Goal: Task Accomplishment & Management: Complete application form

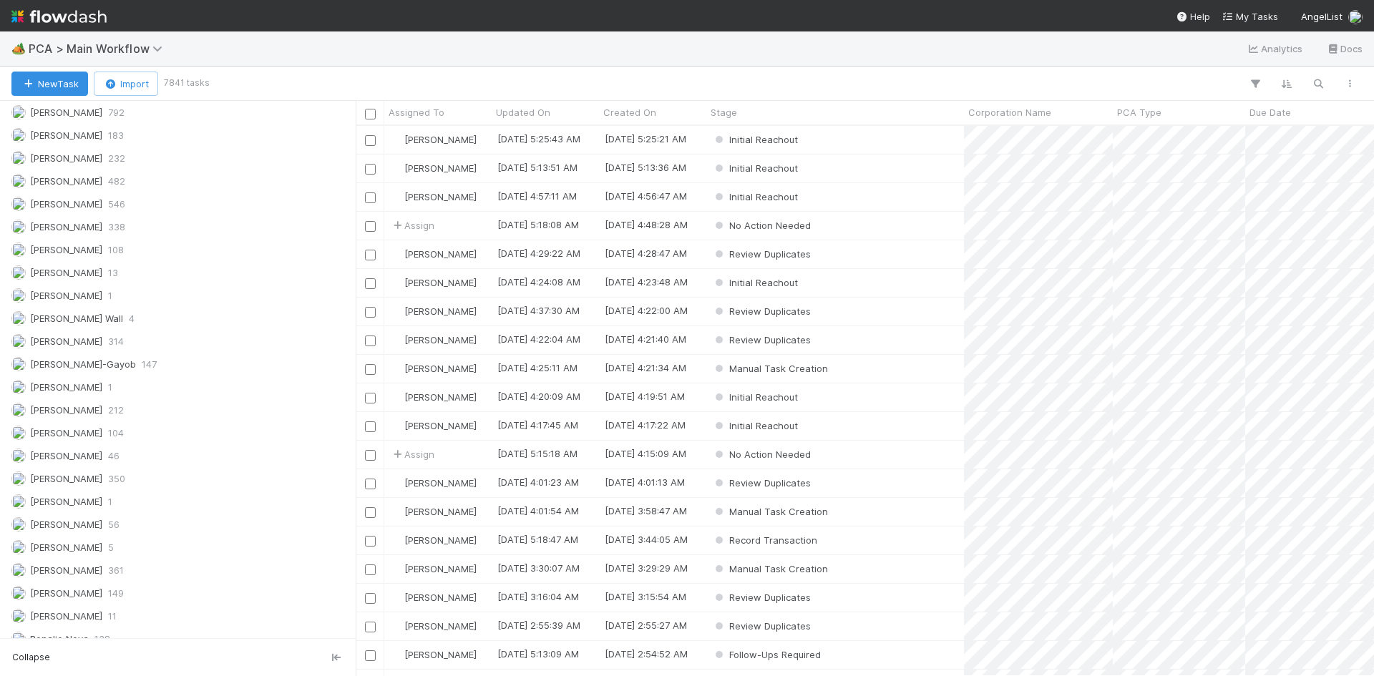
scroll to position [2004, 0]
click at [152, 370] on div "Assigned To All 35144 Unassigned 28562 Ali Al Khatib 5 Andre Fredrick 1 Angela …" at bounding box center [178, 229] width 356 height 830
click at [147, 376] on div "Meg Castanare 350" at bounding box center [181, 383] width 341 height 18
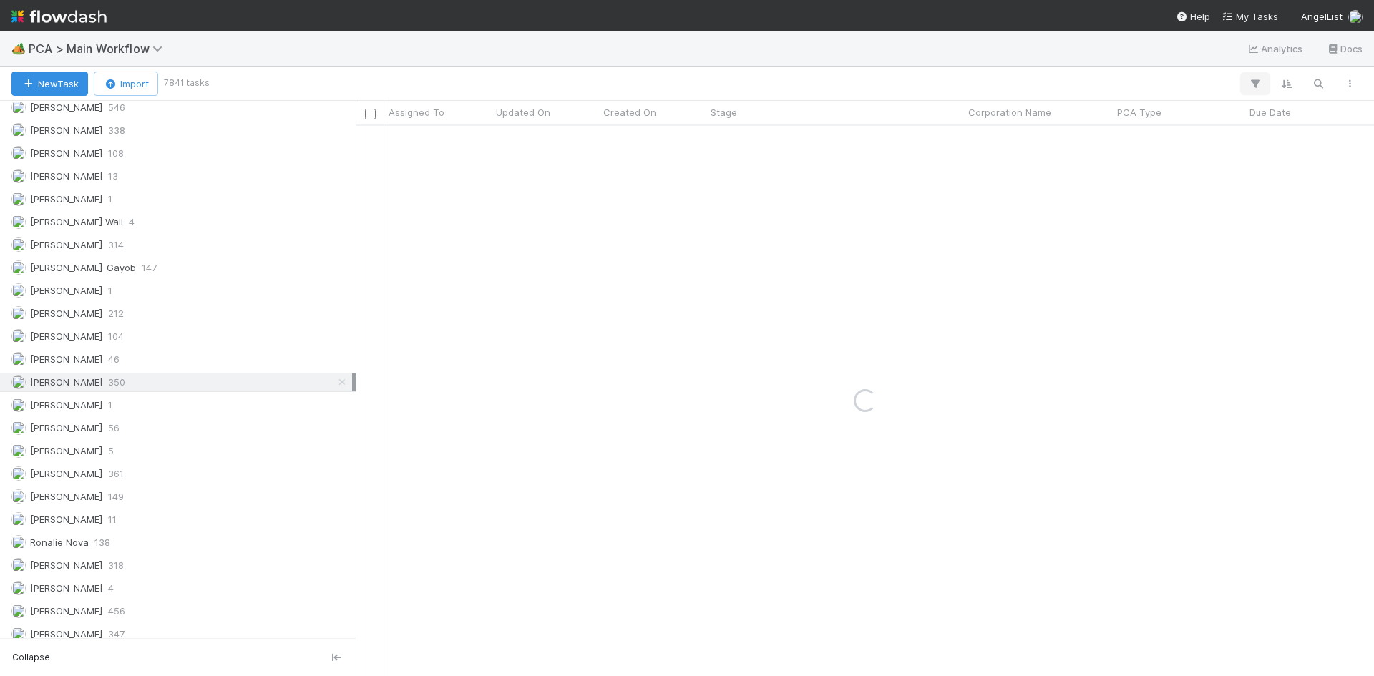
click at [1257, 82] on icon "button" at bounding box center [1255, 83] width 14 height 13
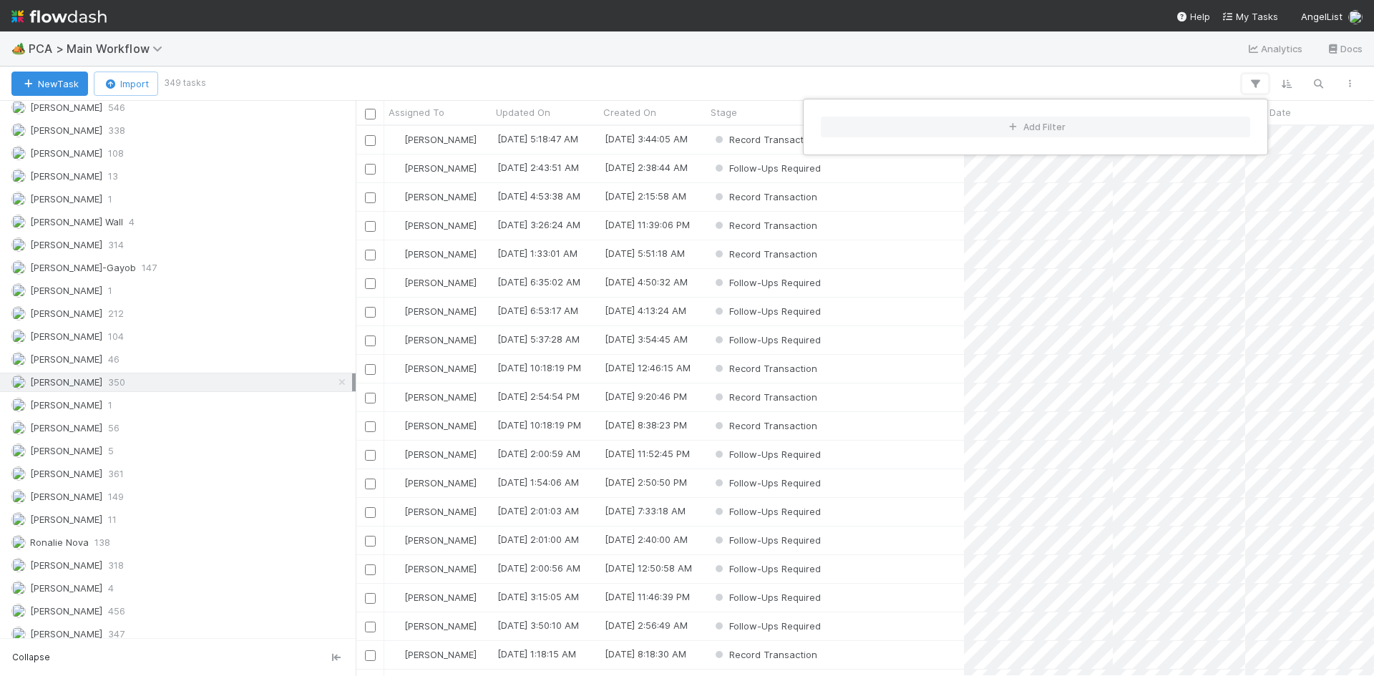
scroll to position [540, 1008]
click at [1078, 121] on button "Add Filter" at bounding box center [1035, 127] width 429 height 21
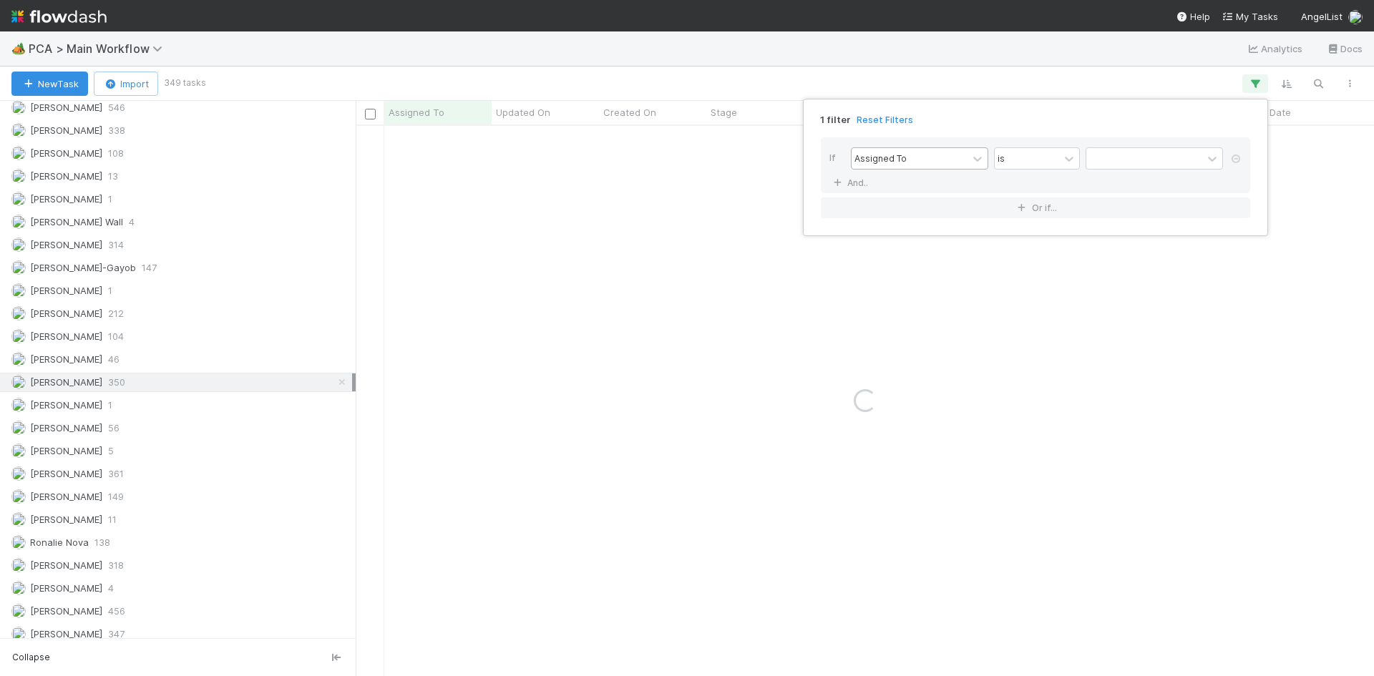
click at [946, 153] on div "Assigned To" at bounding box center [910, 158] width 116 height 21
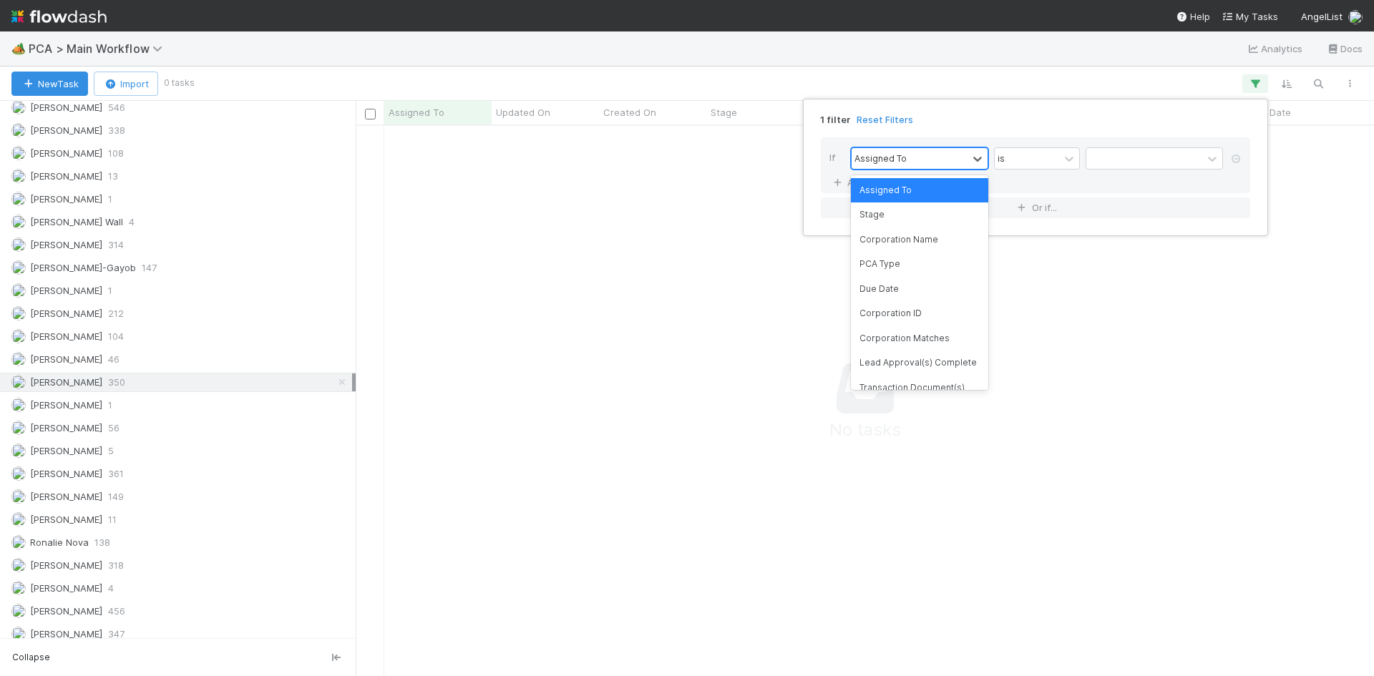
scroll to position [529, 1008]
type input "a"
type input "stage"
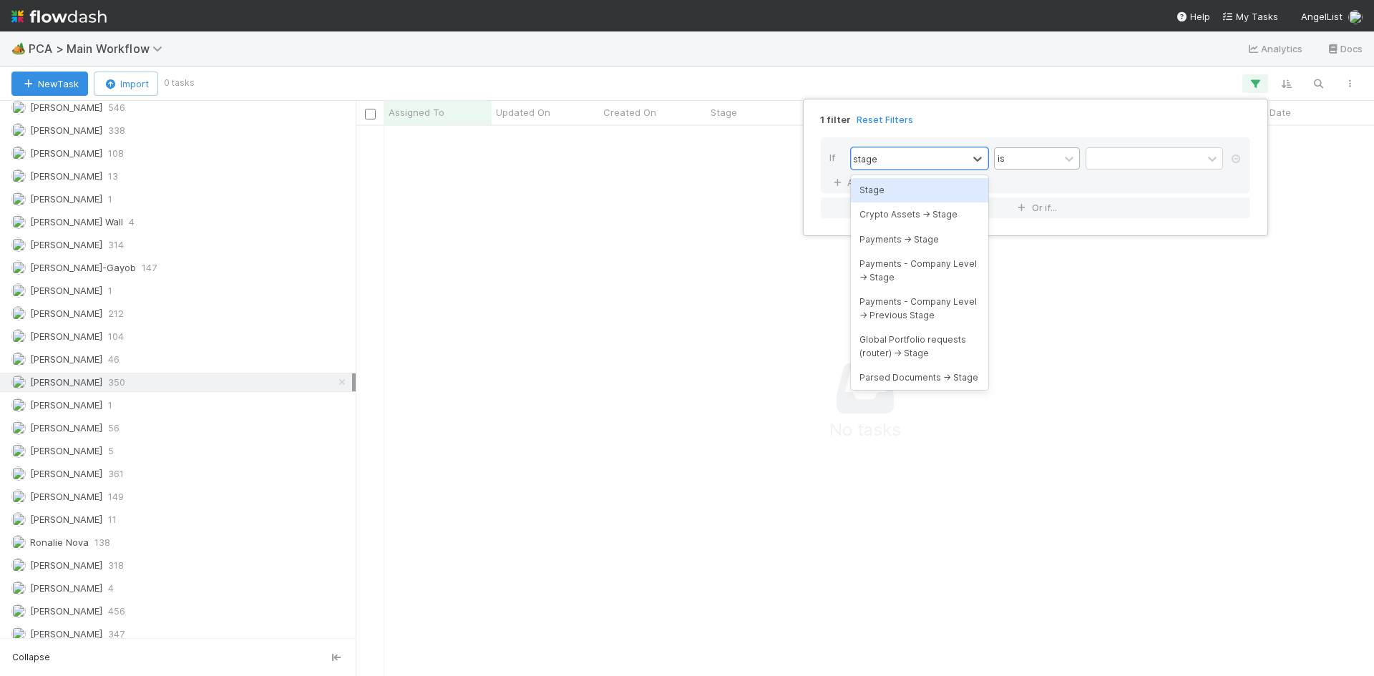
drag, startPoint x: 920, startPoint y: 185, endPoint x: 1048, endPoint y: 163, distance: 129.9
click at [920, 185] on div "Stage" at bounding box center [919, 190] width 137 height 24
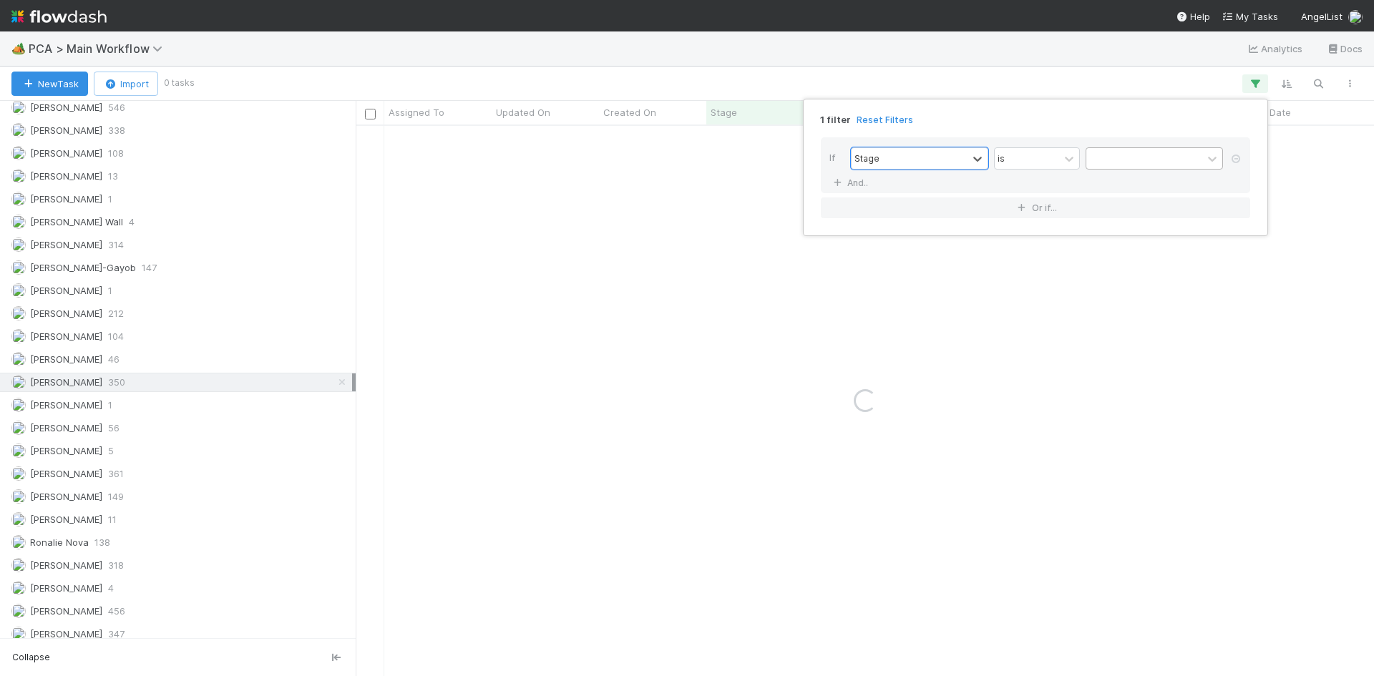
click at [1138, 160] on div at bounding box center [1144, 158] width 116 height 21
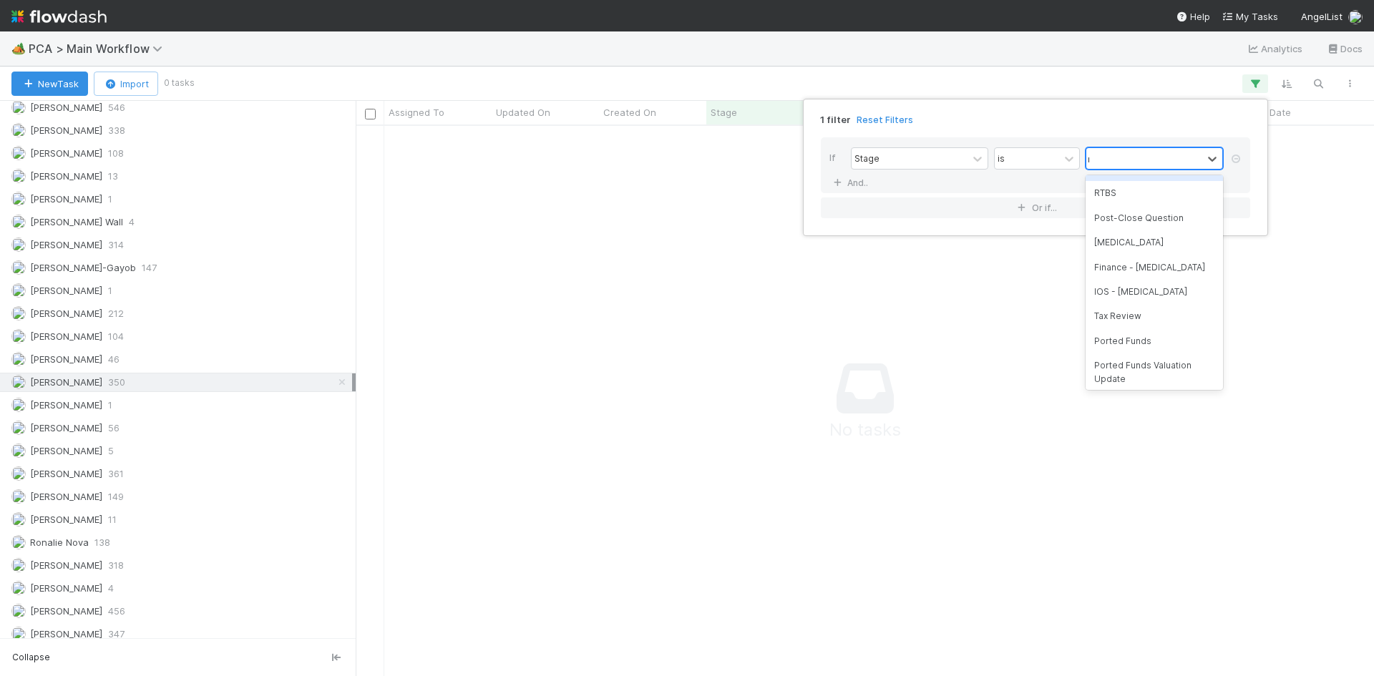
scroll to position [182, 0]
type input "rec"
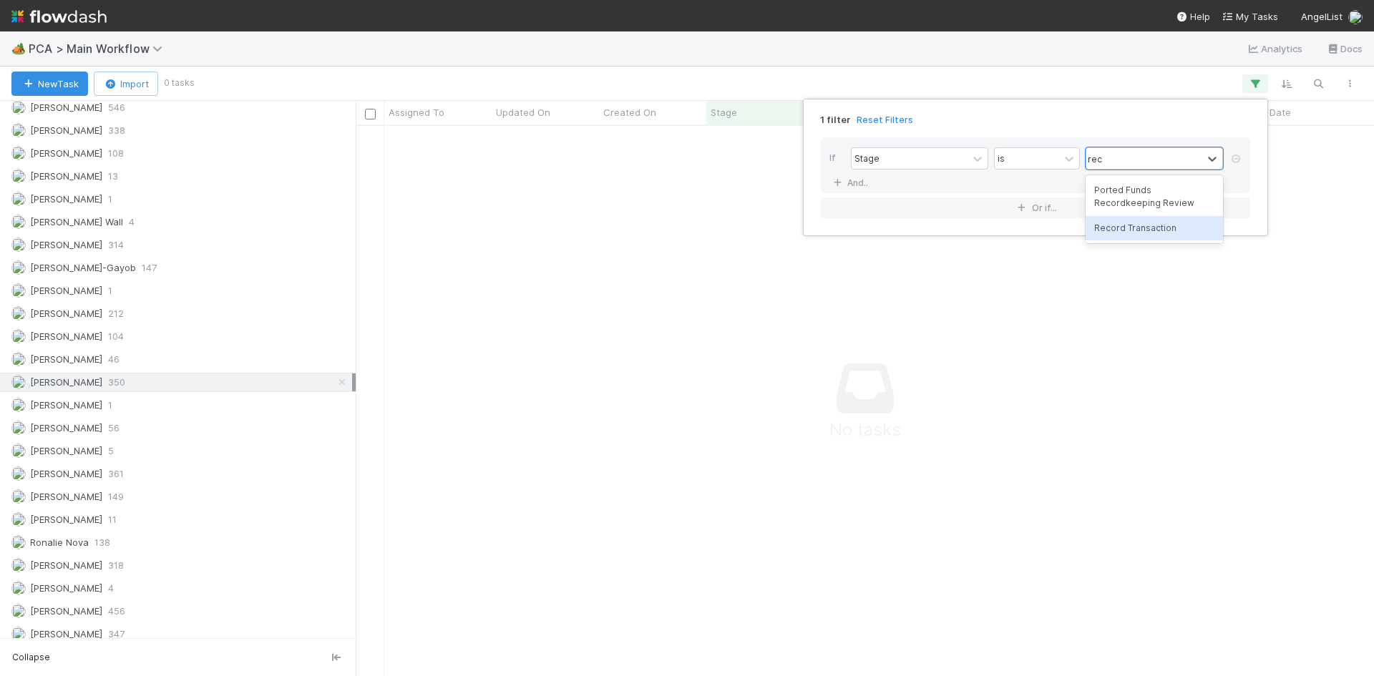
click at [1149, 230] on div "Record Transaction" at bounding box center [1154, 228] width 137 height 24
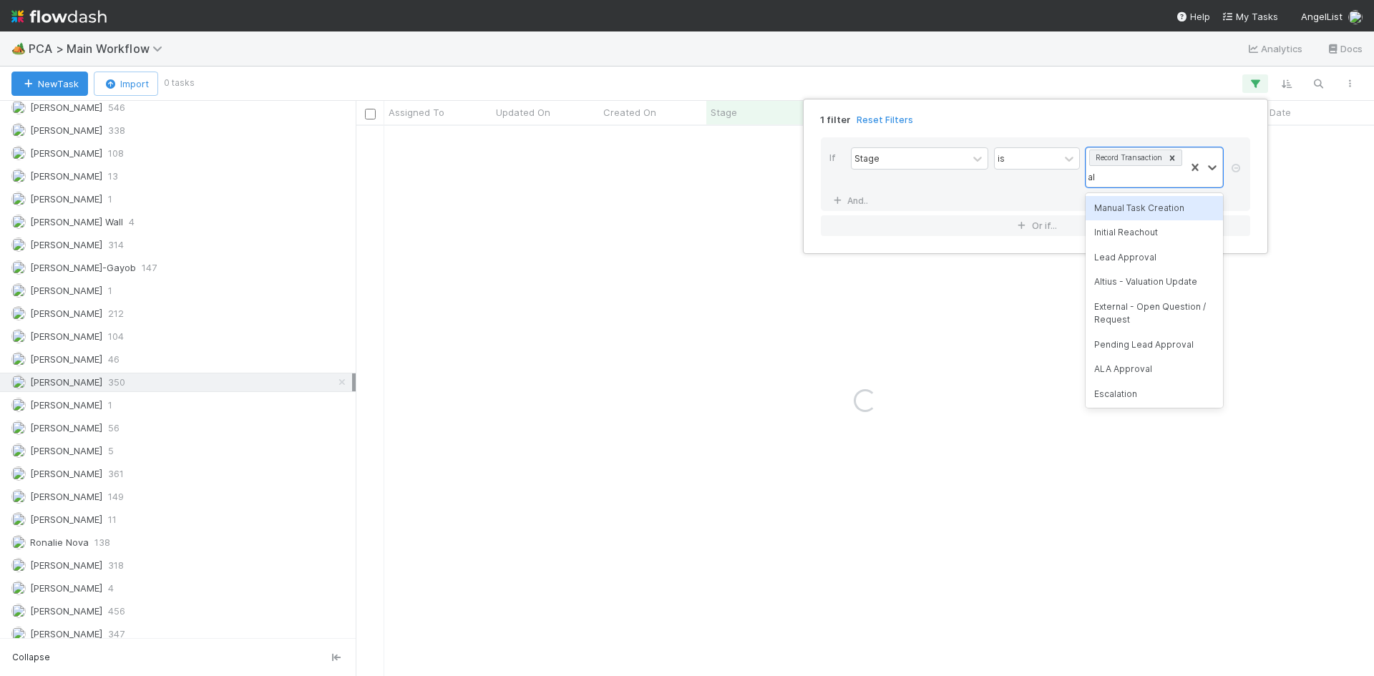
type input "alt"
click at [1148, 211] on div "Altius - Valuation Update" at bounding box center [1154, 208] width 137 height 24
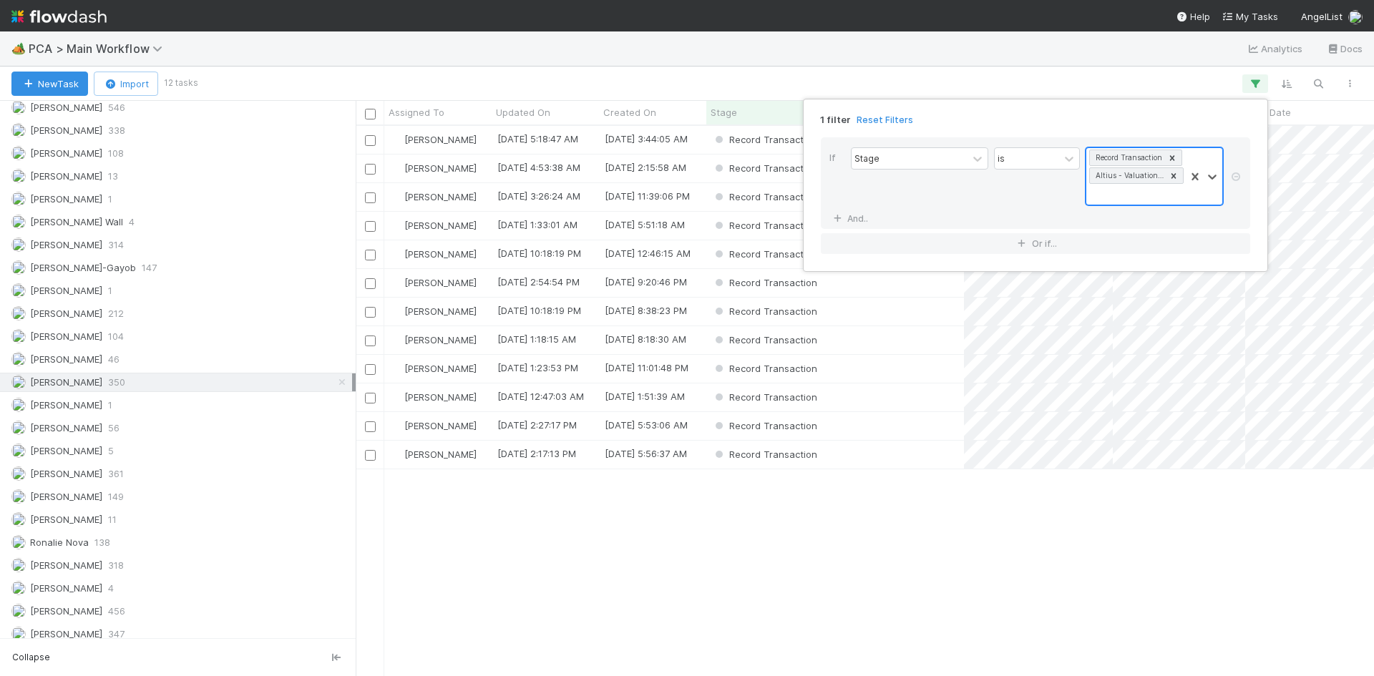
scroll to position [540, 1008]
click at [880, 521] on div "1 filter Reset Filters If Stage is option Altius - Valuation Update, selected. …" at bounding box center [687, 338] width 1374 height 676
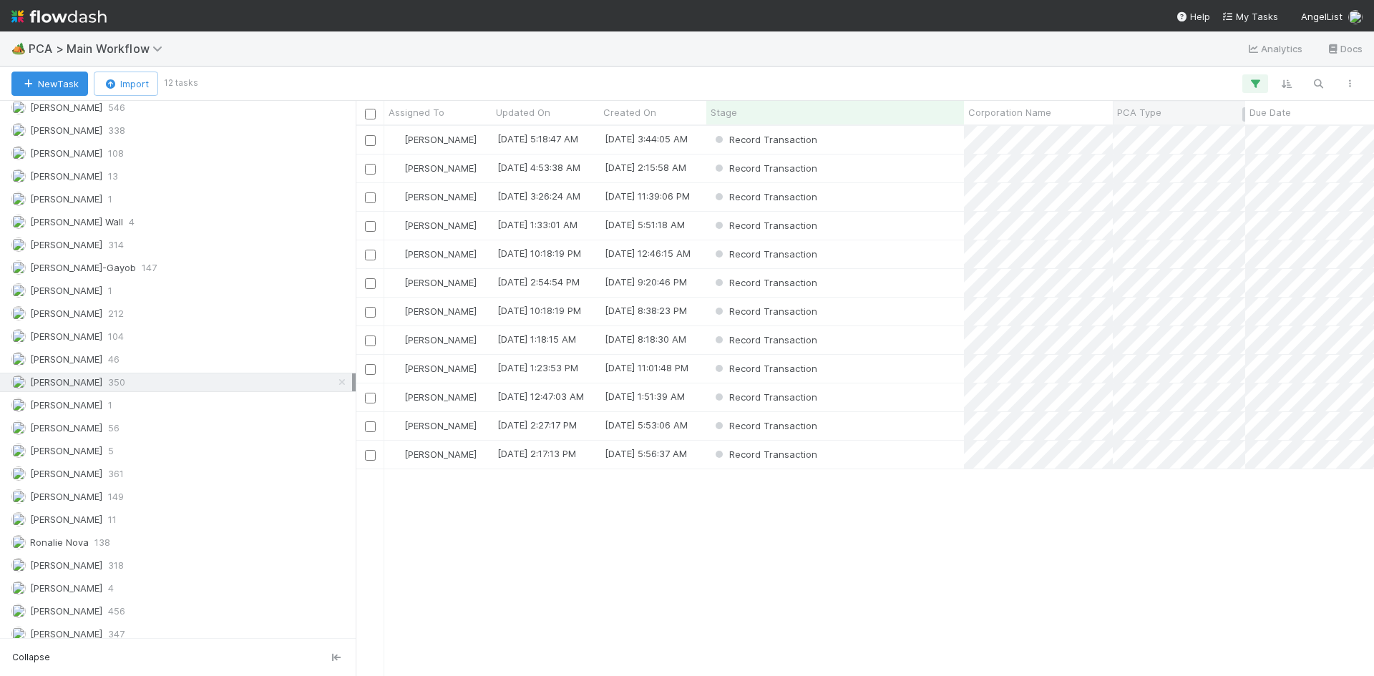
click at [1154, 110] on span "PCA Type" at bounding box center [1139, 112] width 44 height 14
click at [1149, 140] on div "Sort A → Z" at bounding box center [1199, 139] width 163 height 21
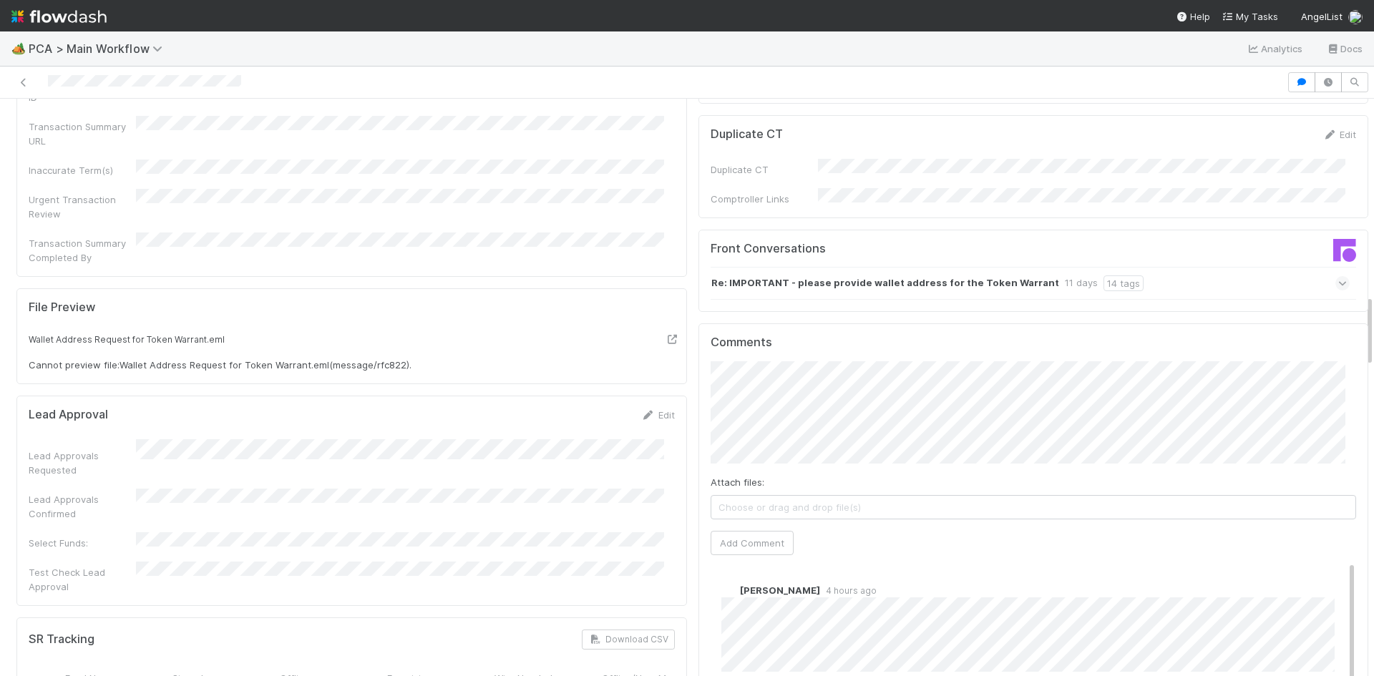
scroll to position [1717, 0]
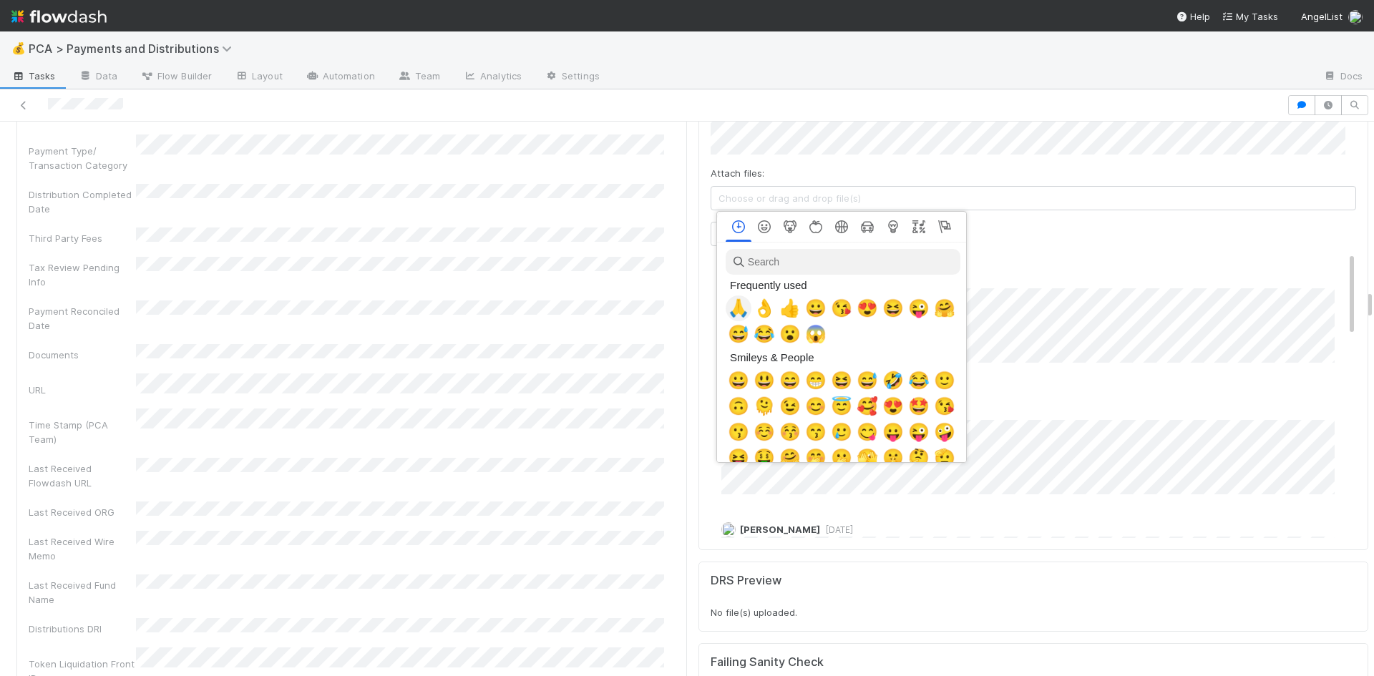
scroll to position [0, 5]
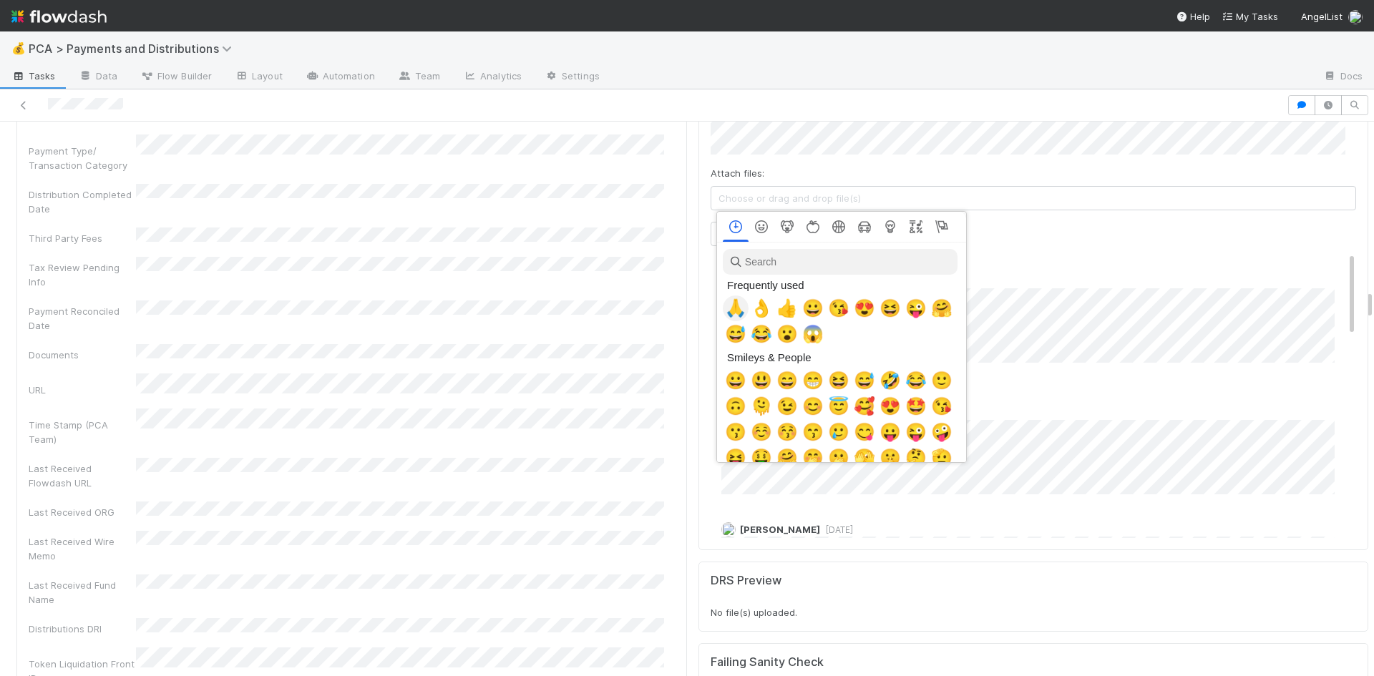
click at [733, 307] on span "🙏" at bounding box center [735, 308] width 21 height 20
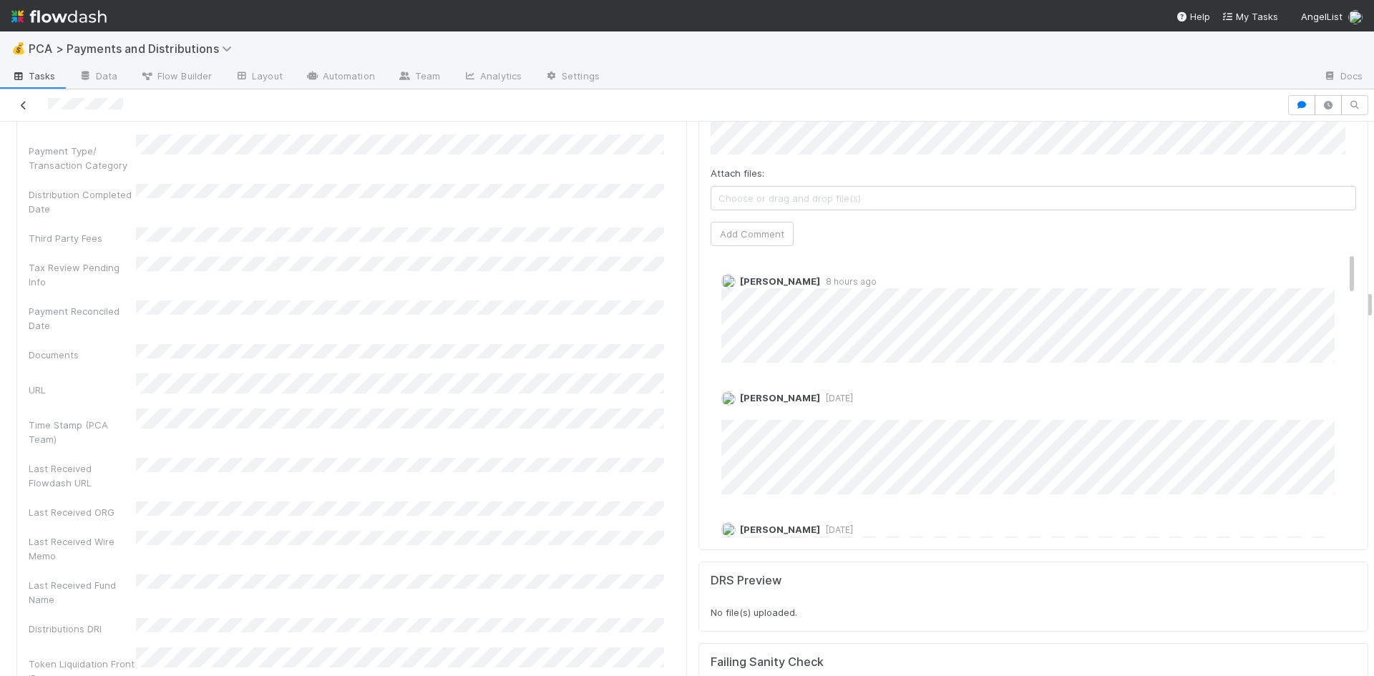
click at [26, 99] on link at bounding box center [23, 105] width 14 height 14
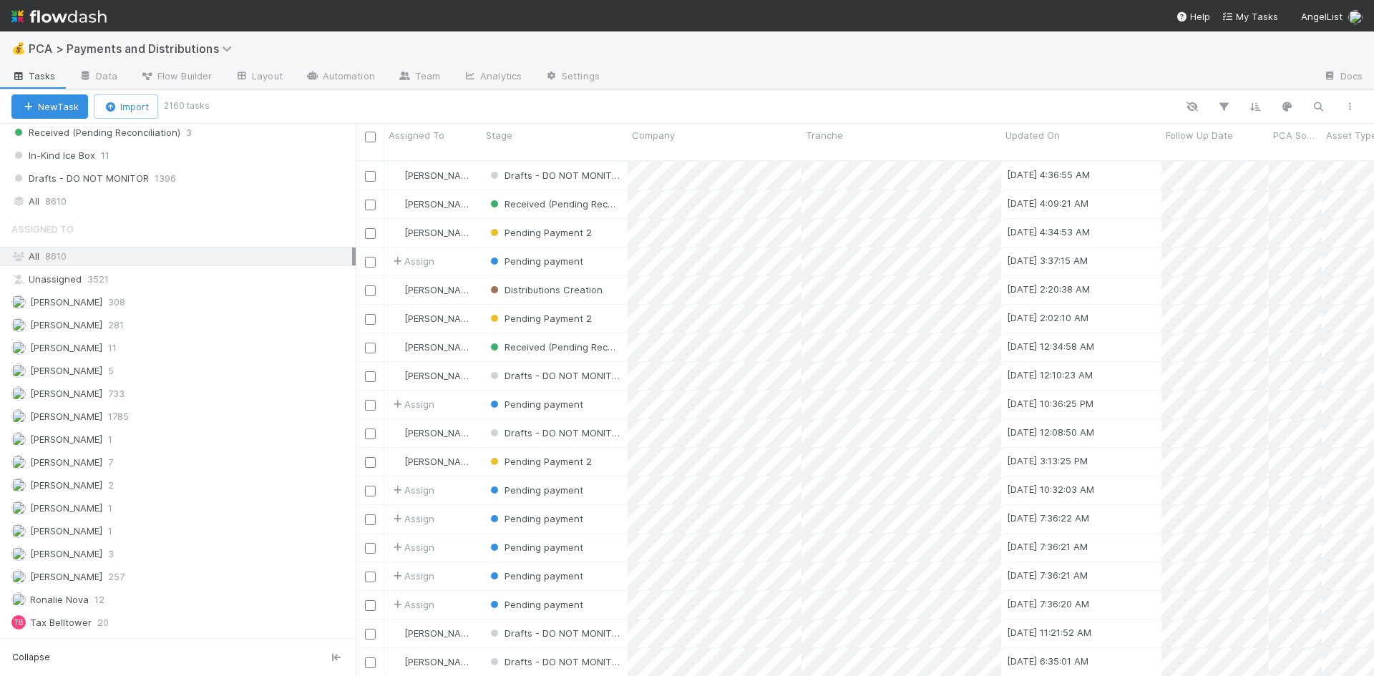
scroll to position [716, 0]
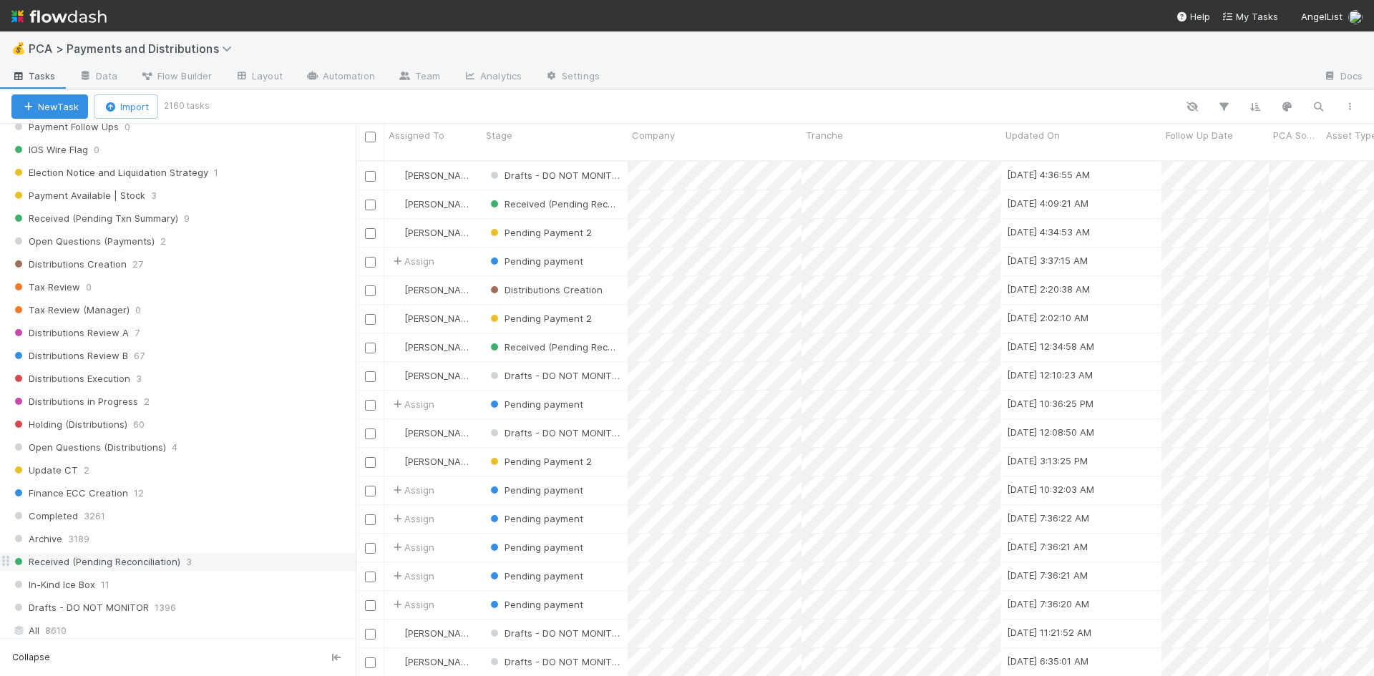
click at [214, 562] on div "Received (Pending Reconciliation) 3" at bounding box center [183, 562] width 344 height 18
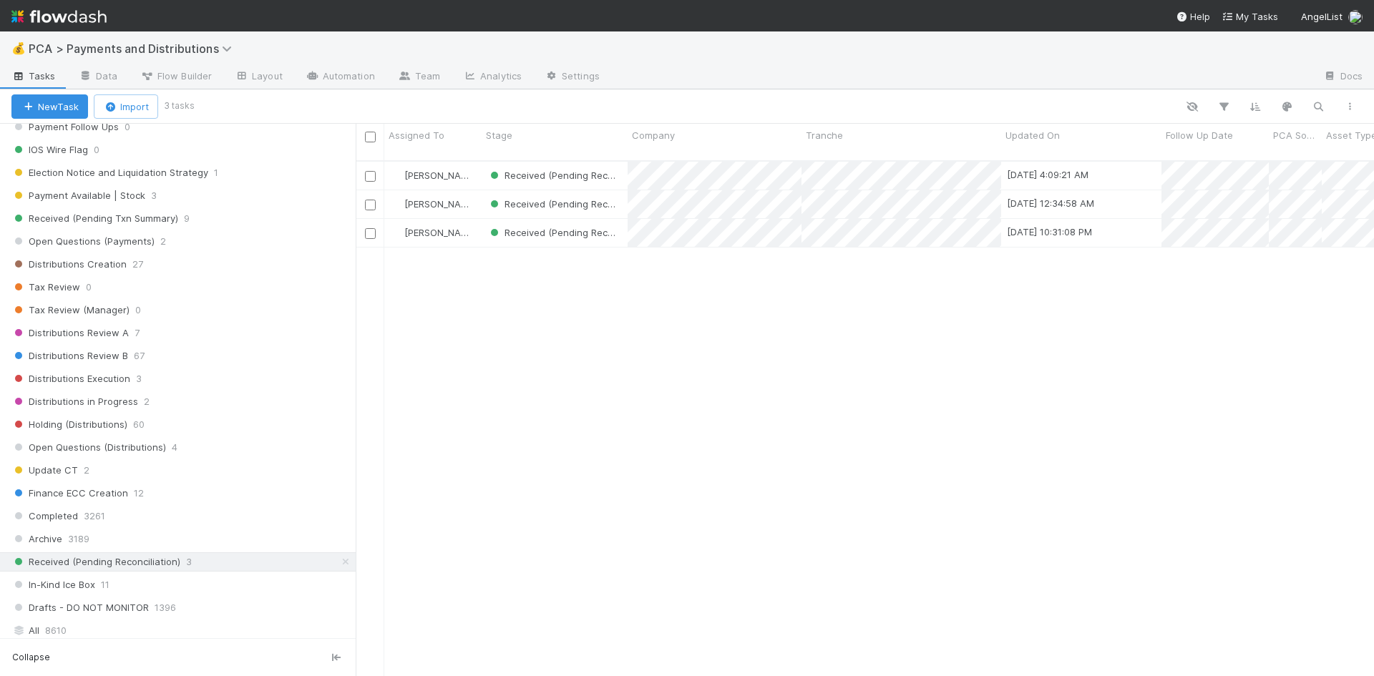
scroll to position [517, 1008]
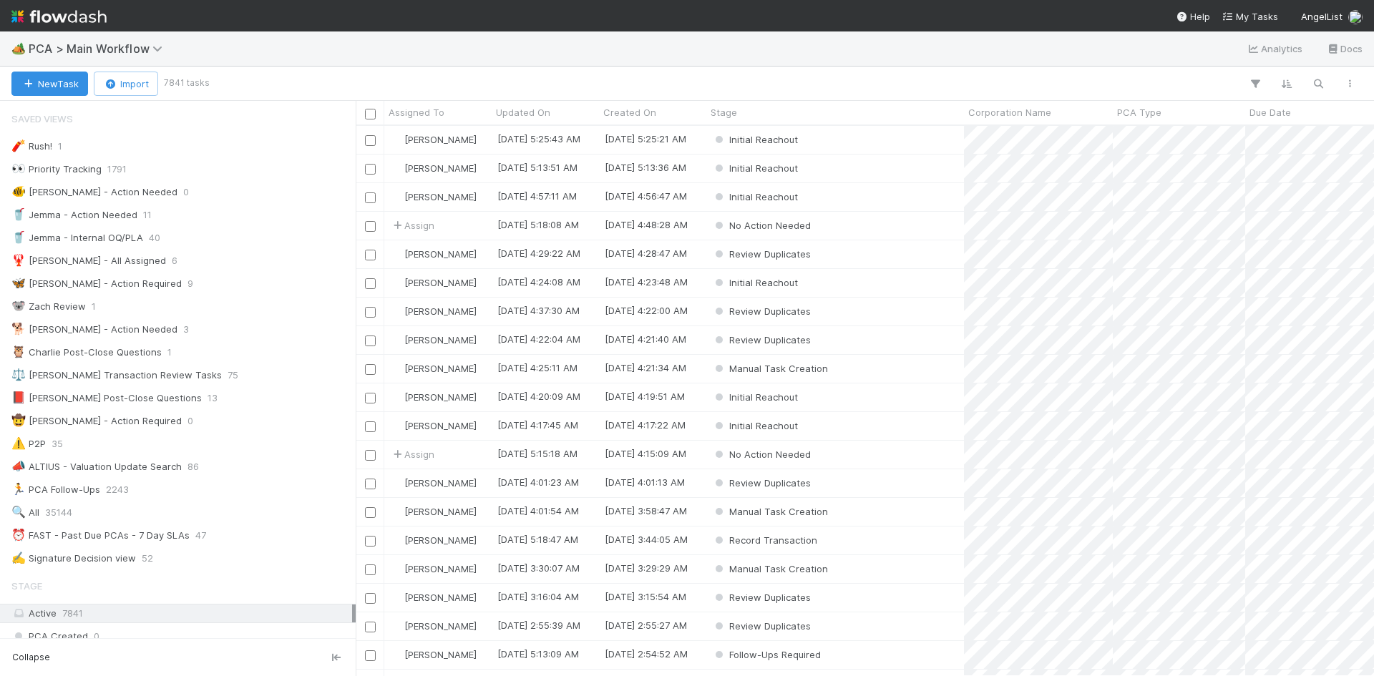
scroll to position [11, 11]
click at [98, 51] on span "PCA > Main Workflow" at bounding box center [99, 49] width 141 height 14
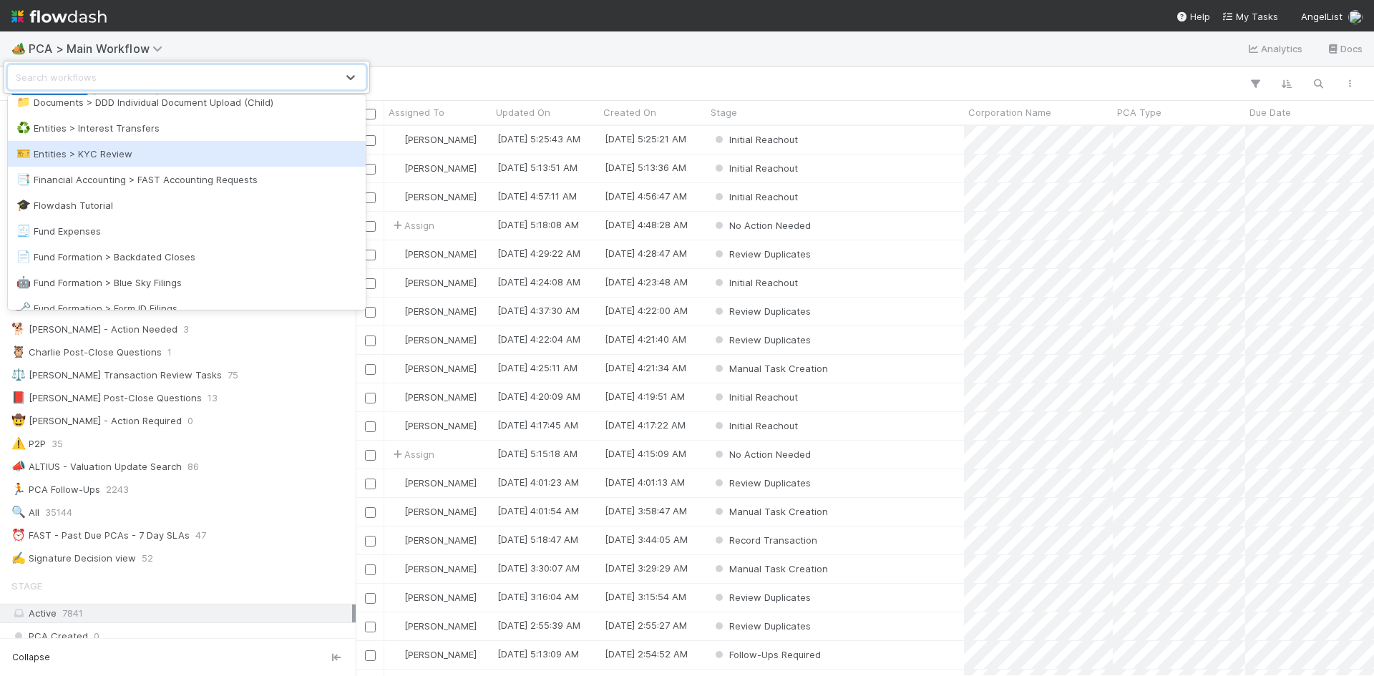
scroll to position [501, 0]
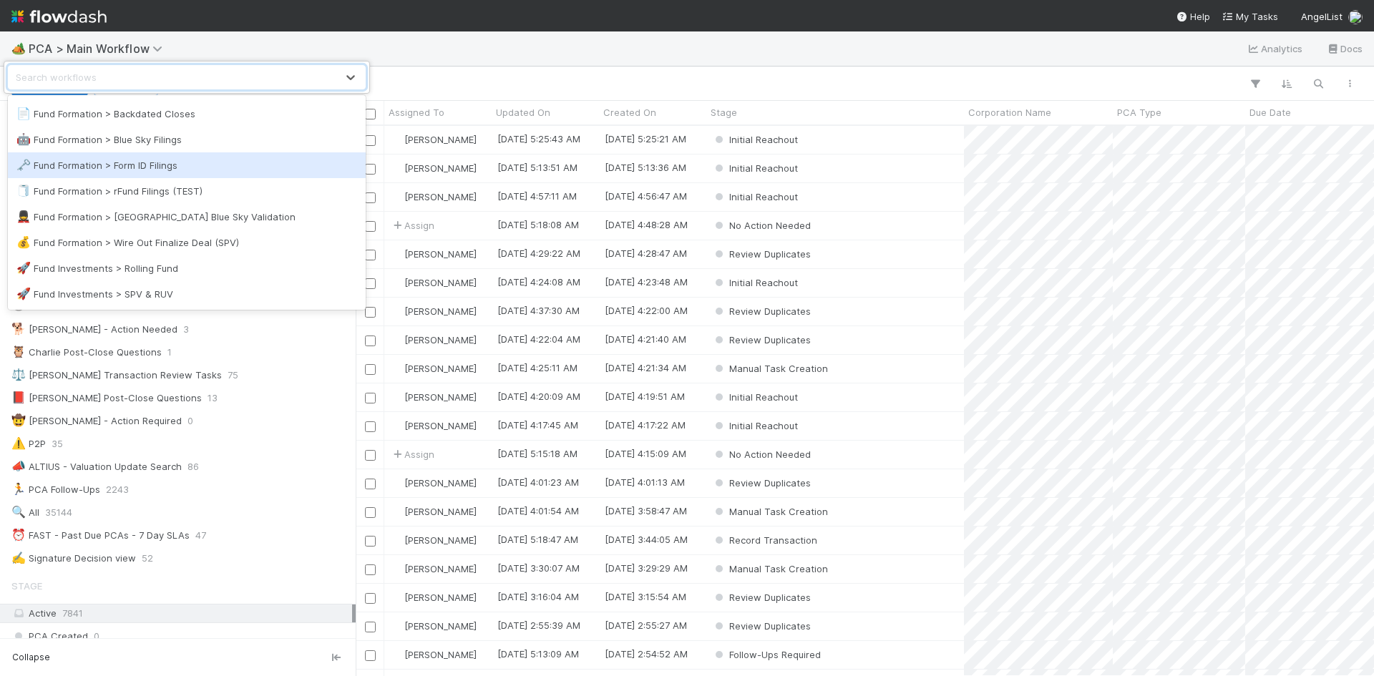
click at [261, 157] on div "🗝️ Fund Formation > Form ID Filings" at bounding box center [187, 165] width 358 height 26
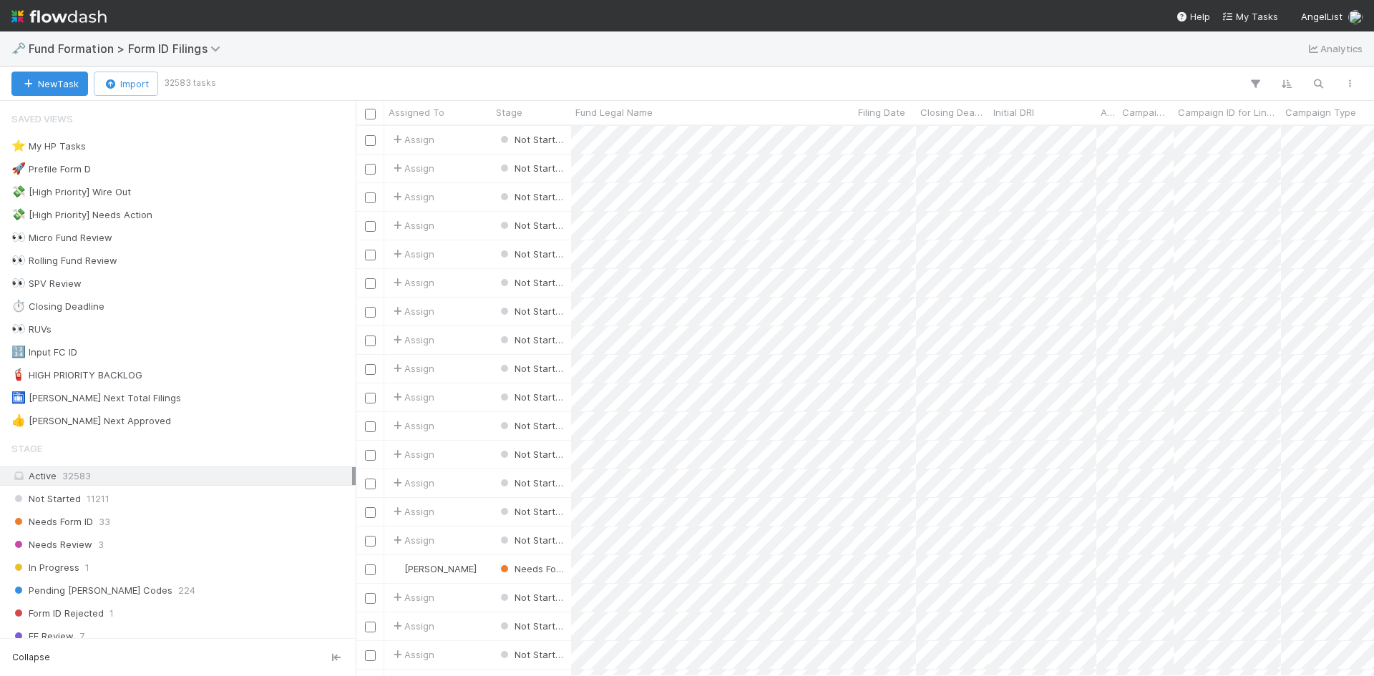
scroll to position [540, 1008]
click at [185, 515] on div "Needs Form ID 33" at bounding box center [181, 522] width 341 height 18
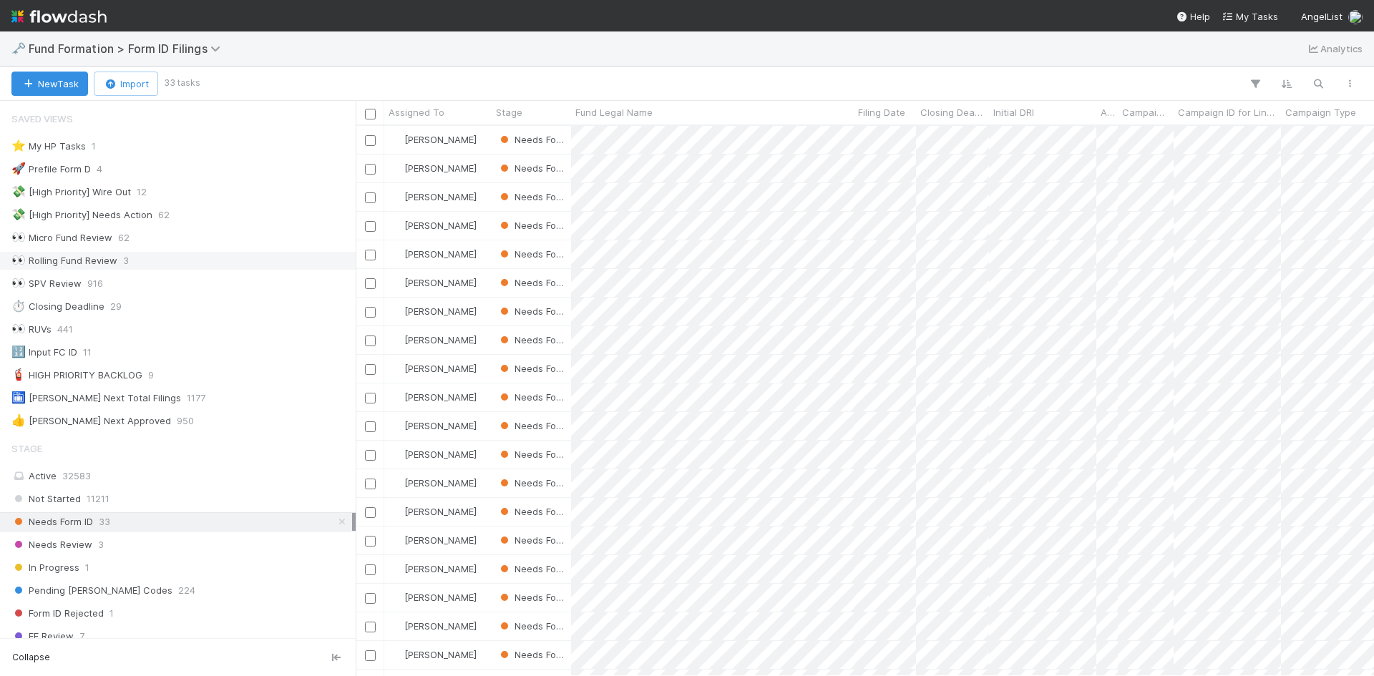
scroll to position [540, 1008]
click at [432, 114] on span "Assigned To" at bounding box center [417, 112] width 56 height 14
click at [433, 140] on div "Sort A → Z" at bounding box center [470, 139] width 163 height 21
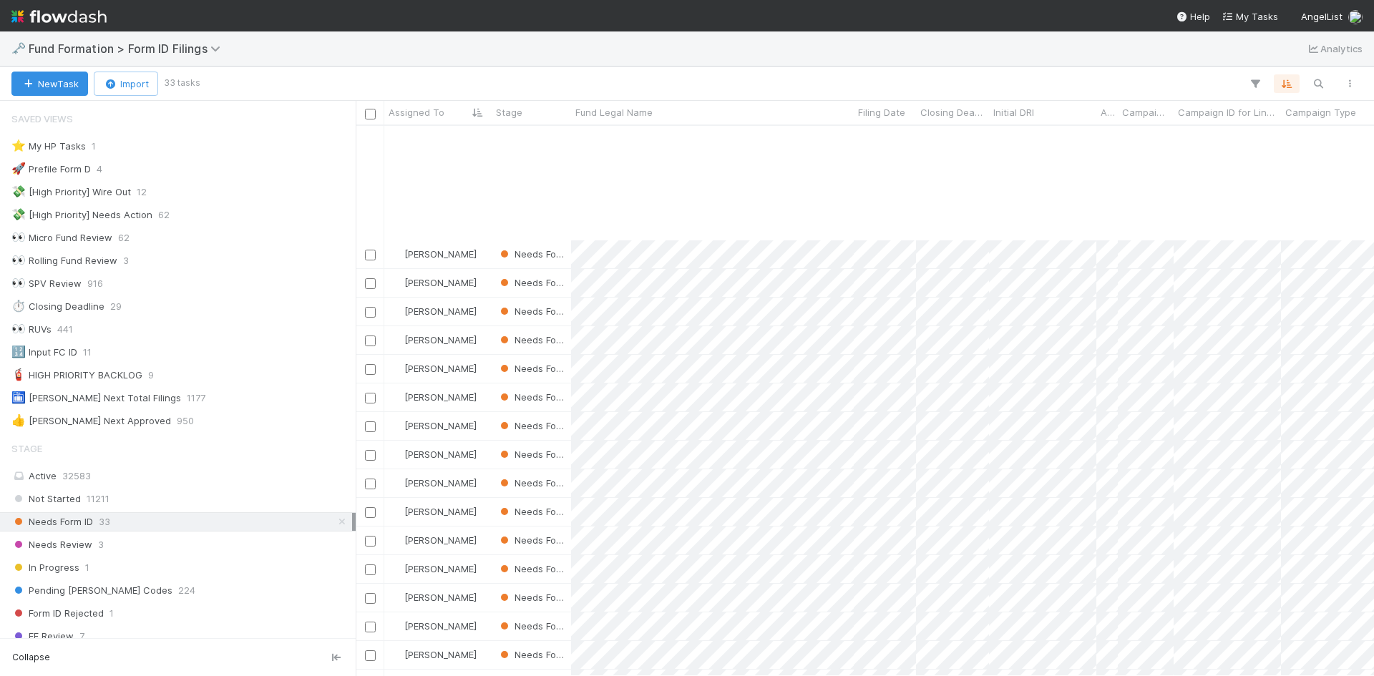
scroll to position [143, 0]
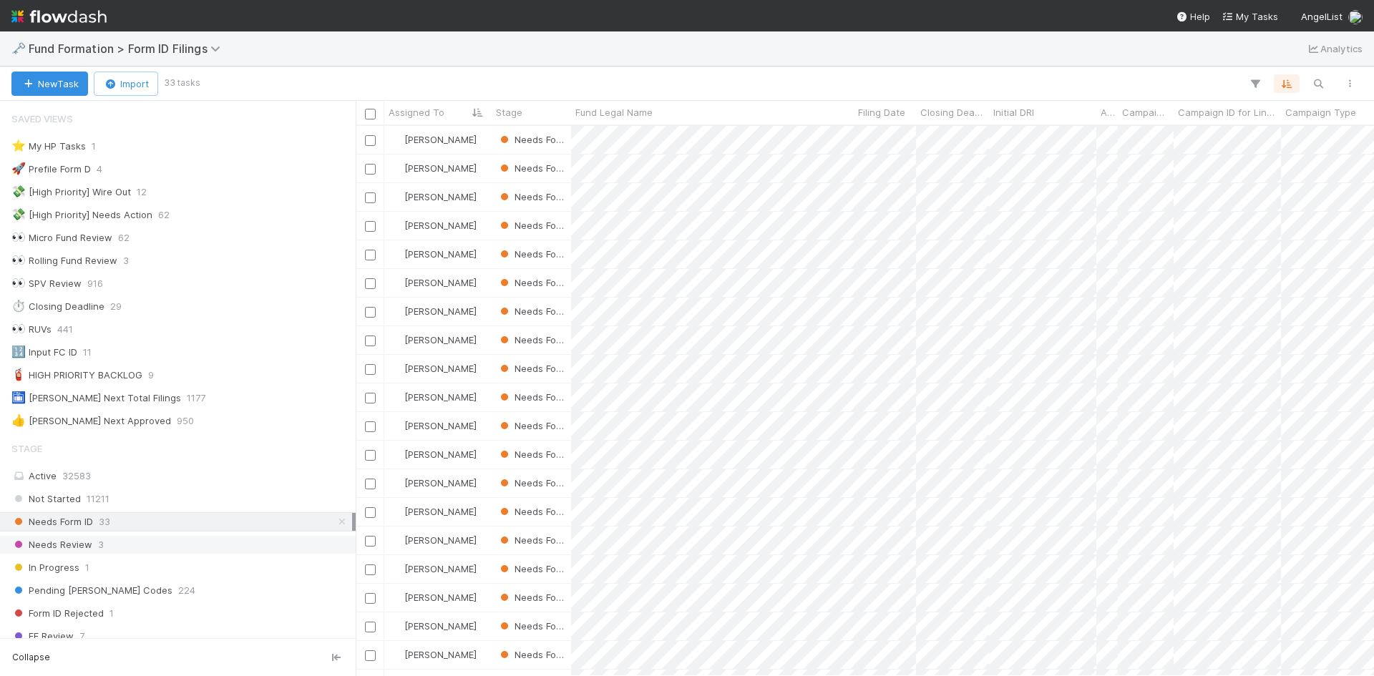
click at [145, 539] on div "Needs Review 3" at bounding box center [181, 545] width 341 height 18
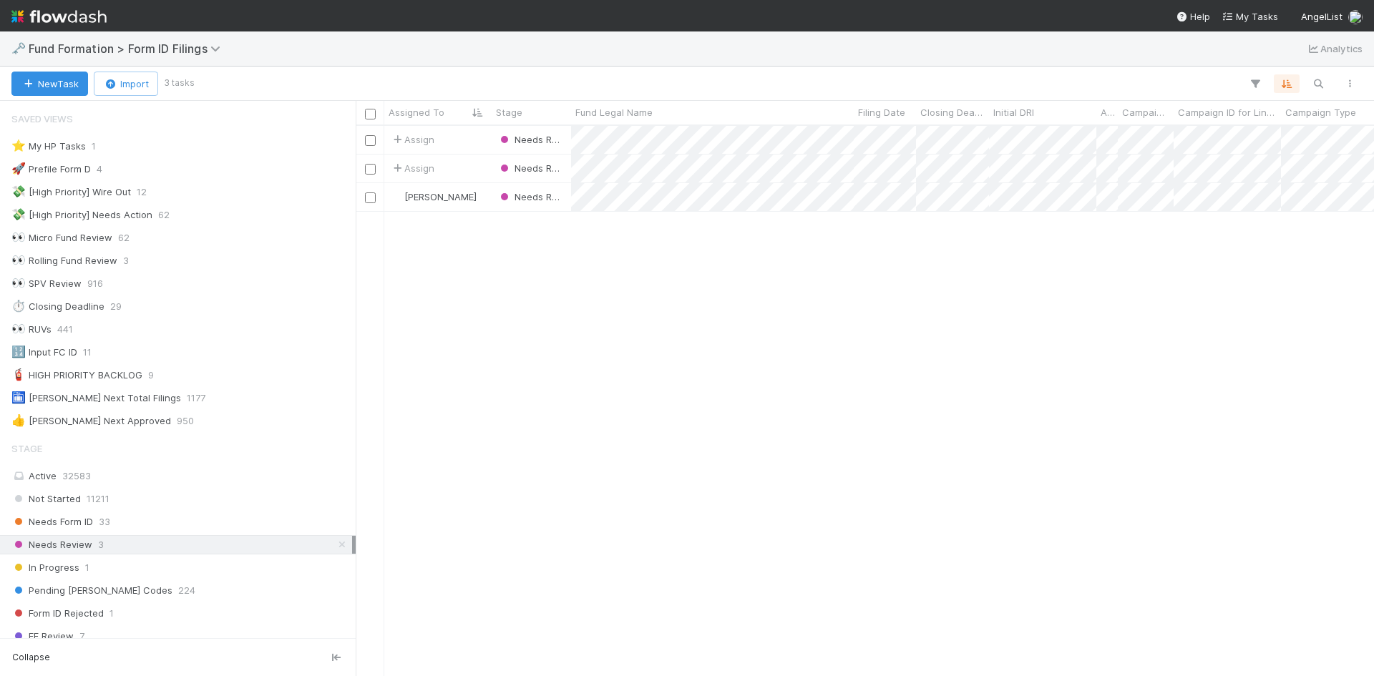
scroll to position [540, 1008]
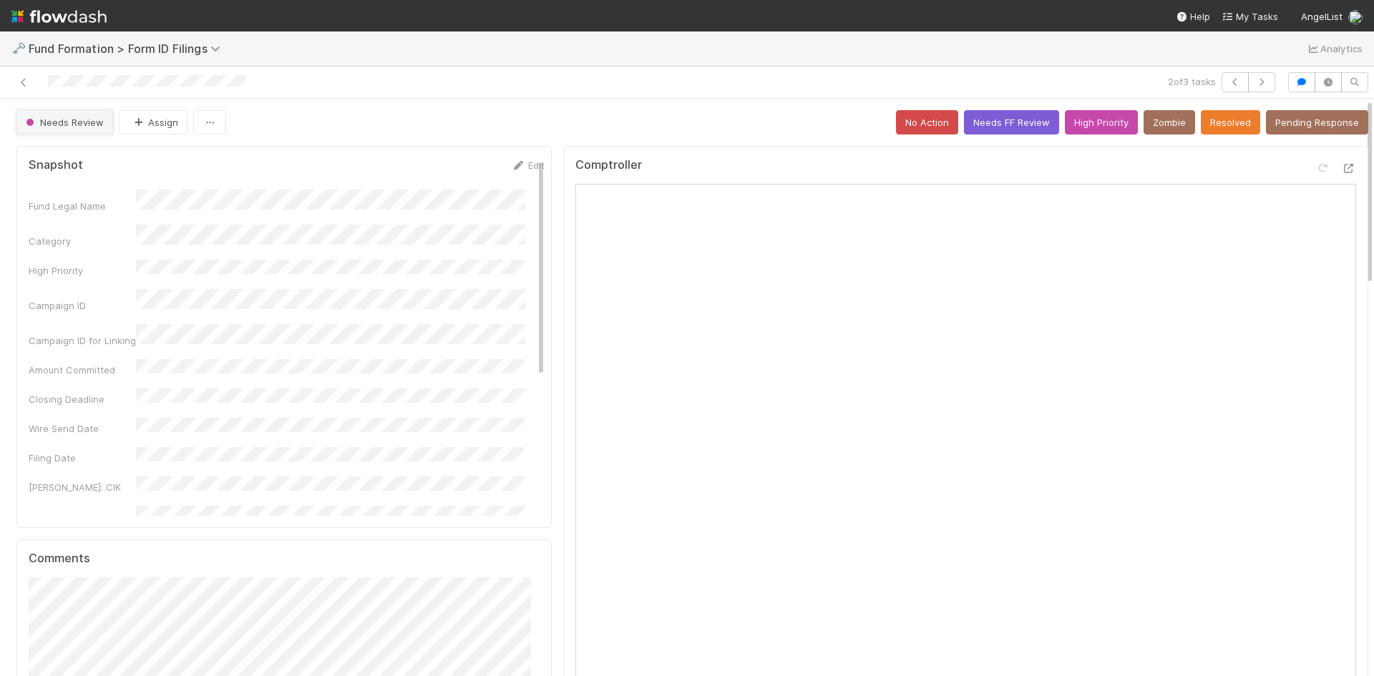
click at [70, 121] on span "Needs Review" at bounding box center [63, 122] width 81 height 11
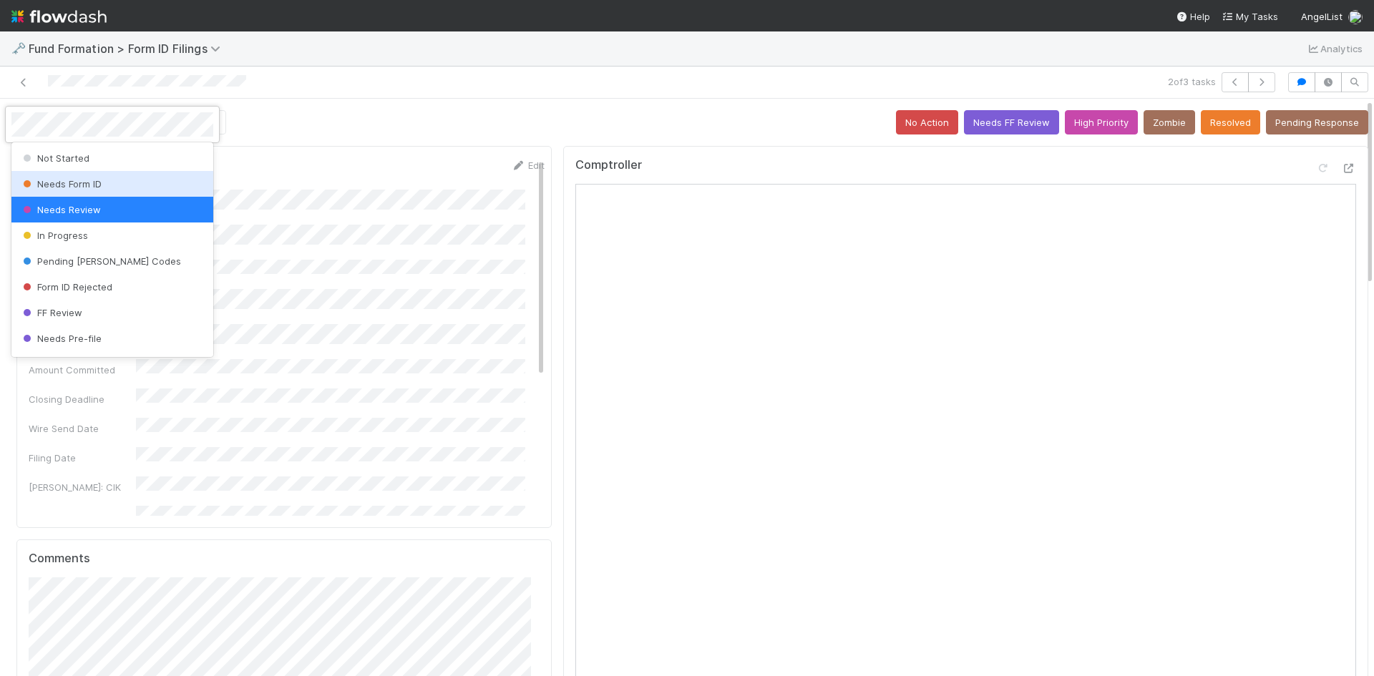
click at [84, 181] on span "Needs Form ID" at bounding box center [61, 183] width 82 height 11
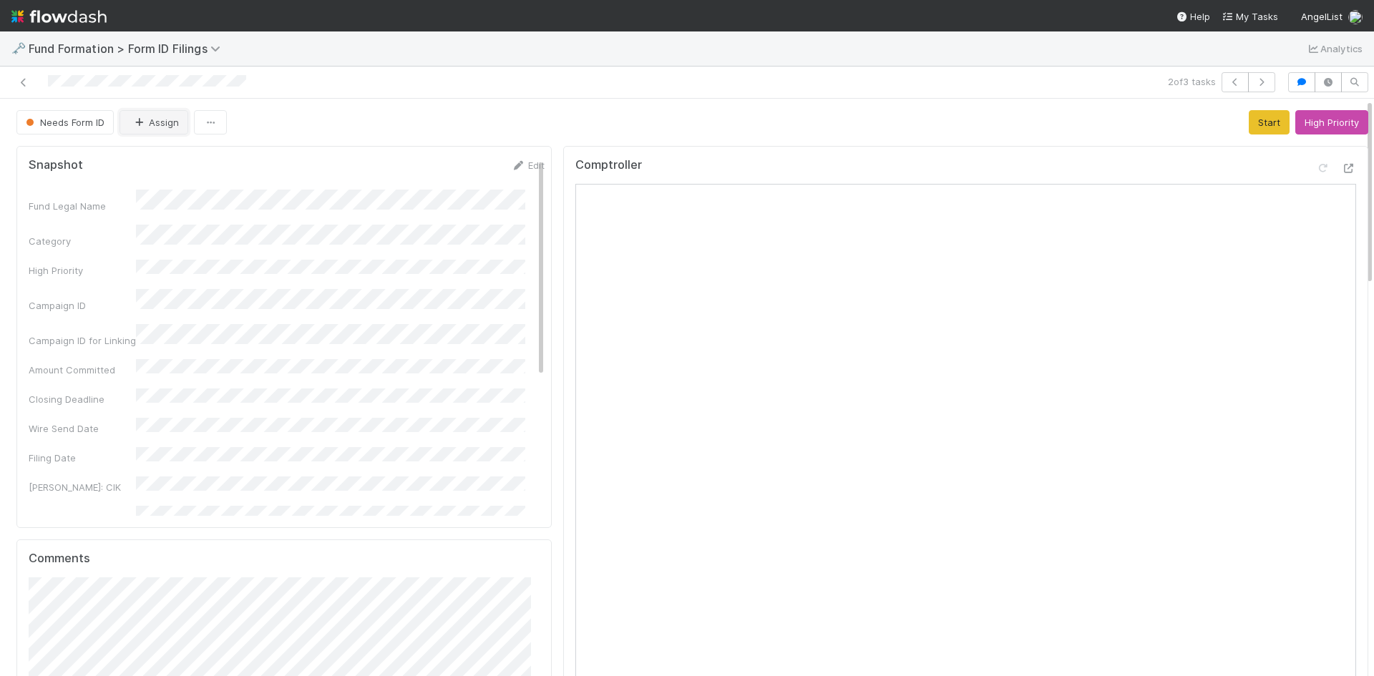
click at [154, 130] on button "Assign" at bounding box center [154, 122] width 69 height 24
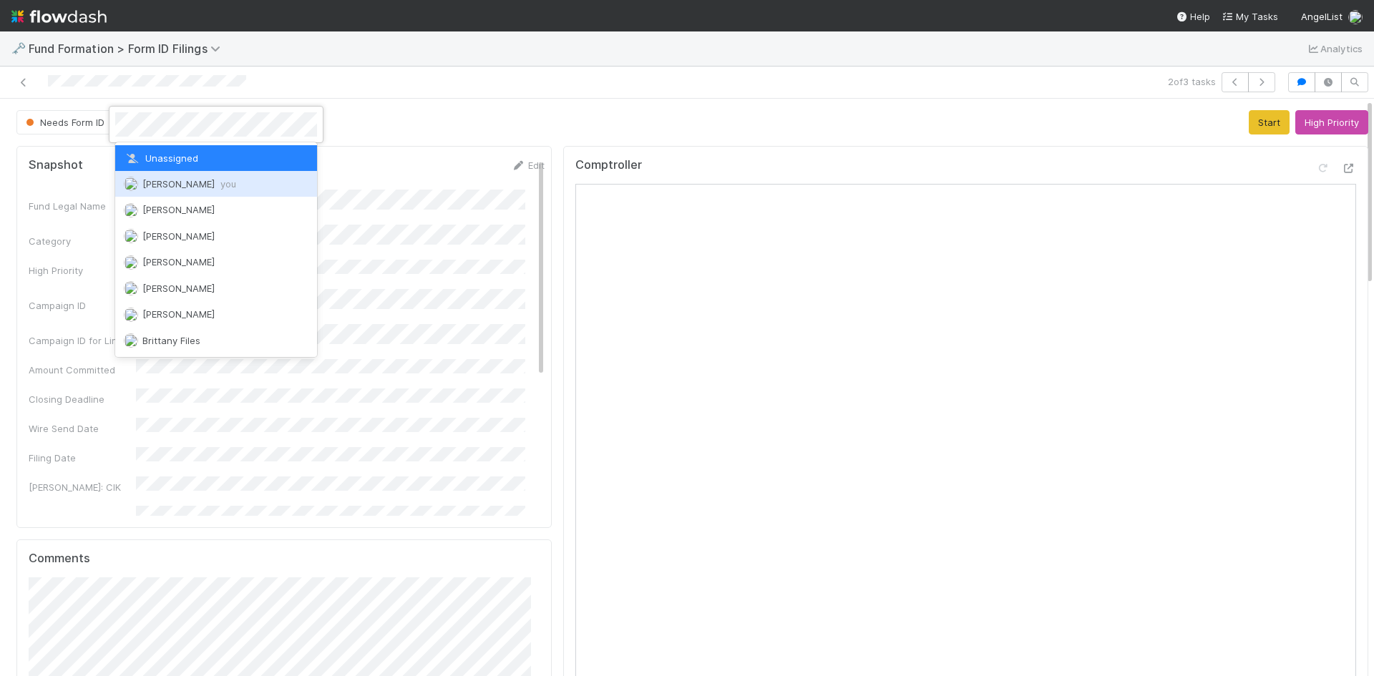
click at [205, 182] on span "Meg Castanare you" at bounding box center [189, 183] width 94 height 11
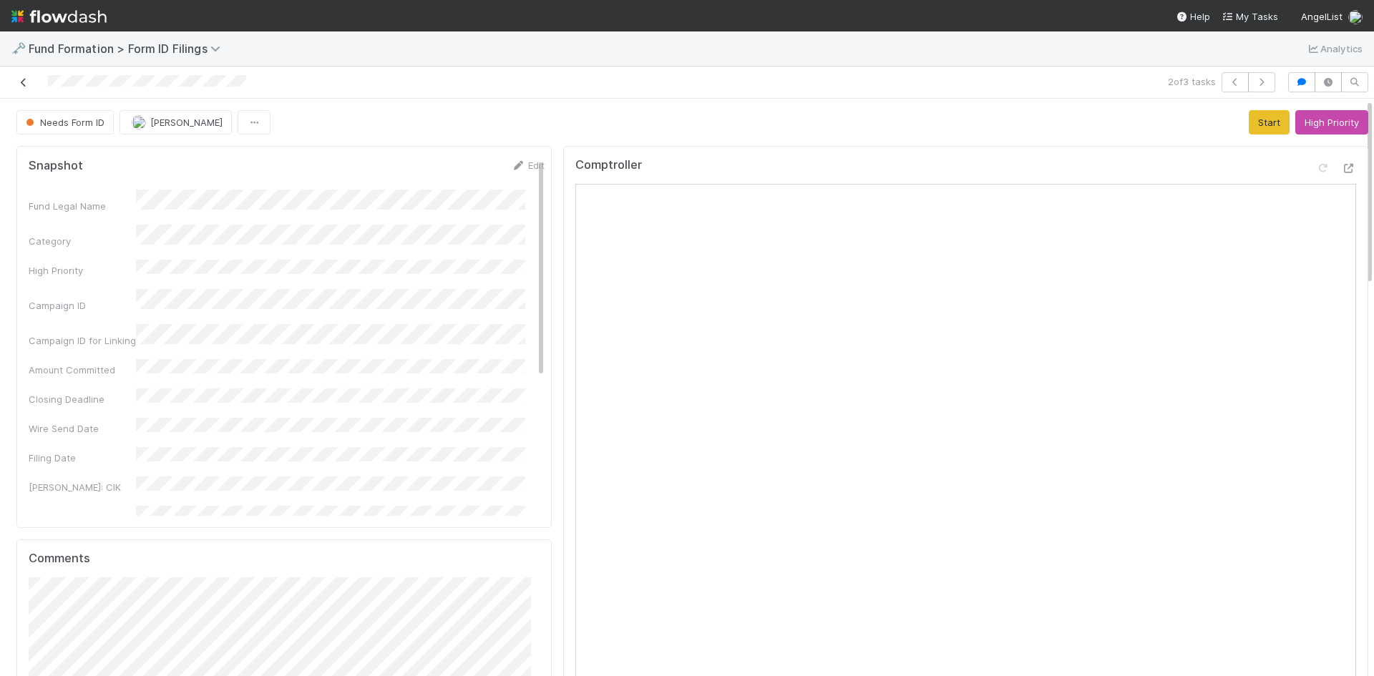
click at [23, 82] on icon at bounding box center [23, 82] width 14 height 9
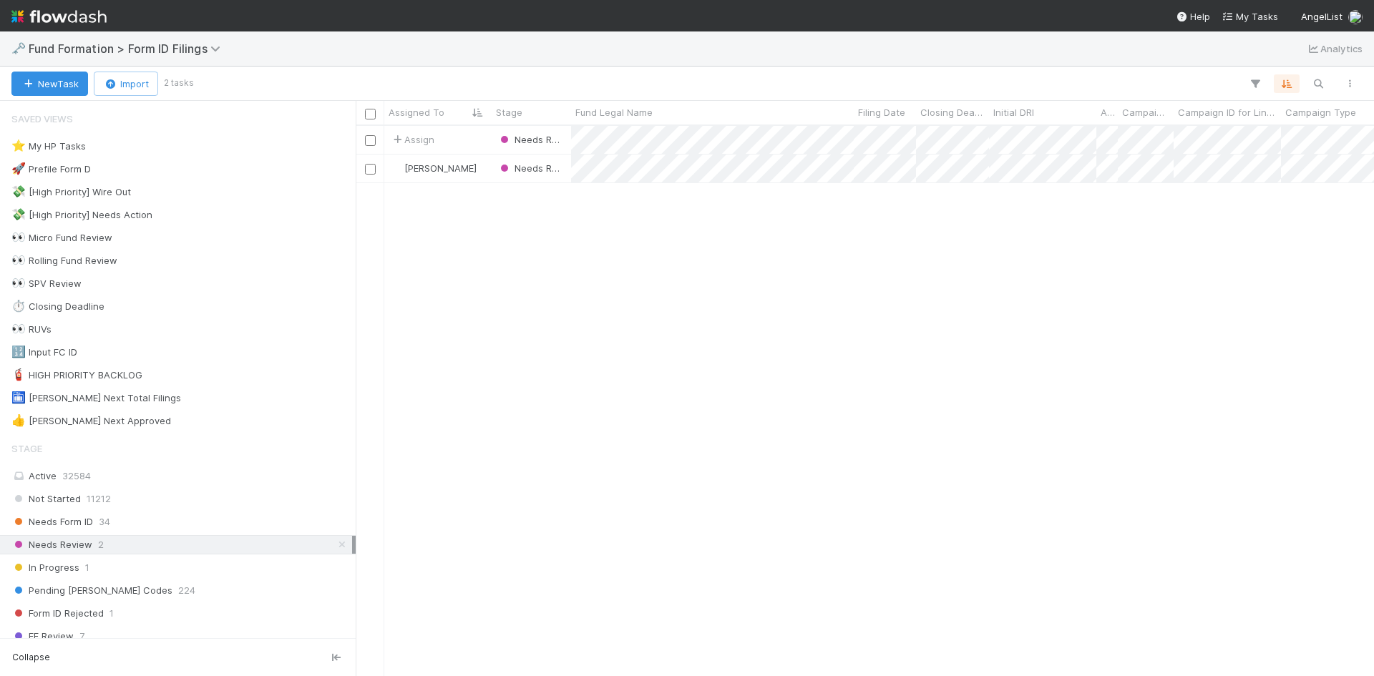
scroll to position [540, 1008]
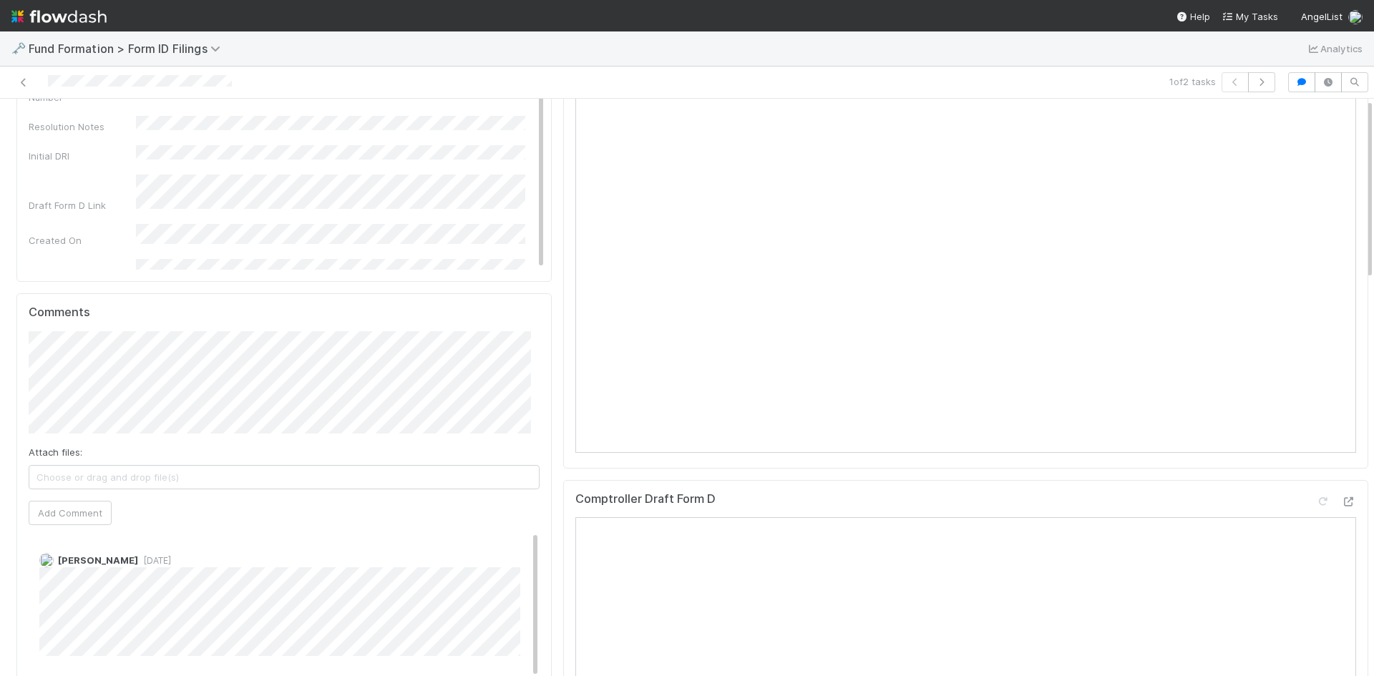
scroll to position [286, 0]
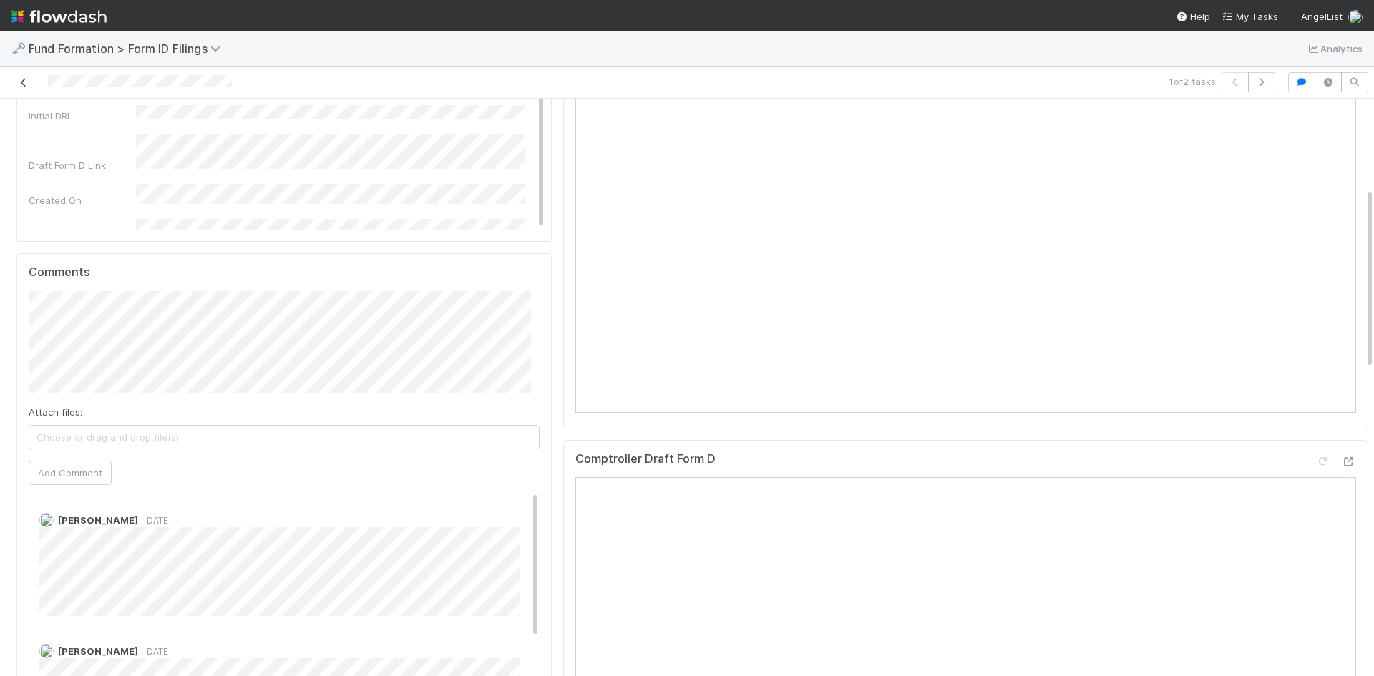
click at [24, 82] on icon at bounding box center [23, 82] width 14 height 9
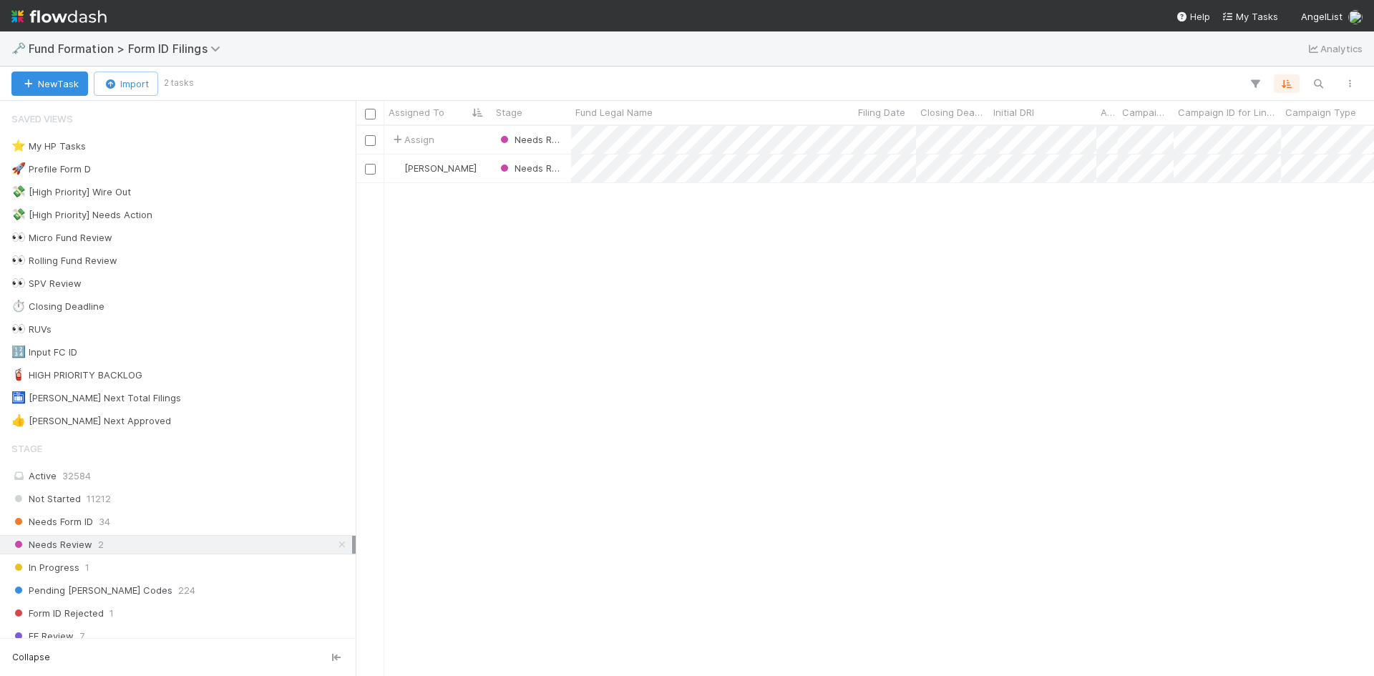
scroll to position [540, 1008]
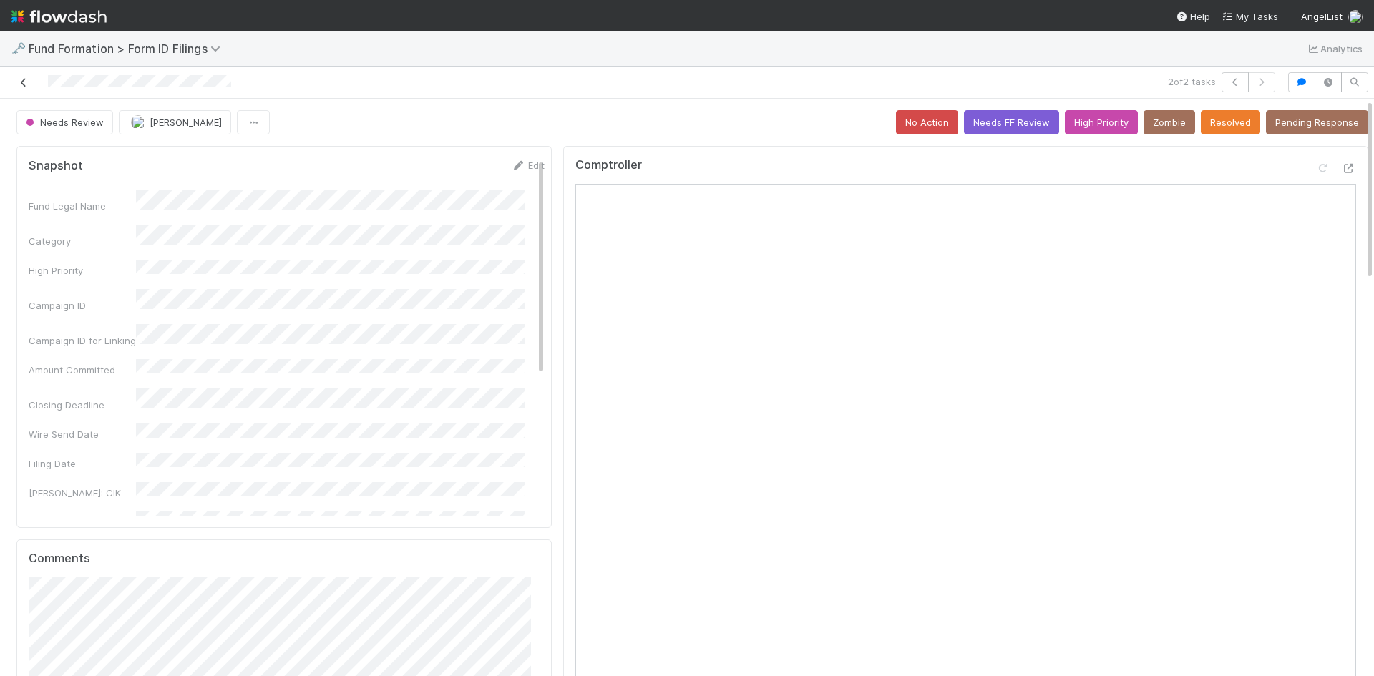
click at [23, 81] on icon at bounding box center [23, 82] width 14 height 9
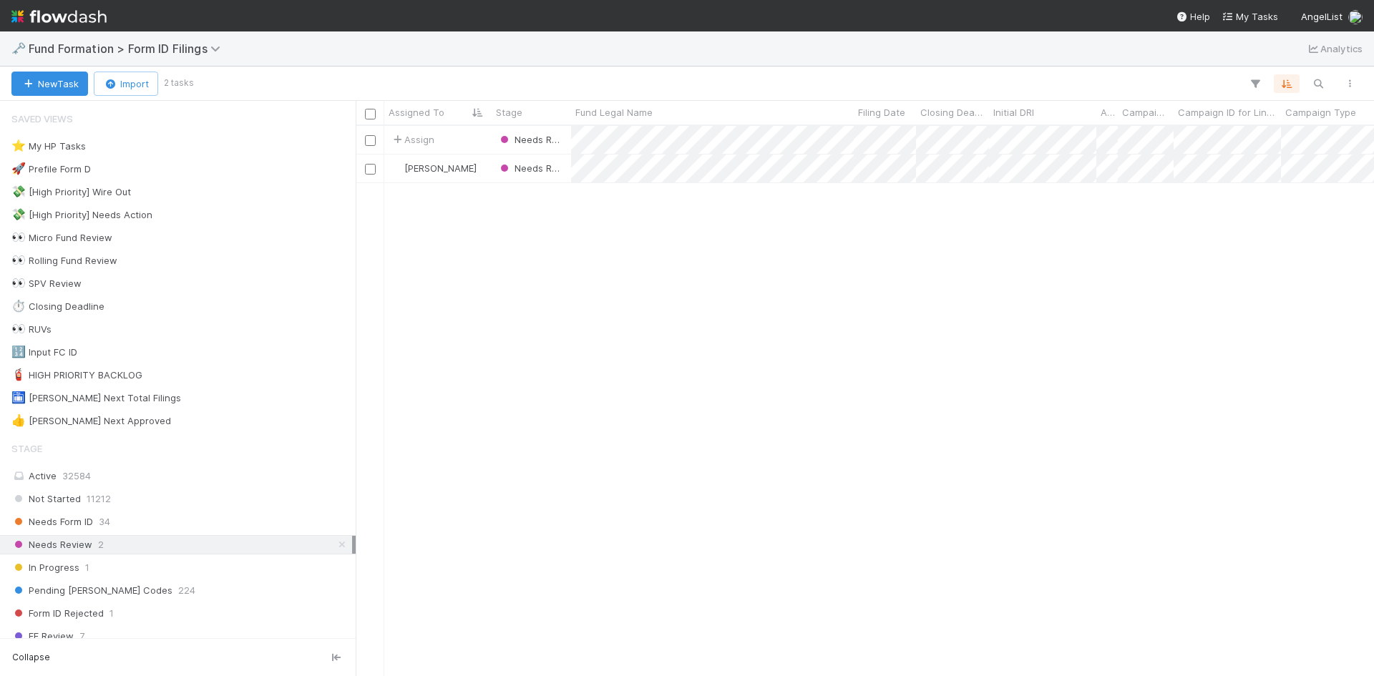
scroll to position [540, 1008]
click at [336, 542] on icon at bounding box center [342, 544] width 14 height 9
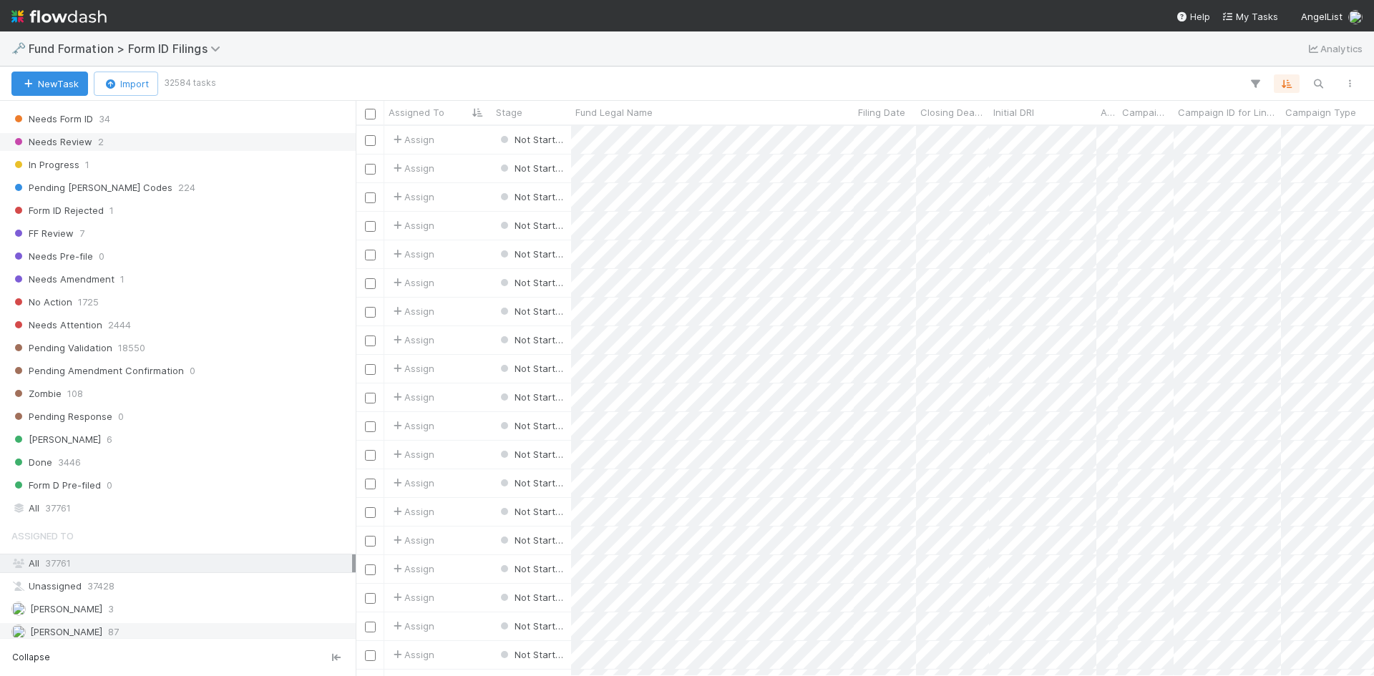
scroll to position [479, 0]
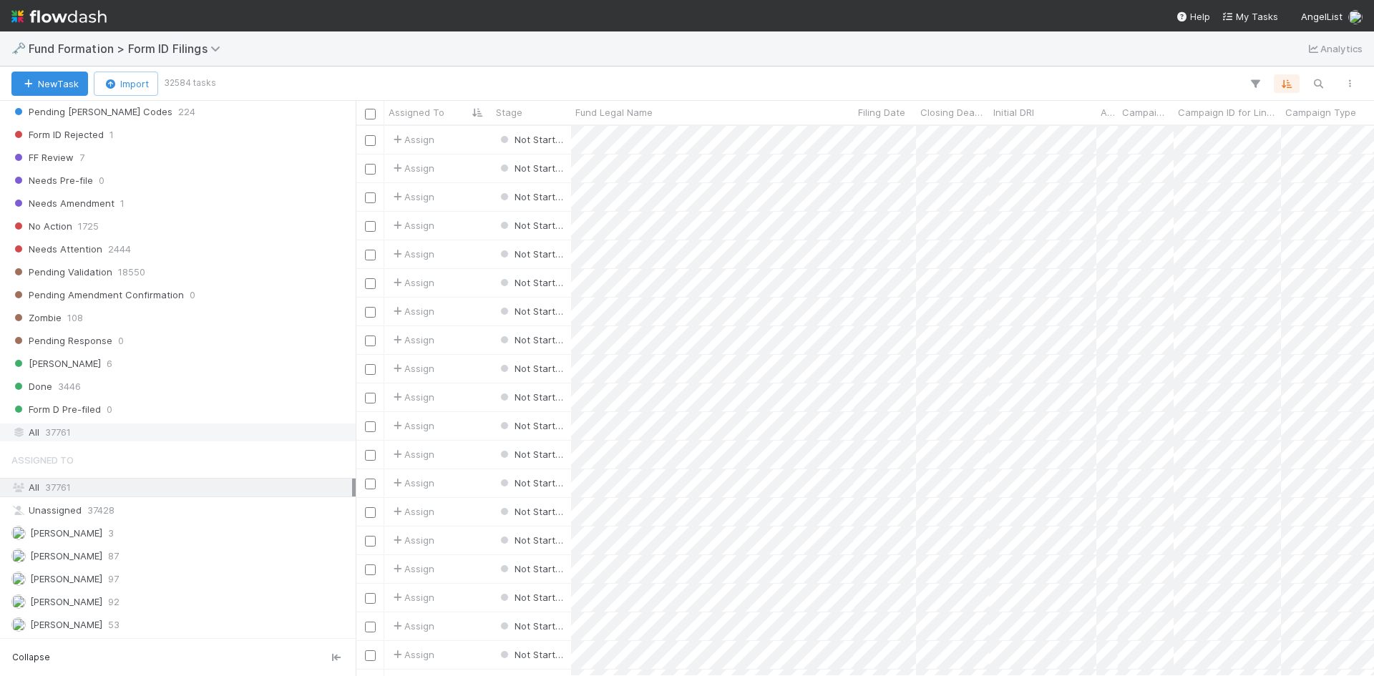
click at [84, 426] on div "All 37761" at bounding box center [181, 433] width 341 height 18
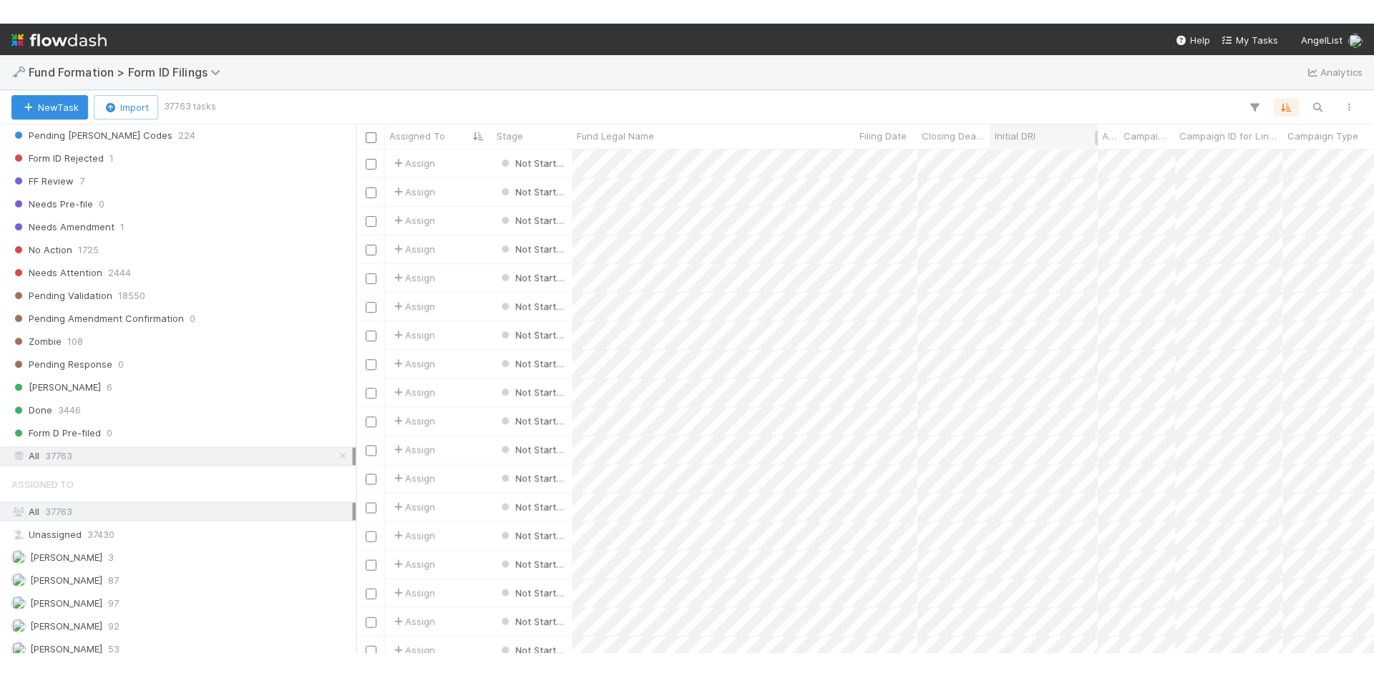
scroll to position [540, 1008]
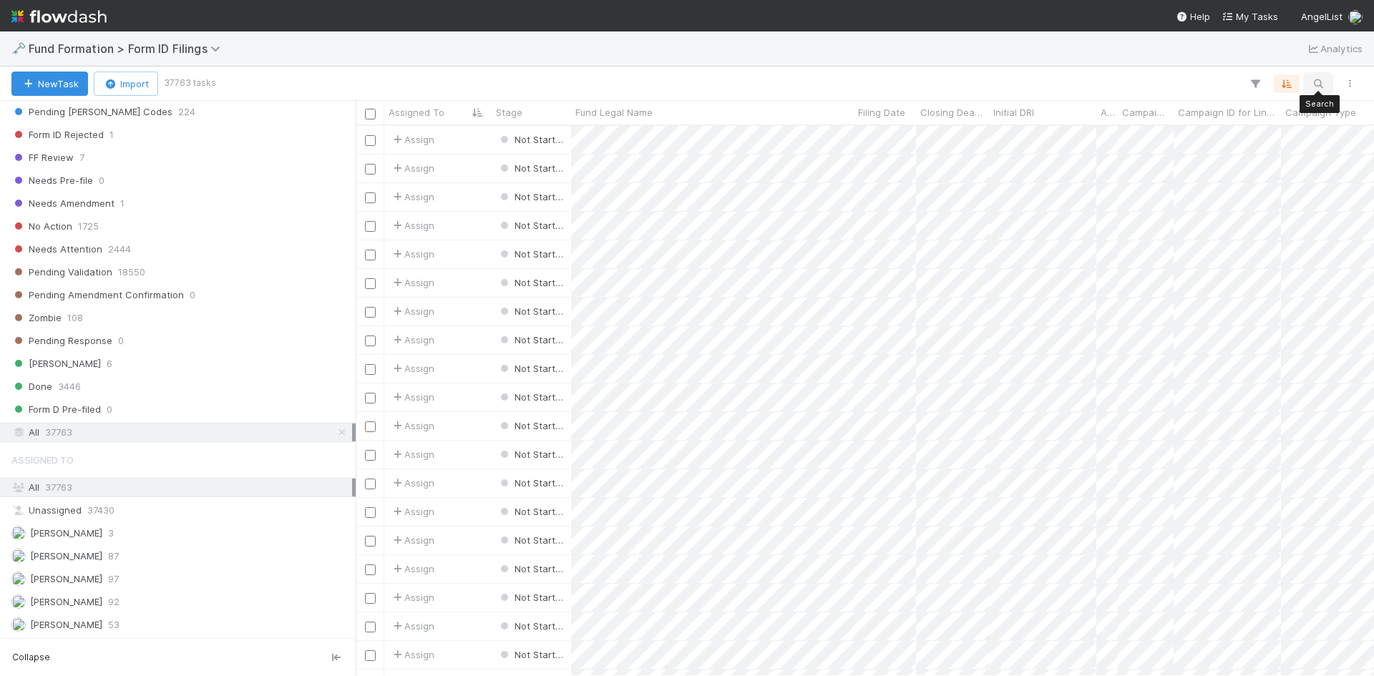
click at [1323, 84] on icon "button" at bounding box center [1318, 83] width 14 height 13
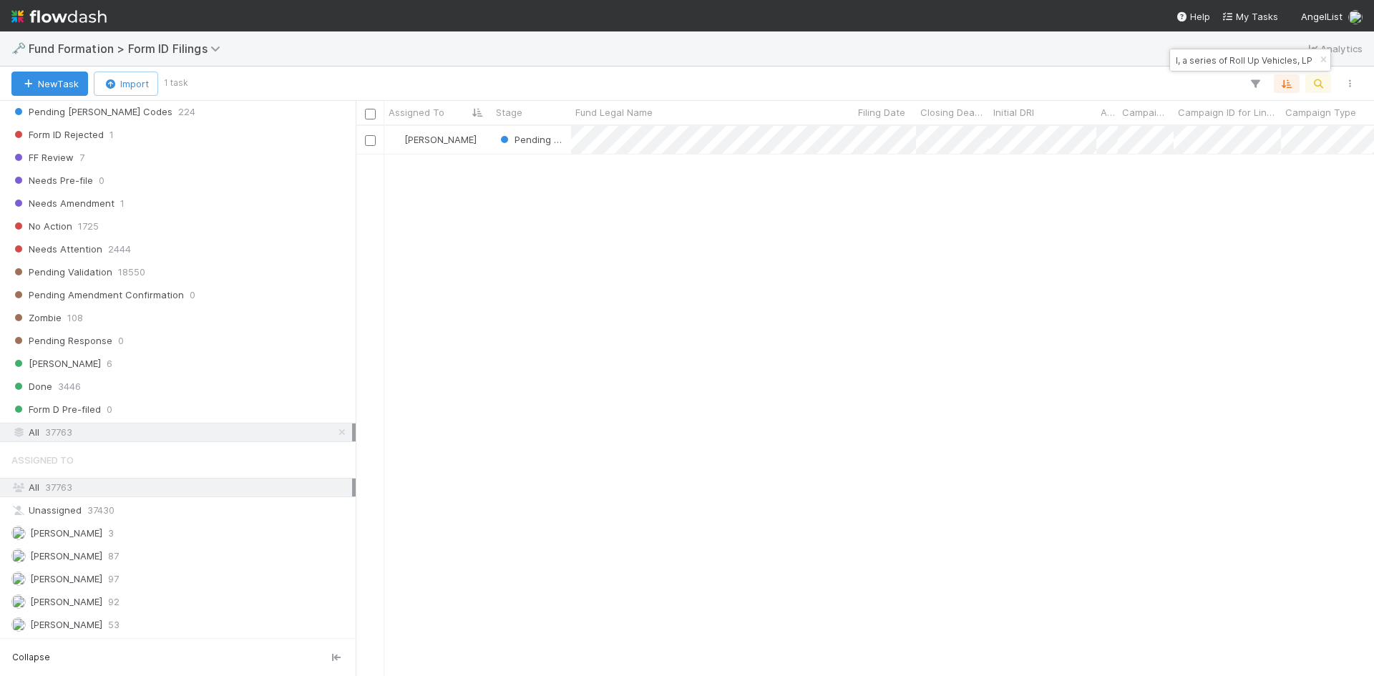
type input "RA-07261 Fund I, a series of Roll Up Vehicles, LP"
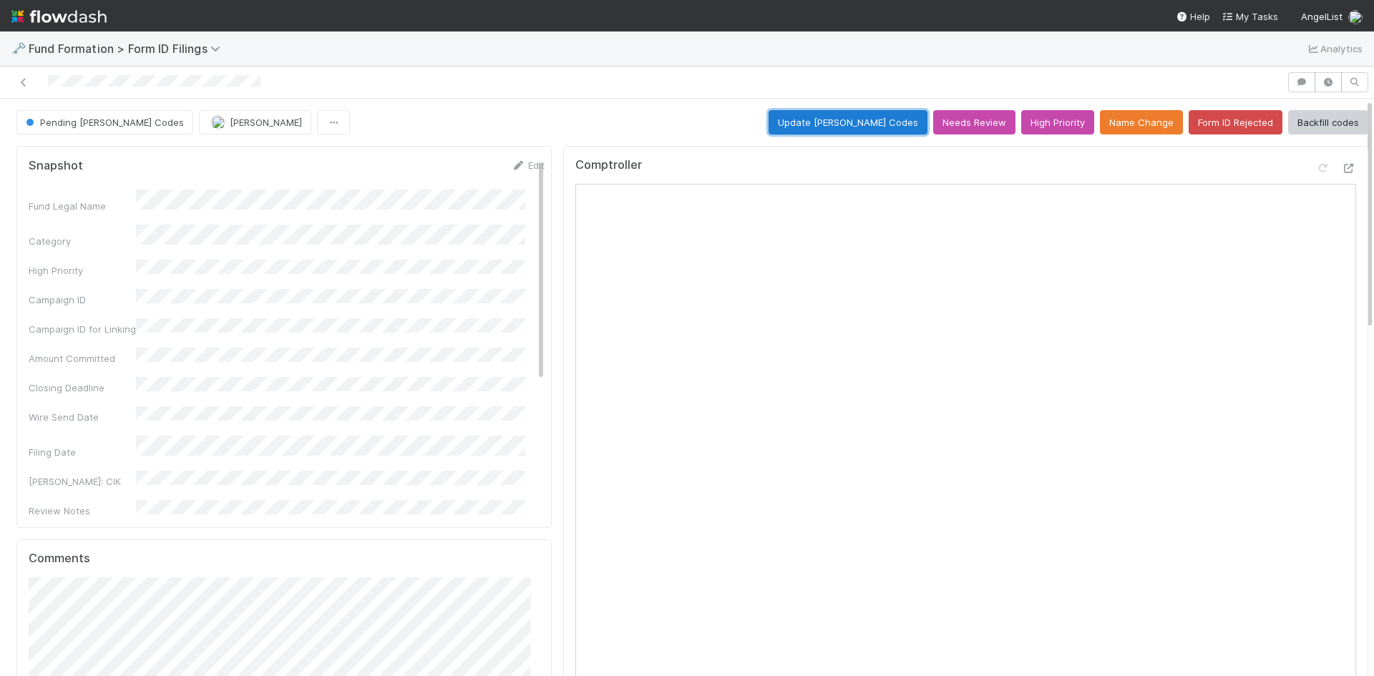
click at [824, 125] on button "Update EDGAR Codes" at bounding box center [848, 122] width 159 height 24
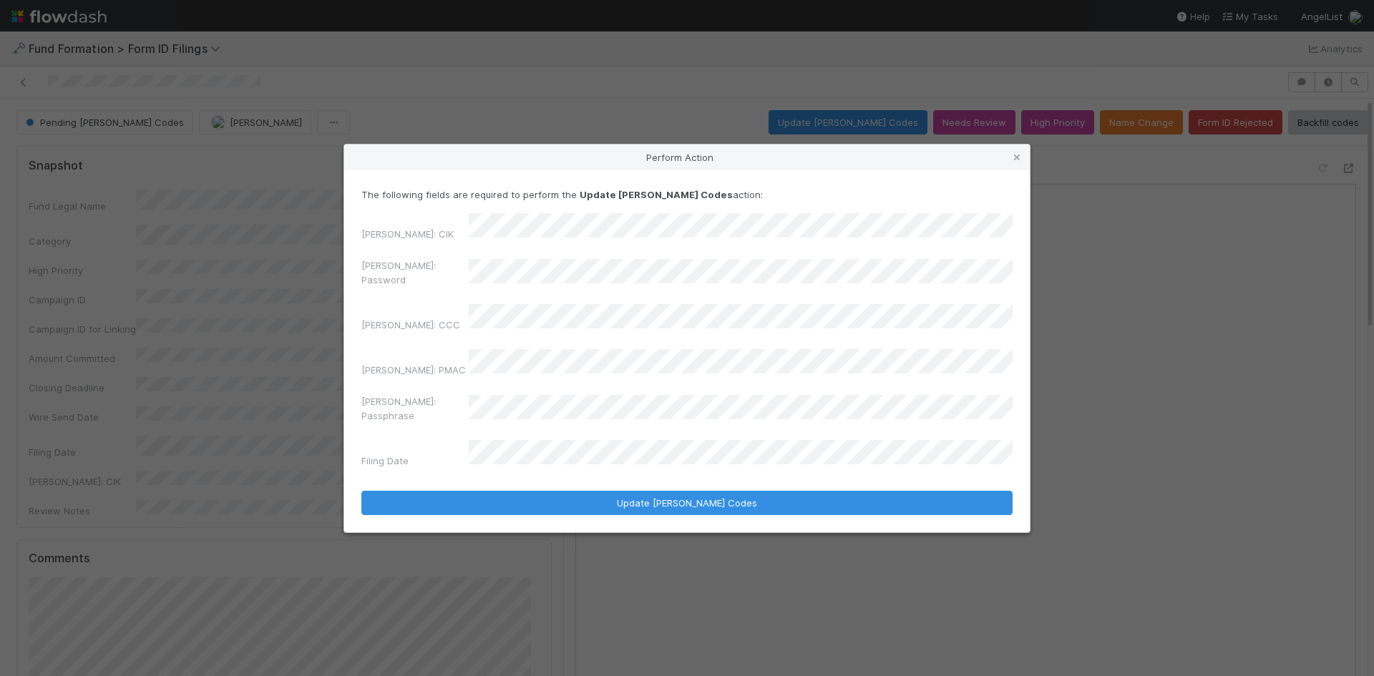
click at [434, 291] on div "EDGAR: Password" at bounding box center [686, 275] width 651 height 34
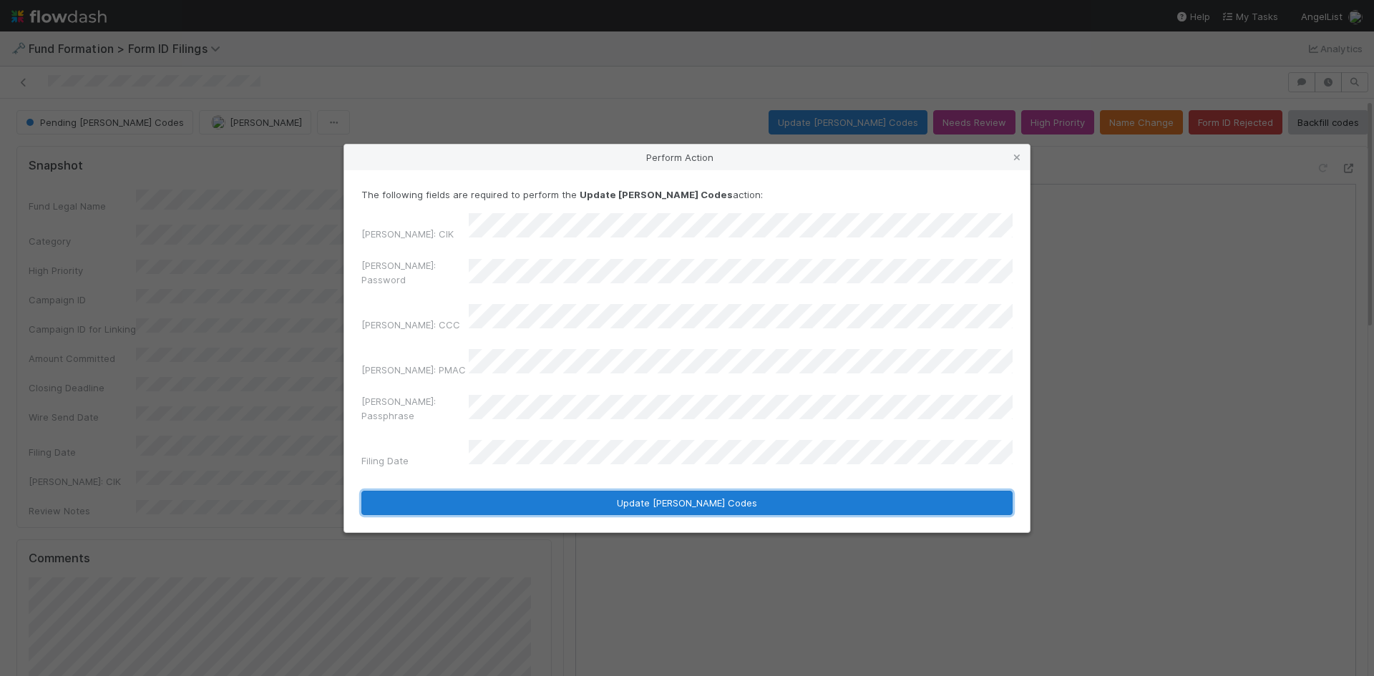
click at [512, 491] on button "Update EDGAR Codes" at bounding box center [686, 503] width 651 height 24
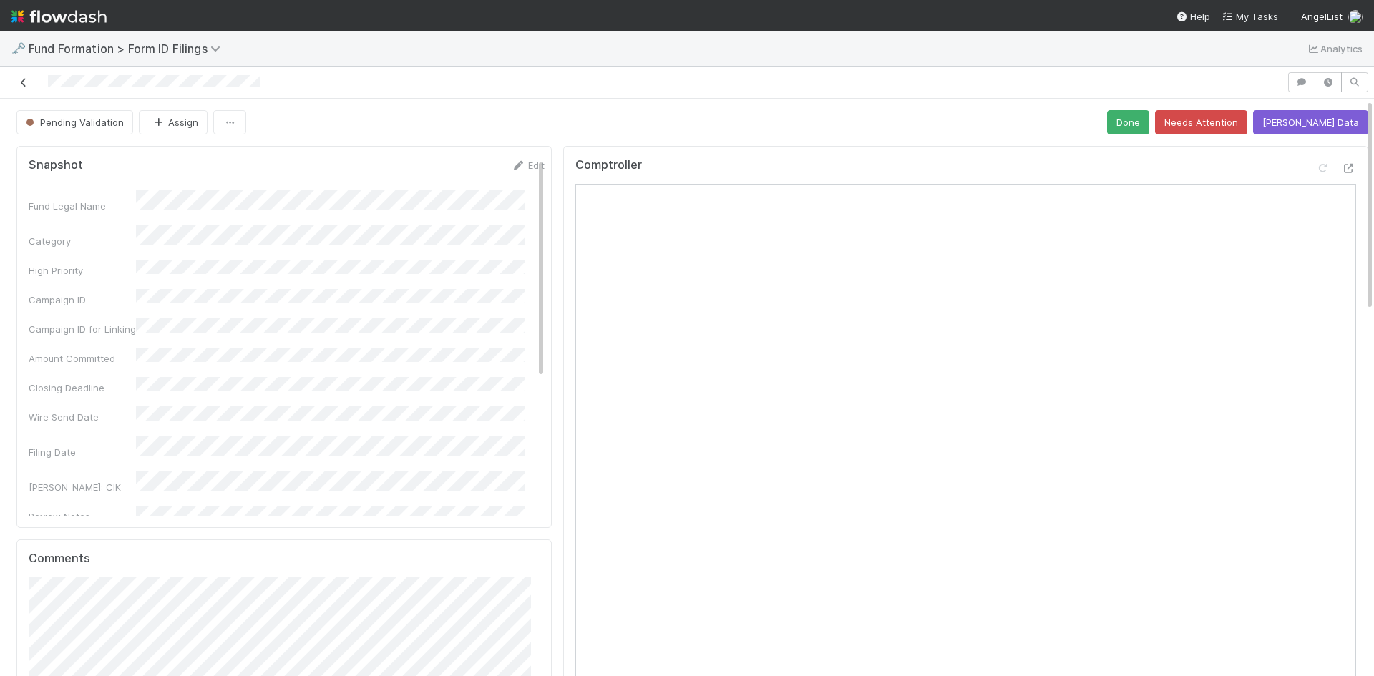
click at [27, 82] on icon at bounding box center [23, 82] width 14 height 9
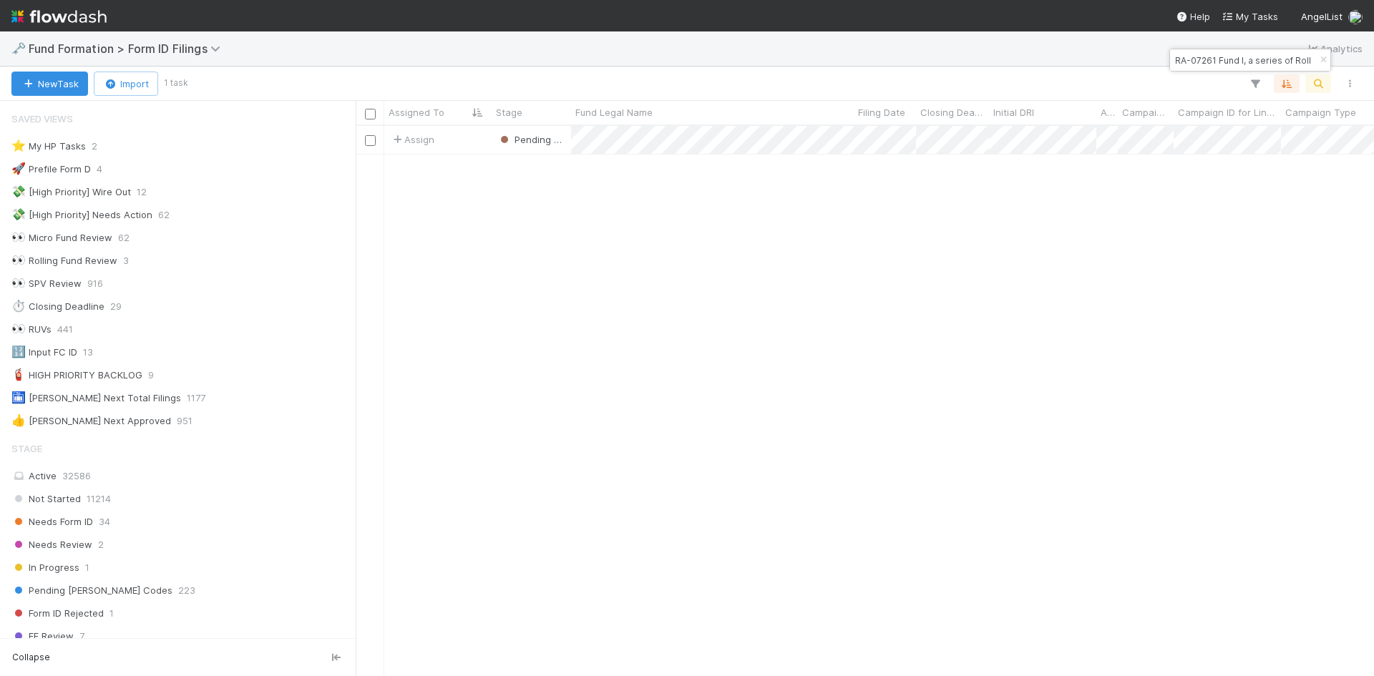
scroll to position [540, 1008]
click at [1235, 64] on input "RA-07261 Fund I, a series of Roll Up Vehicles, LP" at bounding box center [1243, 60] width 143 height 17
paste input "AK-0605 Fund II, a series of Roll Up Vehicles, LP"
type input "AK-0605 Fund II, a series of Roll Up Vehicles, LP"
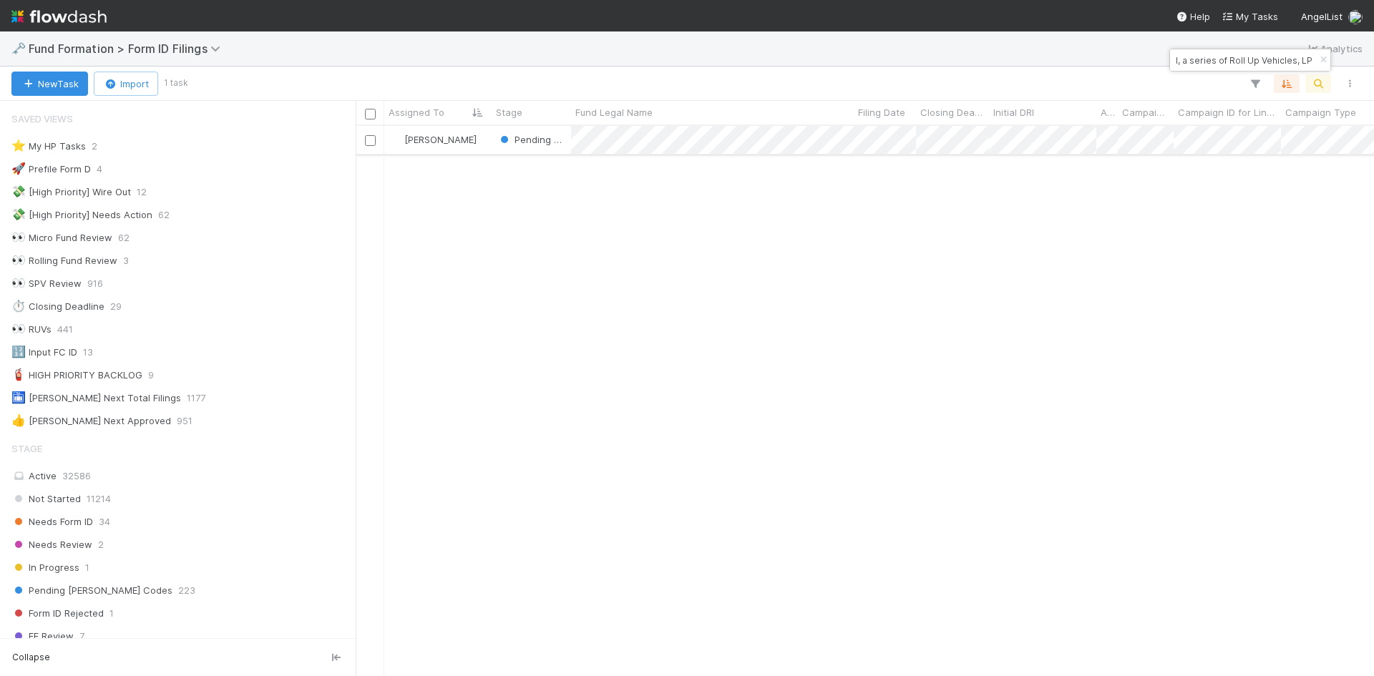
scroll to position [0, 0]
click at [567, 151] on div "Pending EDGAR Codes" at bounding box center [531, 140] width 79 height 28
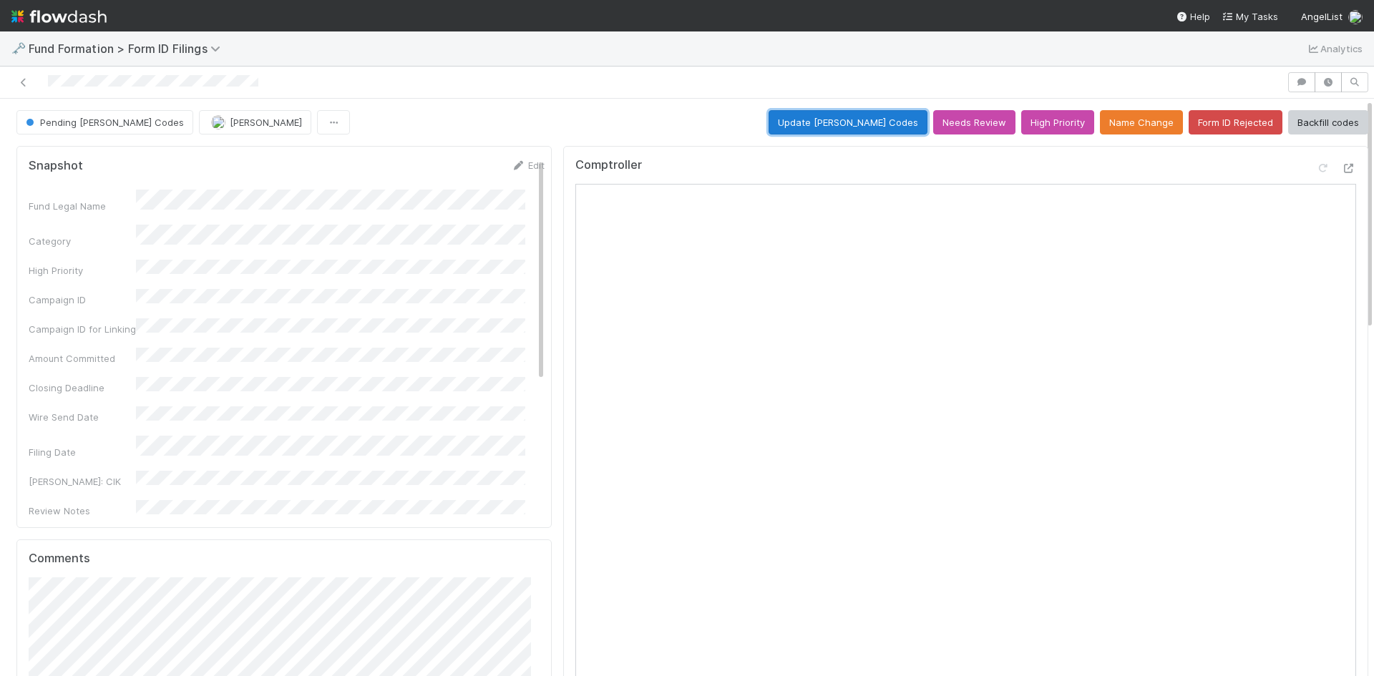
click at [858, 124] on button "Update EDGAR Codes" at bounding box center [848, 122] width 159 height 24
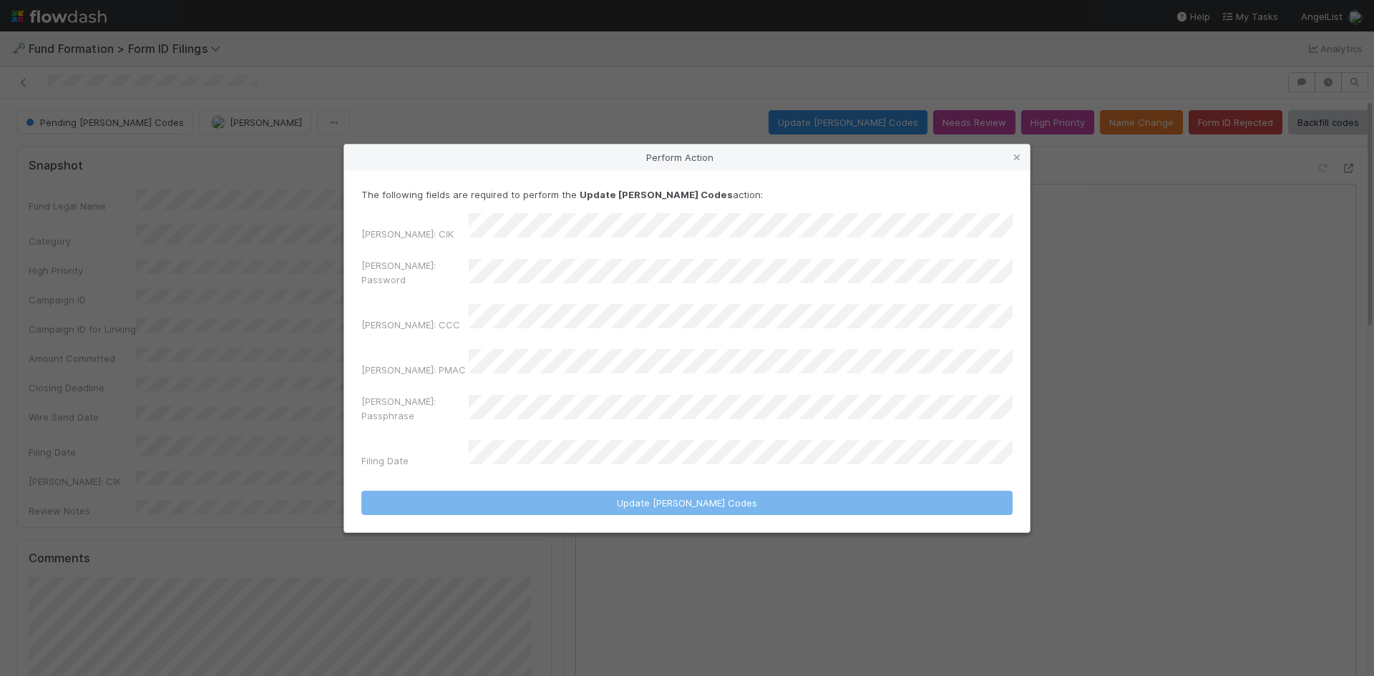
click at [341, 283] on div "Perform Action The following fields are required to perform the Update EDGAR Co…" at bounding box center [687, 338] width 1374 height 676
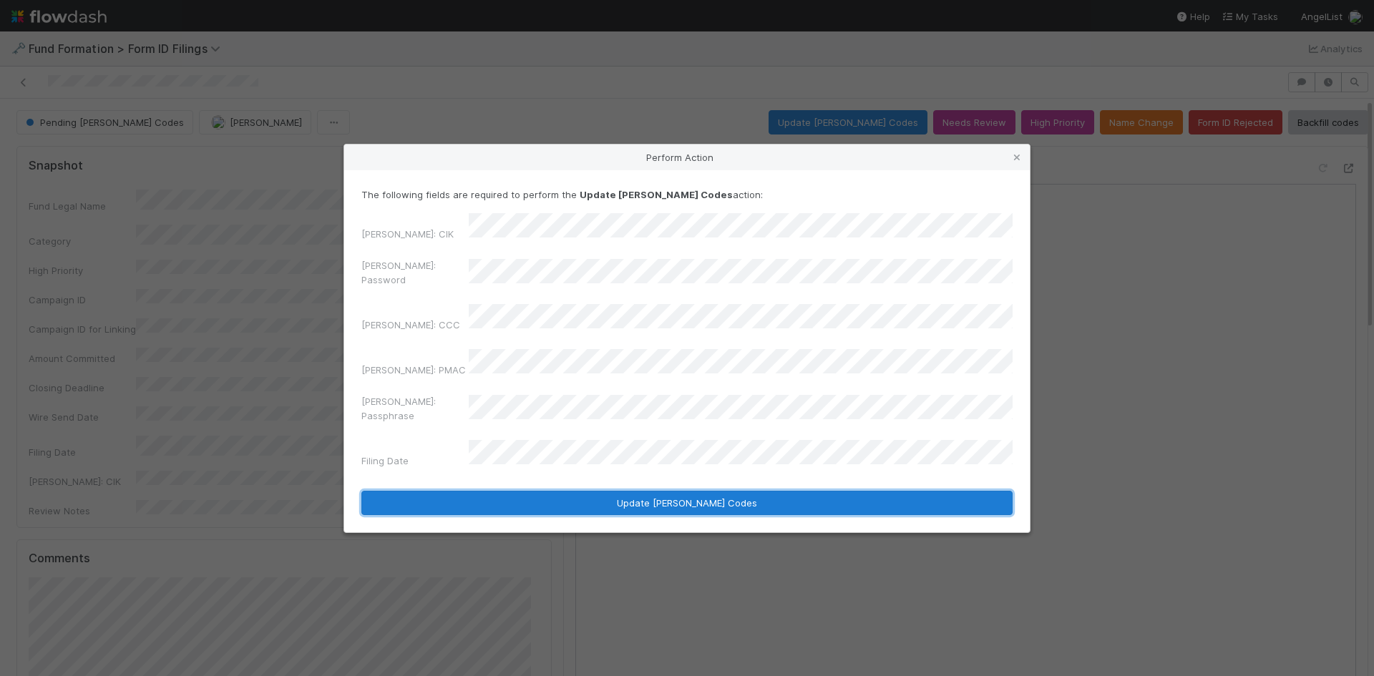
click at [587, 491] on button "Update EDGAR Codes" at bounding box center [686, 503] width 651 height 24
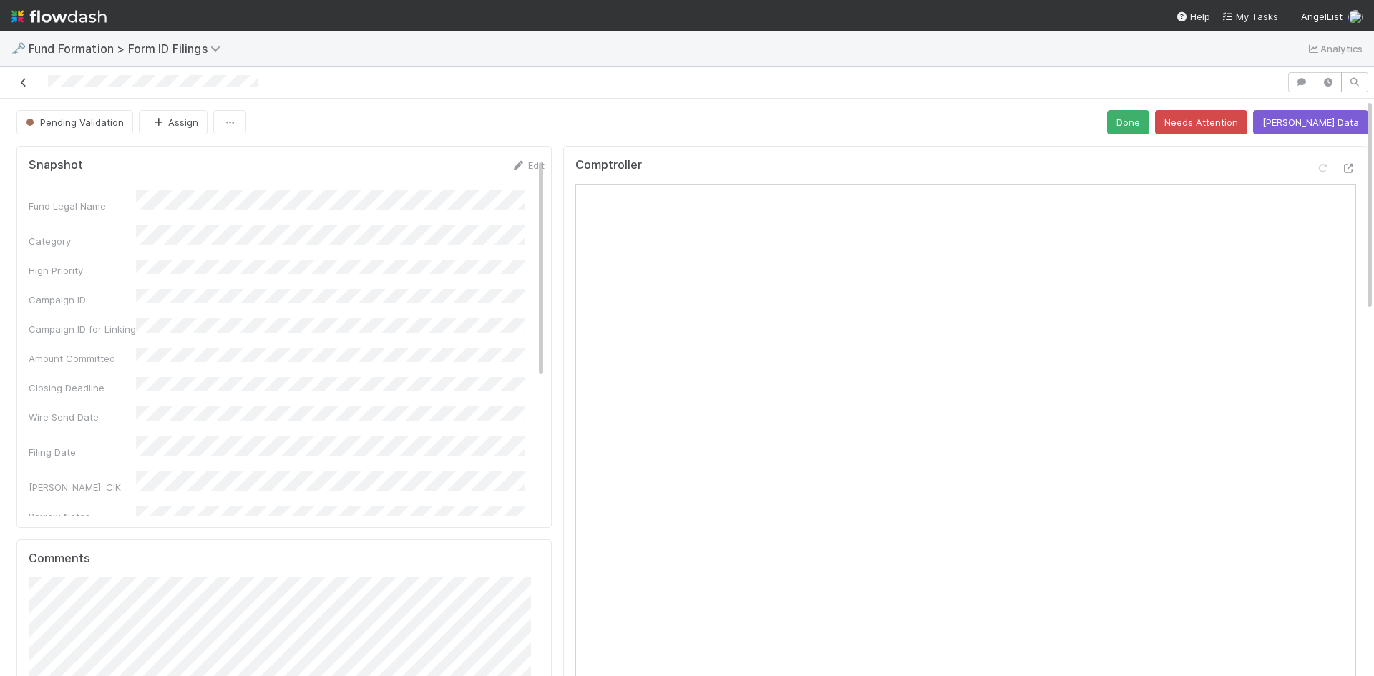
click at [28, 79] on icon at bounding box center [23, 82] width 14 height 9
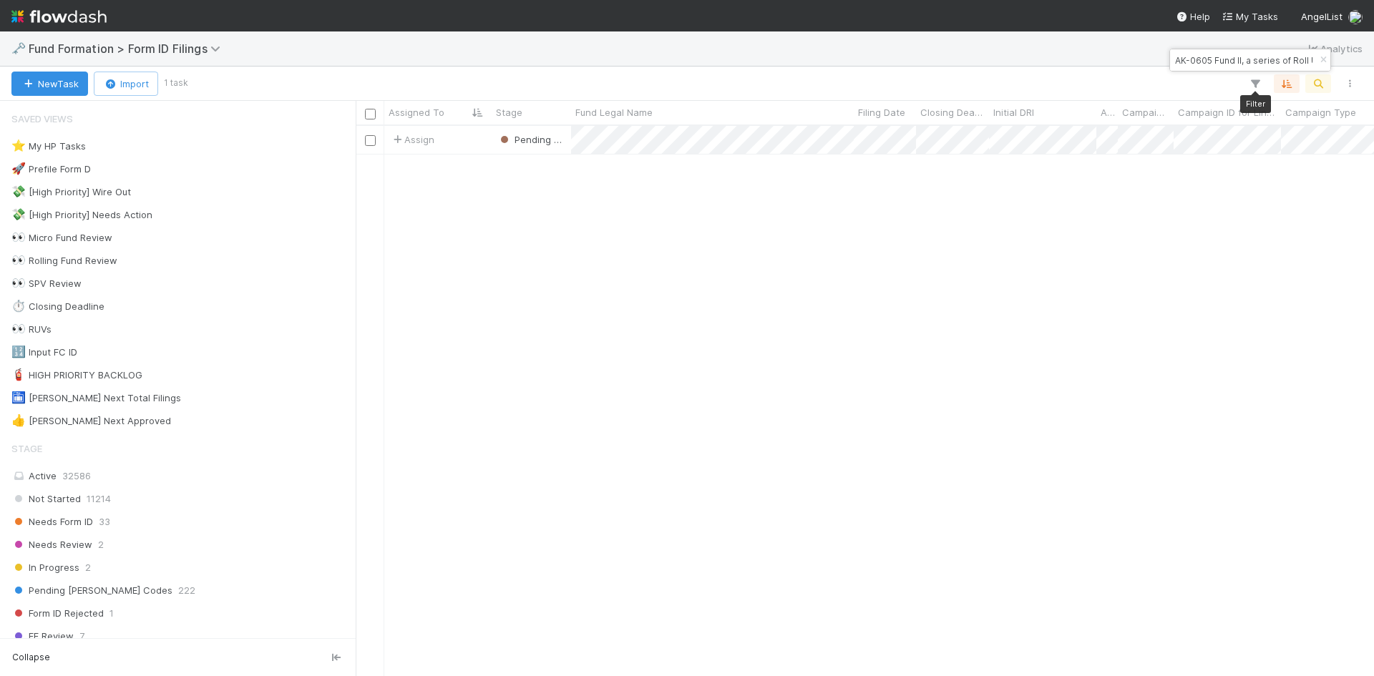
scroll to position [540, 1008]
click at [1247, 62] on input "AK-0605 Fund II, a series of Roll Up Vehicles, LP" at bounding box center [1243, 60] width 143 height 17
paste input "MA-0723 Fund III, a series of Climate Collective, LP"
type input "MA-0723 Fund III, a series of Climate Collective, LP"
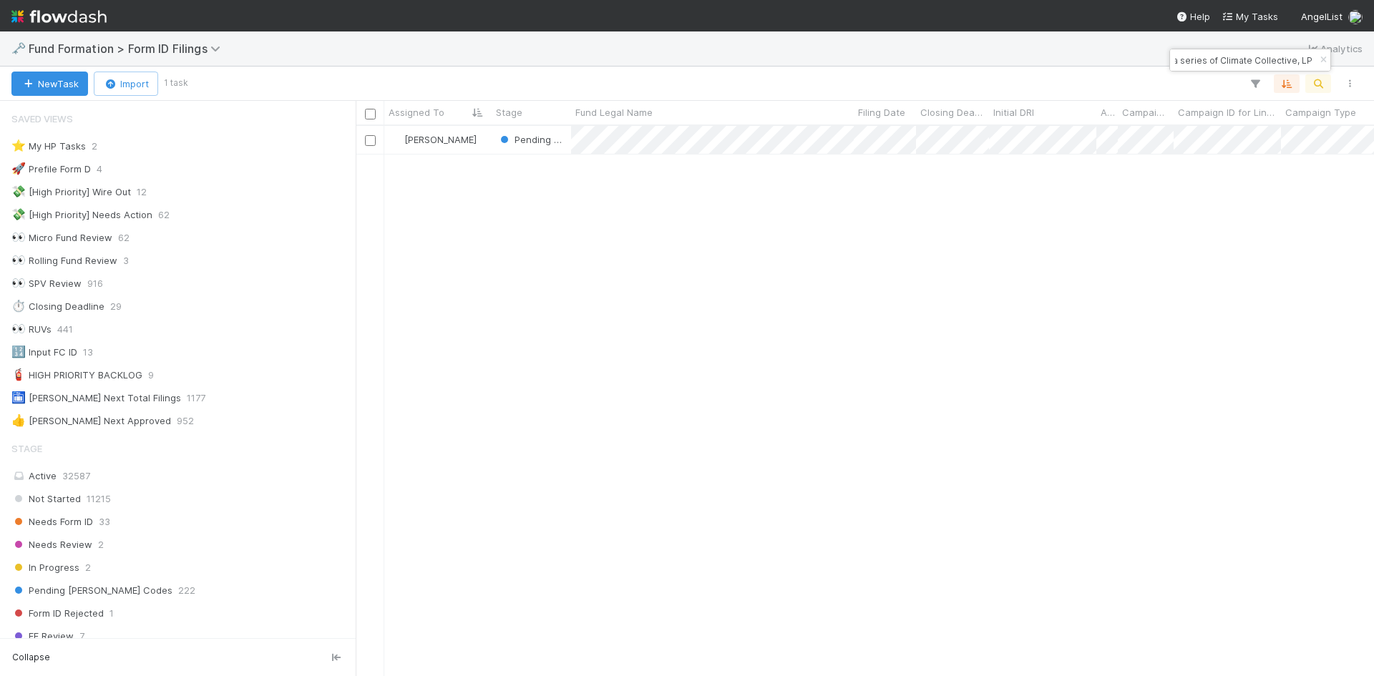
scroll to position [0, 0]
click at [714, 329] on div "Raven Jacinto Pending EDGAR Codes 7/23/25, 11:53:46 PM 8/12/25, 6:20:28 AM" at bounding box center [865, 401] width 1018 height 550
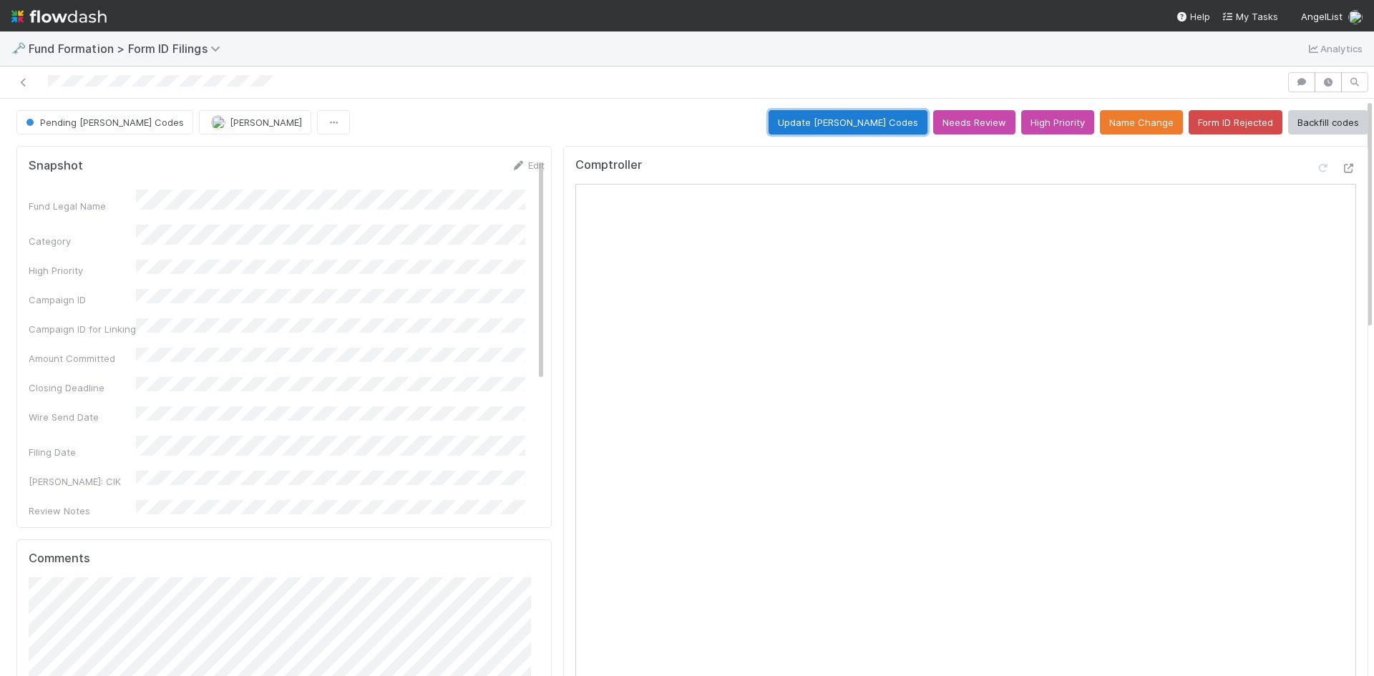
click at [856, 122] on button "Update EDGAR Codes" at bounding box center [848, 122] width 159 height 24
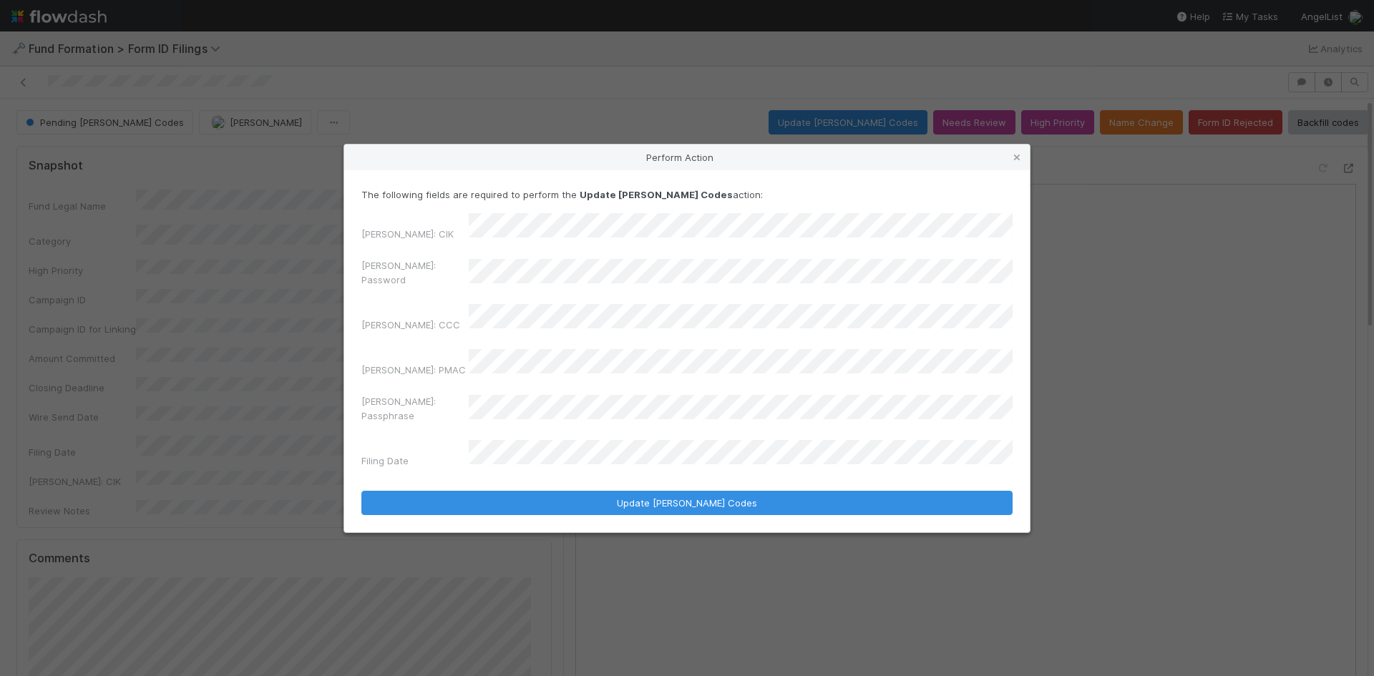
click at [418, 277] on div "EDGAR: Password" at bounding box center [686, 275] width 651 height 34
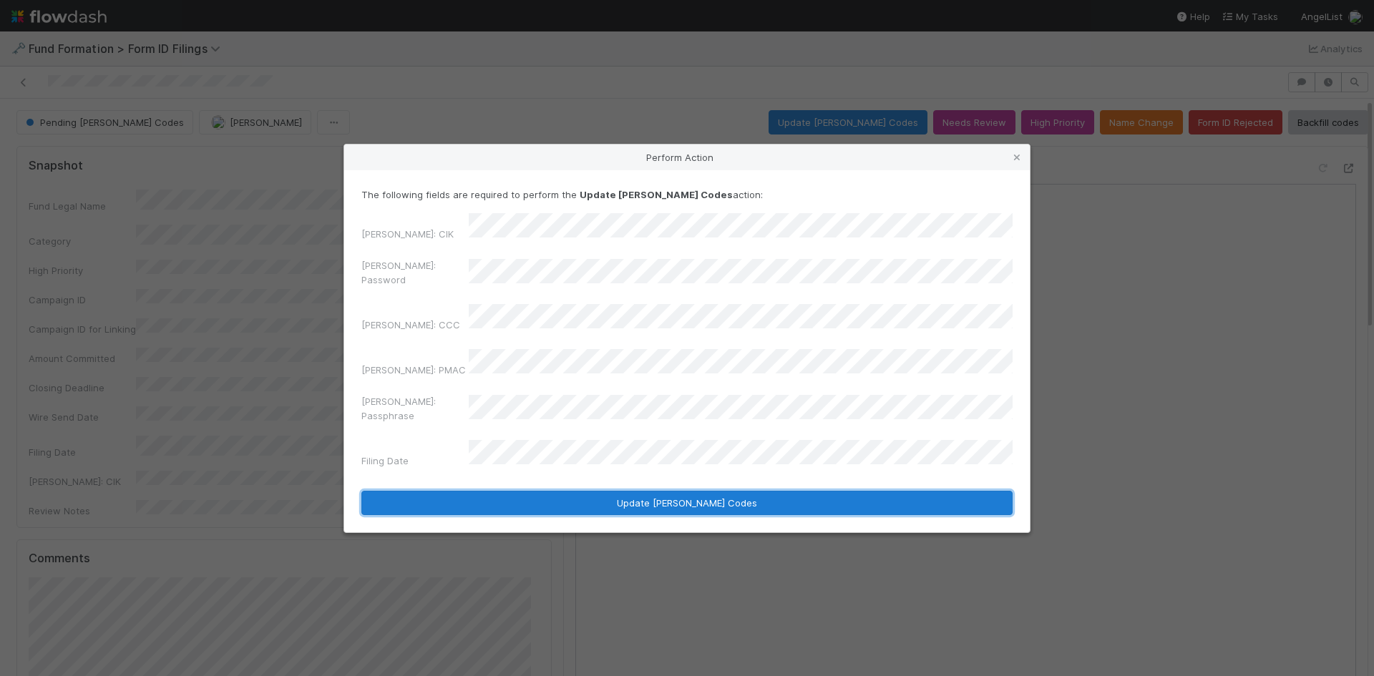
click at [590, 491] on button "Update EDGAR Codes" at bounding box center [686, 503] width 651 height 24
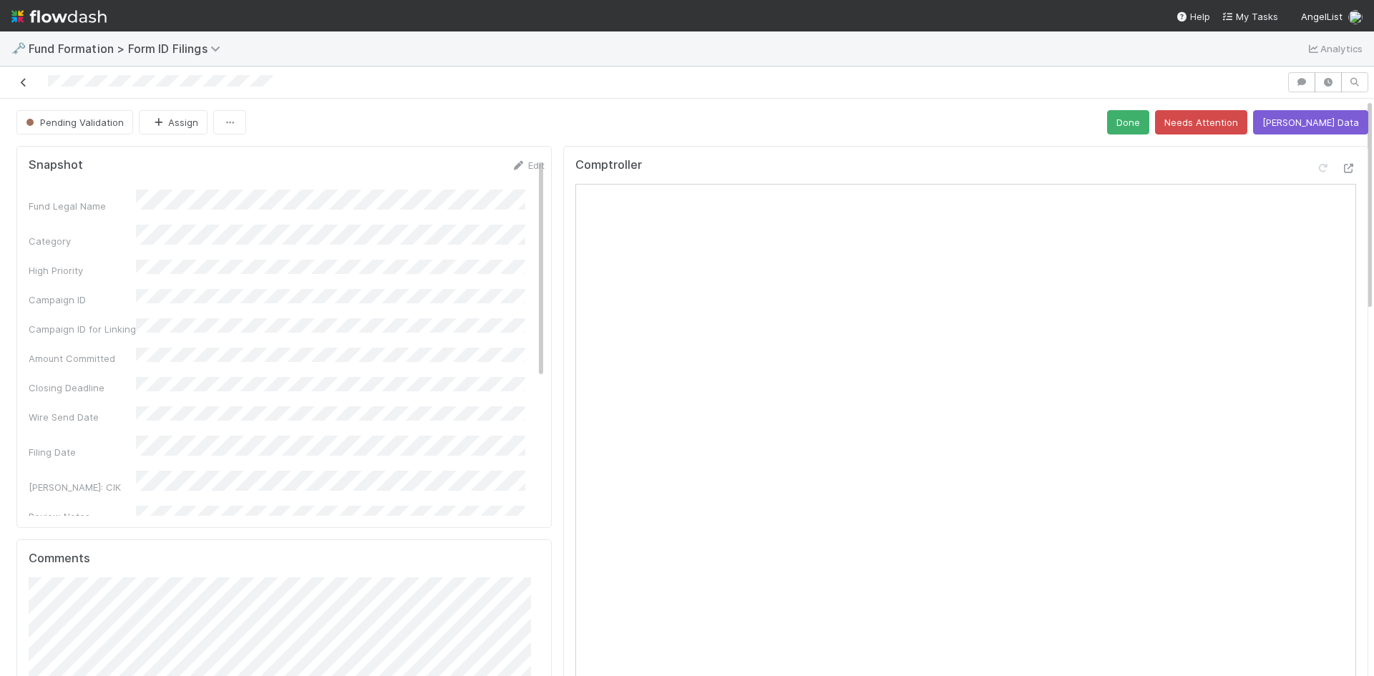
click at [23, 80] on icon at bounding box center [23, 82] width 14 height 9
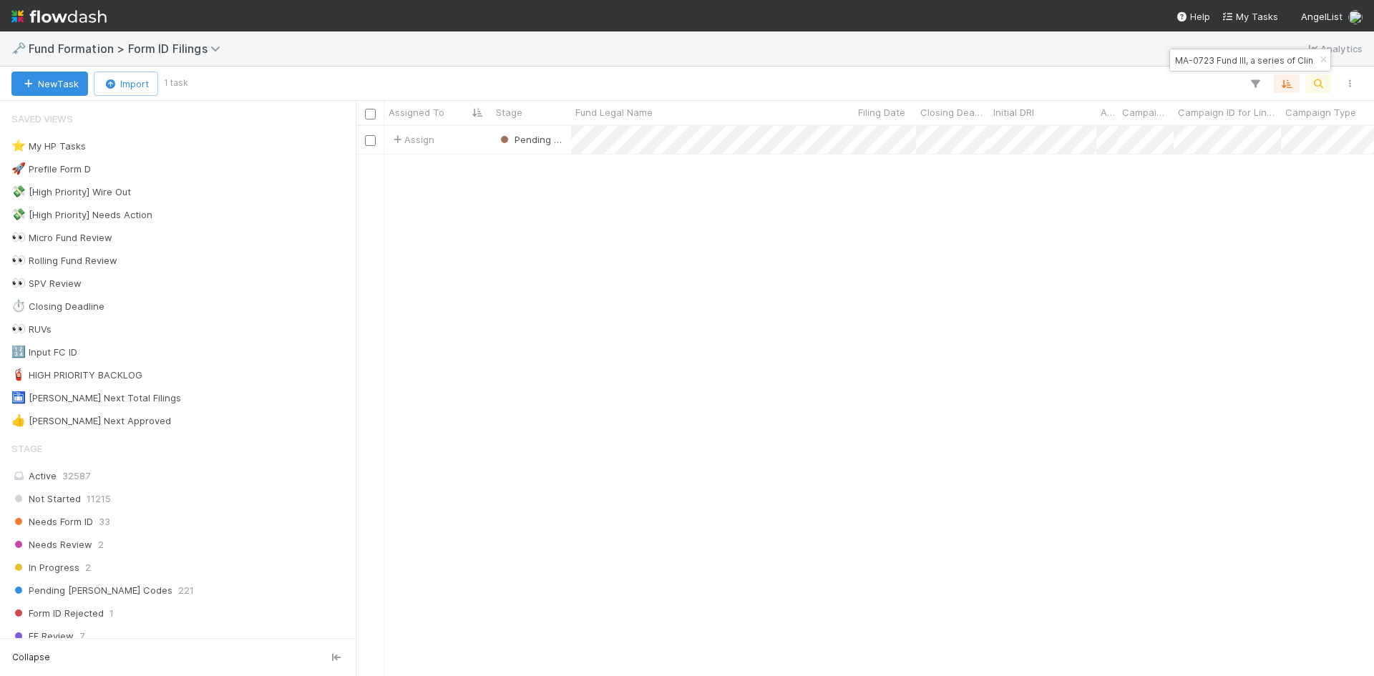
scroll to position [540, 1008]
click at [1201, 74] on div at bounding box center [775, 83] width 1180 height 19
click at [1204, 63] on input "MA-0723 Fund III, a series of Climate Collective, LP" at bounding box center [1243, 60] width 143 height 17
paste input "Rauch Capital Burst CLXI, a series of Rauch Capital Burst, LP"
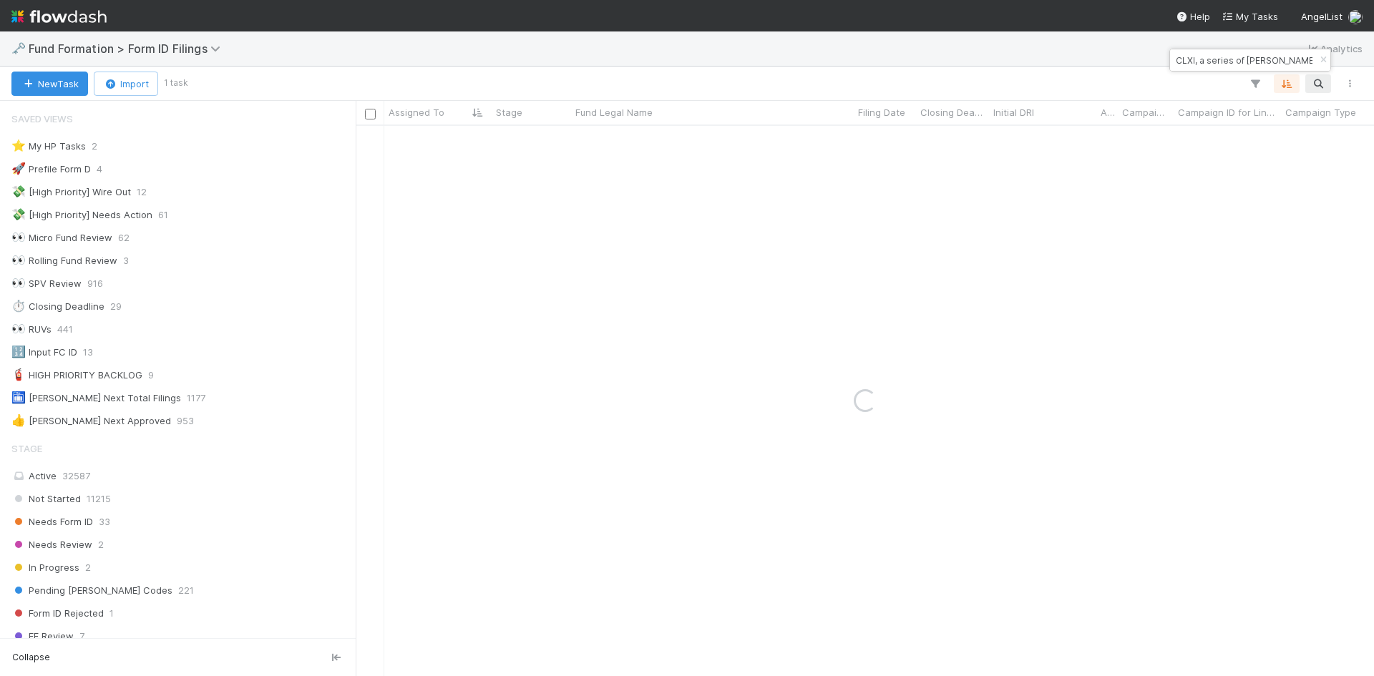
type input "Rauch Capital Burst CLXI, a series of Rauch Capital Burst, LP"
click at [569, 153] on div "Pending EDGAR Codes" at bounding box center [531, 140] width 79 height 28
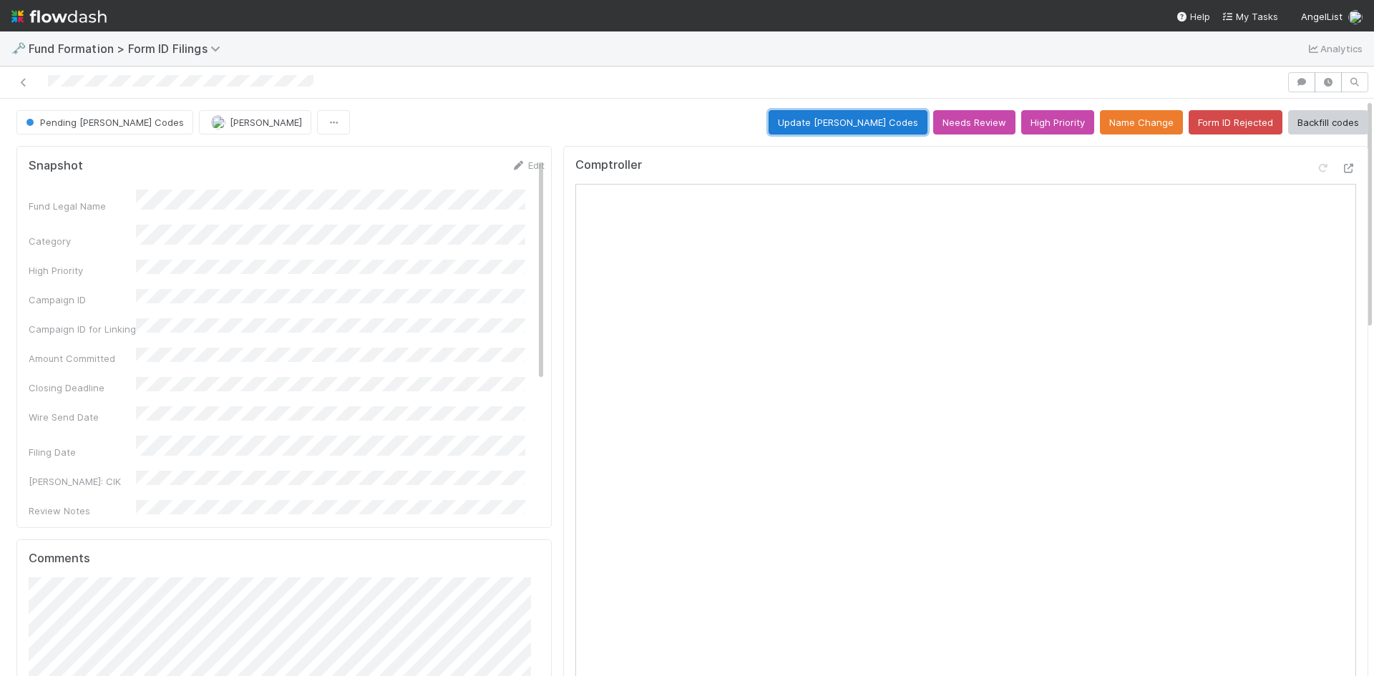
click at [877, 122] on button "Update EDGAR Codes" at bounding box center [848, 122] width 159 height 24
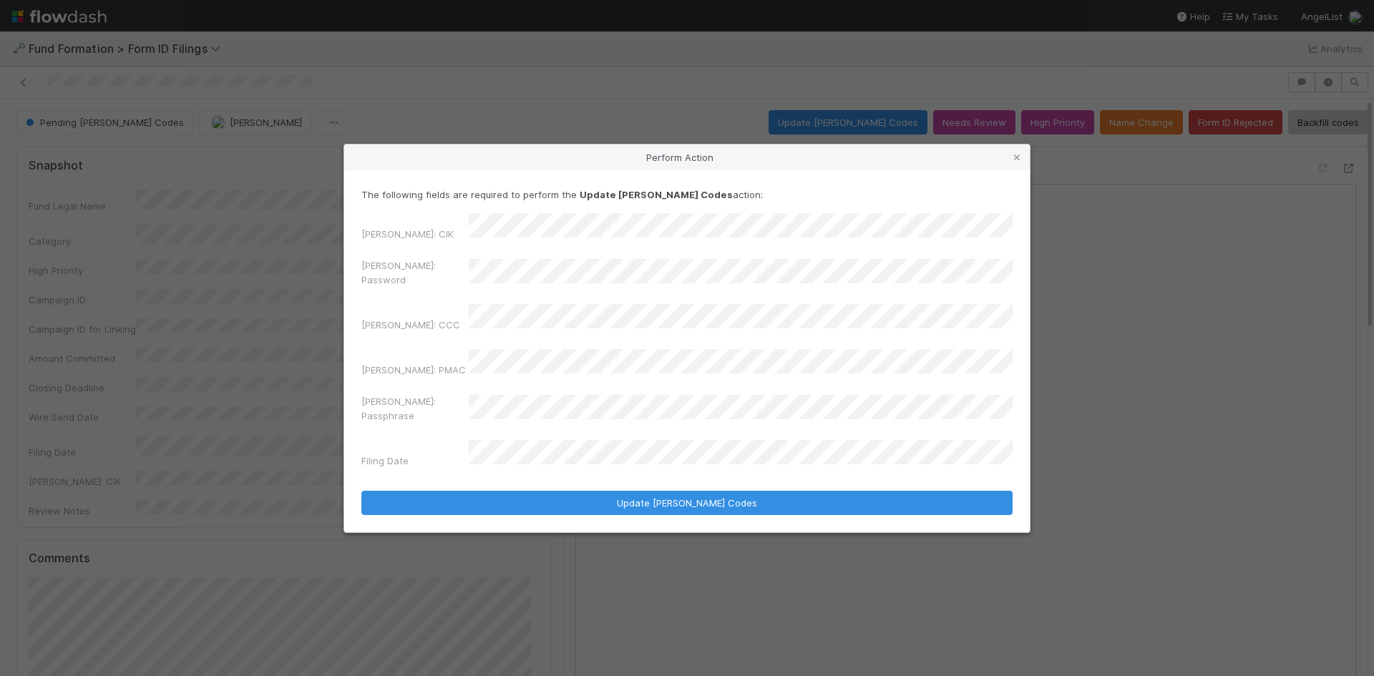
click at [427, 288] on div "EDGAR: Password" at bounding box center [686, 275] width 651 height 34
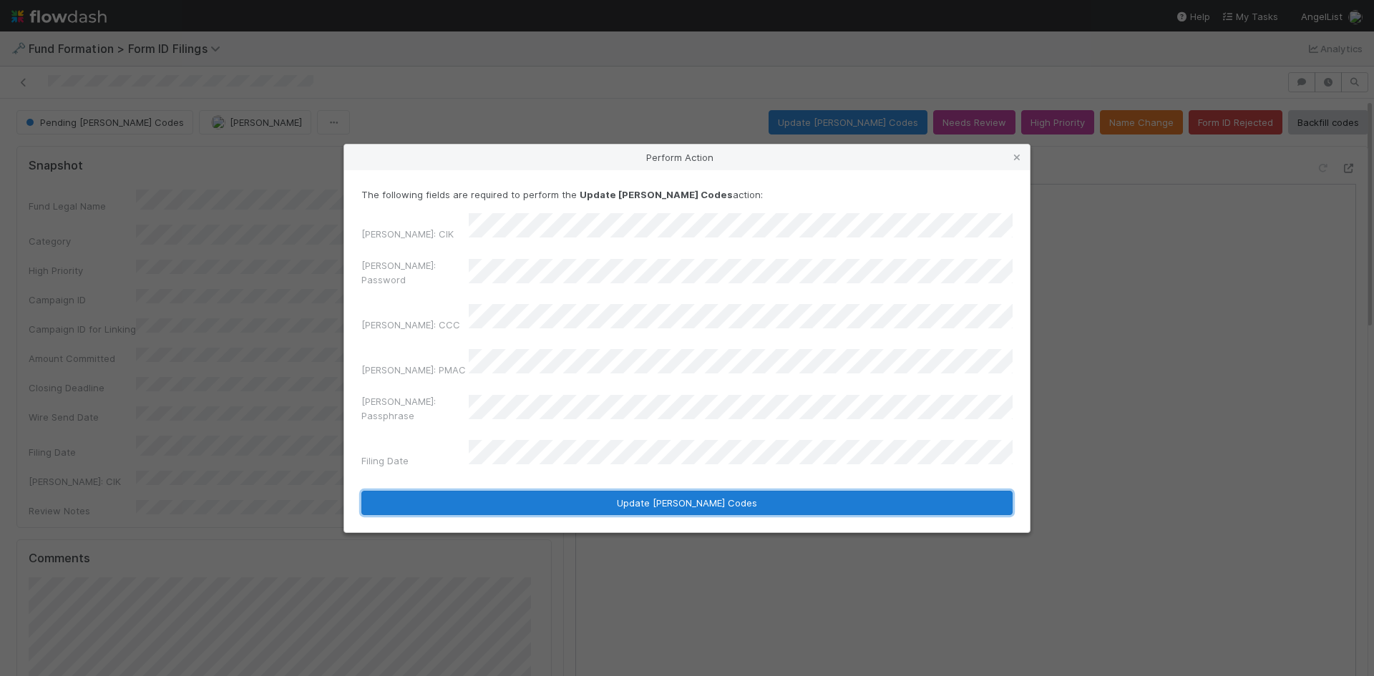
click at [560, 491] on button "Update EDGAR Codes" at bounding box center [686, 503] width 651 height 24
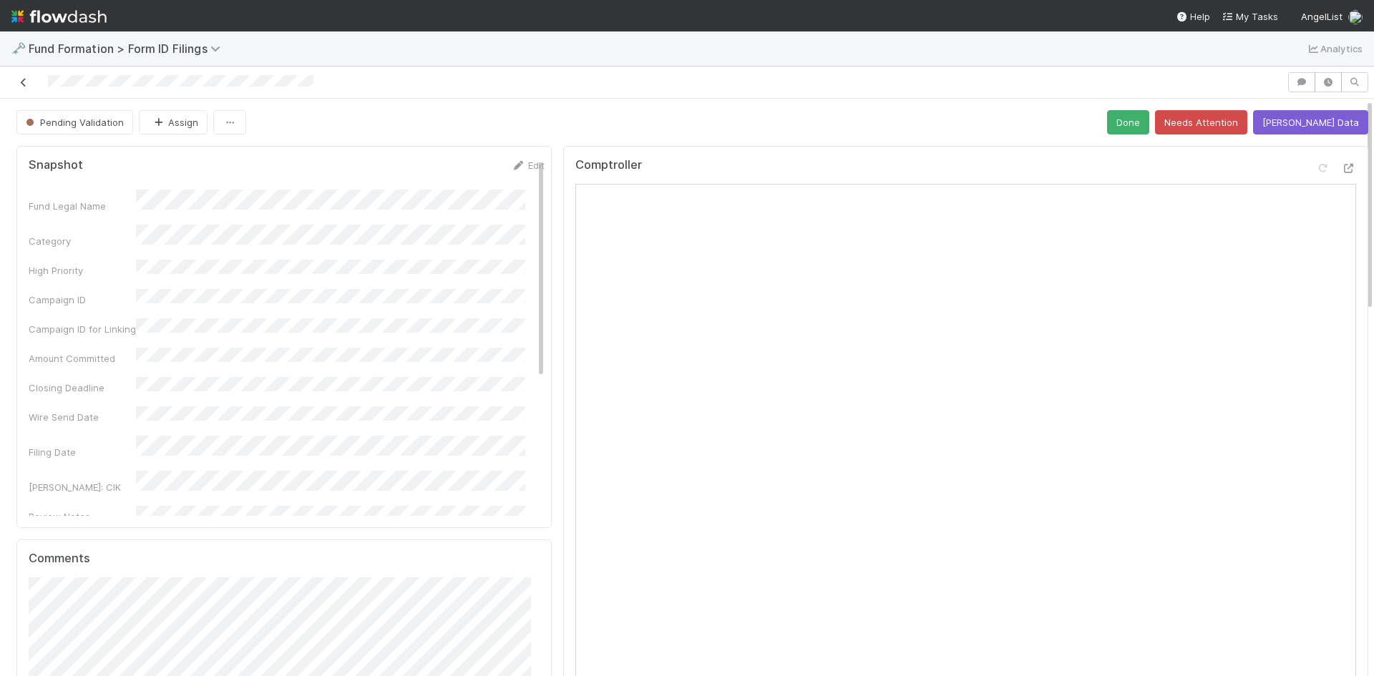
click at [29, 83] on icon at bounding box center [23, 82] width 14 height 9
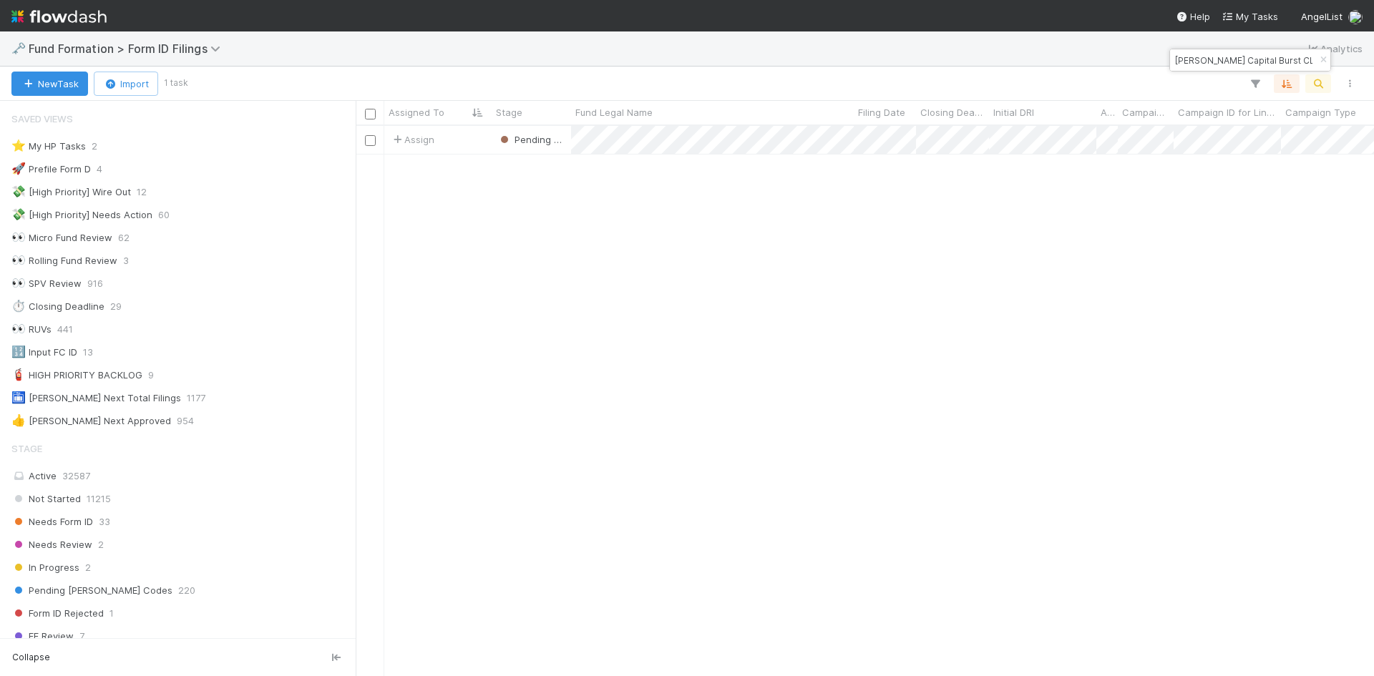
scroll to position [11, 11]
click at [1257, 64] on input "Rauch Capital Burst CLXI, a series of Rauch Capital Burst, LP" at bounding box center [1243, 60] width 143 height 17
paste input "FE-0720 Fund I, a series of Zachary Ginsburg Funds, LP"
type input "FE-0720 Fund I, a series of Zachary Ginsburg Funds, LP"
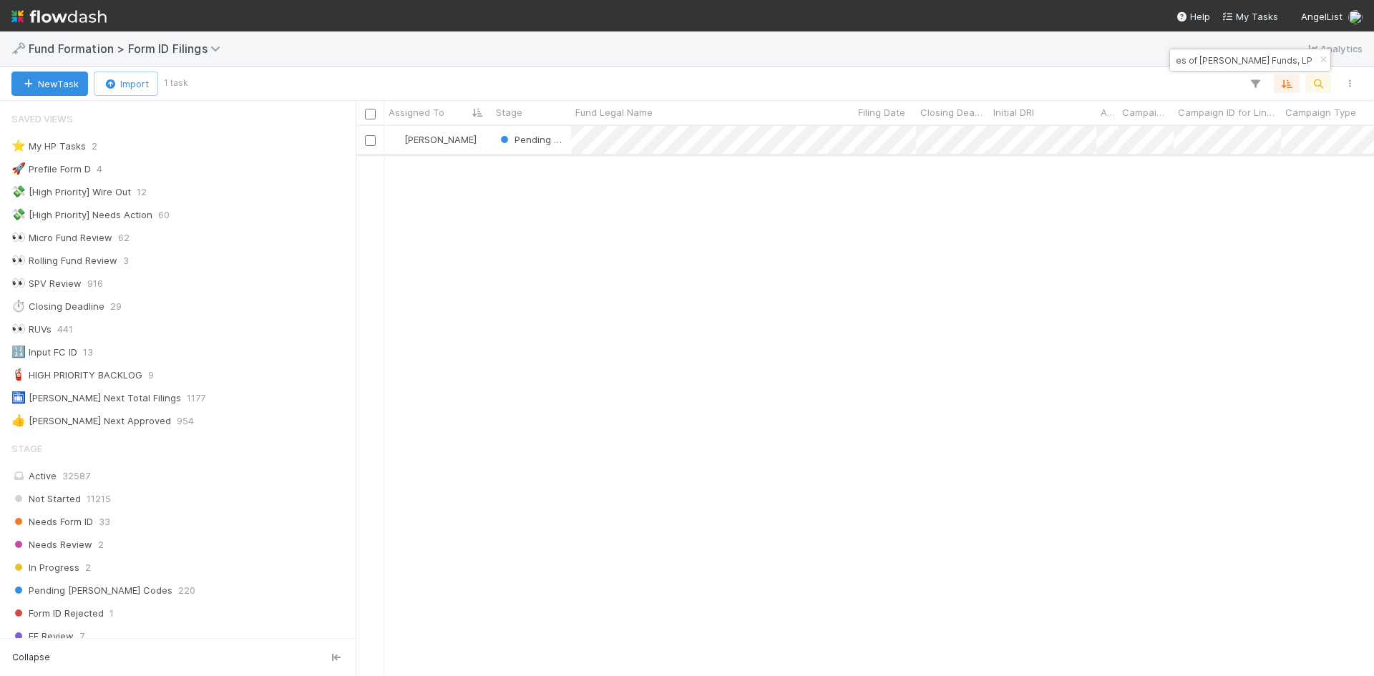
scroll to position [0, 0]
click at [570, 152] on div "Pending EDGAR Codes" at bounding box center [531, 140] width 79 height 28
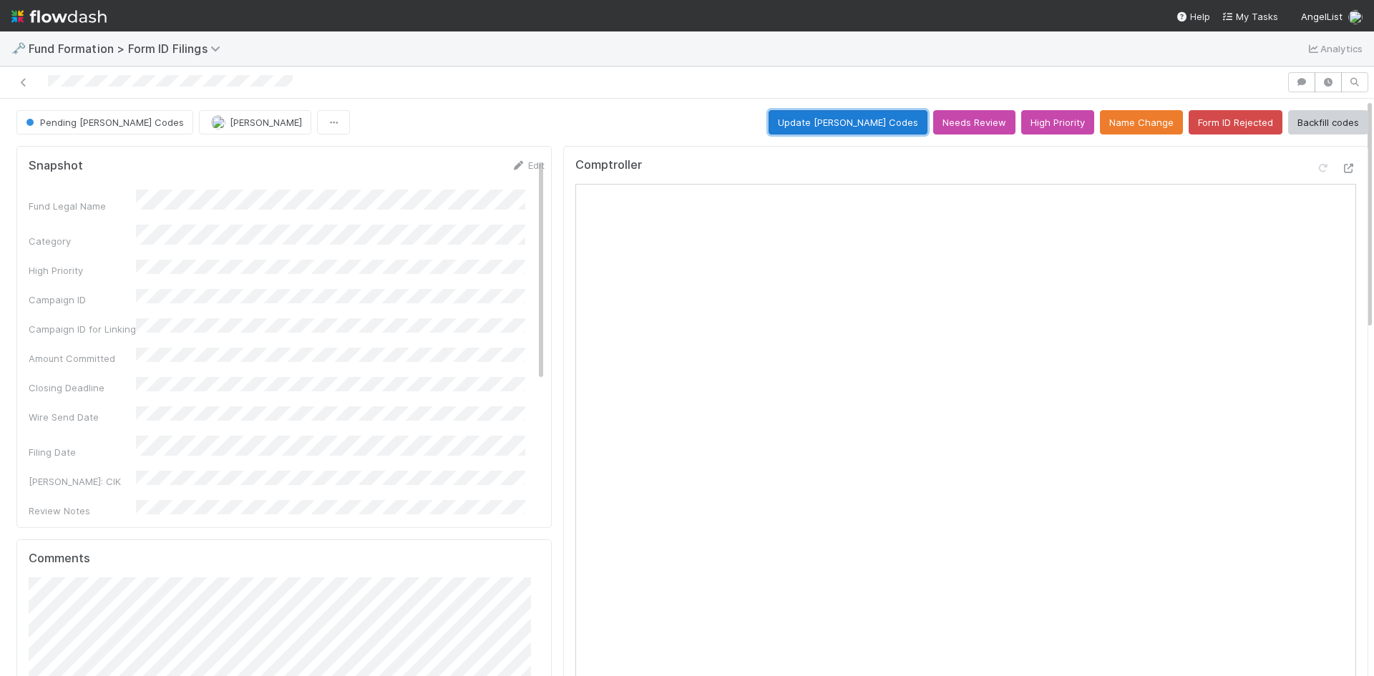
click at [824, 124] on button "Update EDGAR Codes" at bounding box center [848, 122] width 159 height 24
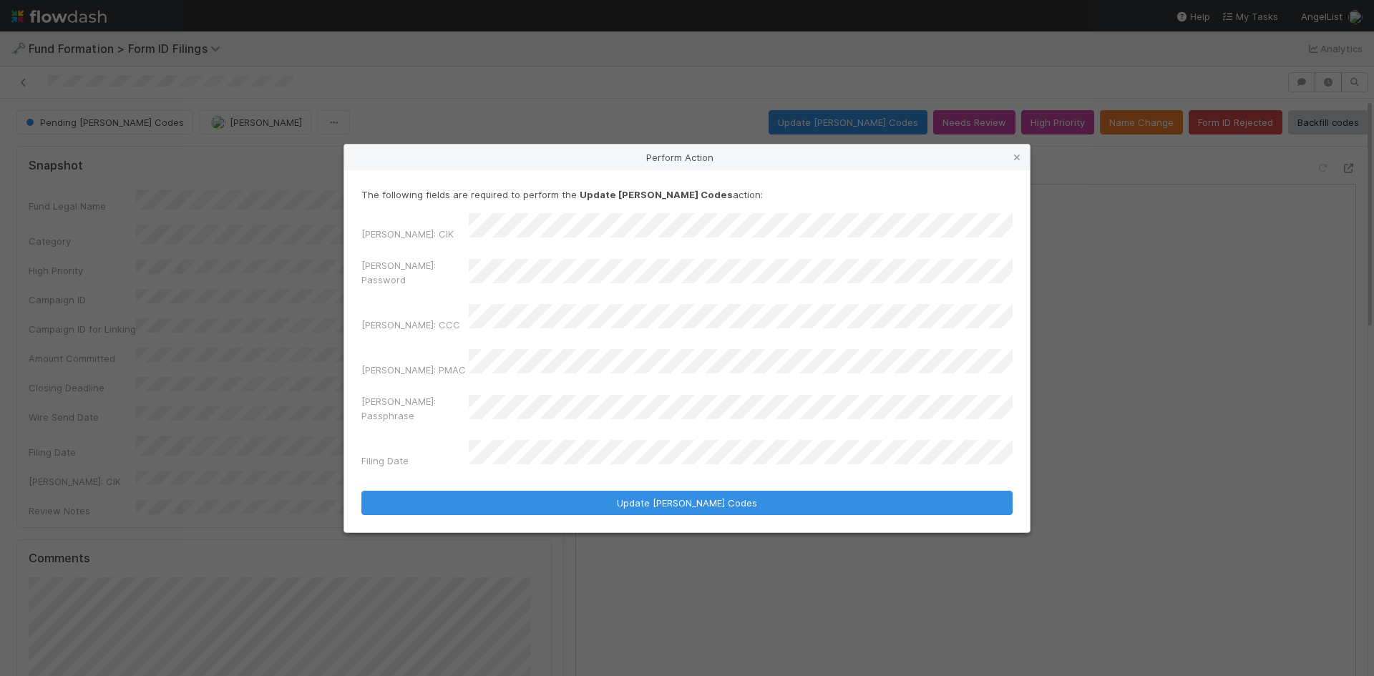
click at [456, 281] on div "EDGAR: Password" at bounding box center [686, 275] width 651 height 34
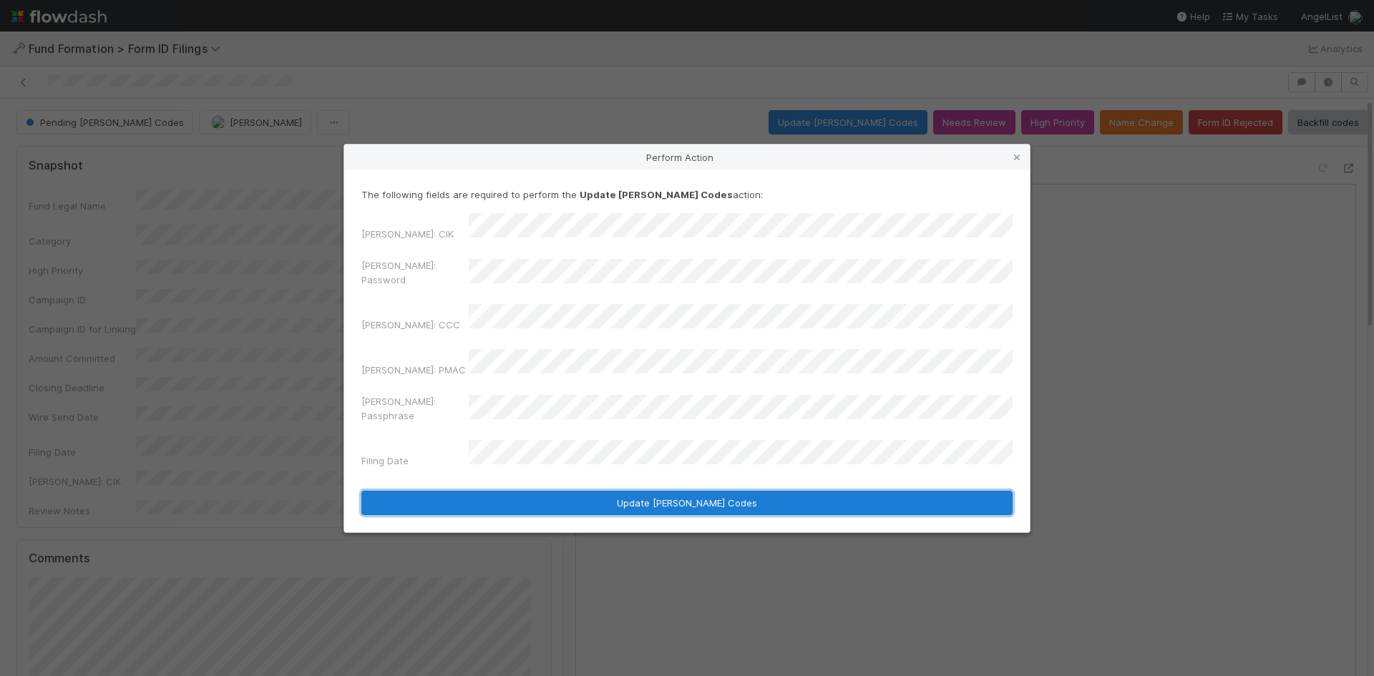
click at [593, 491] on button "Update EDGAR Codes" at bounding box center [686, 503] width 651 height 24
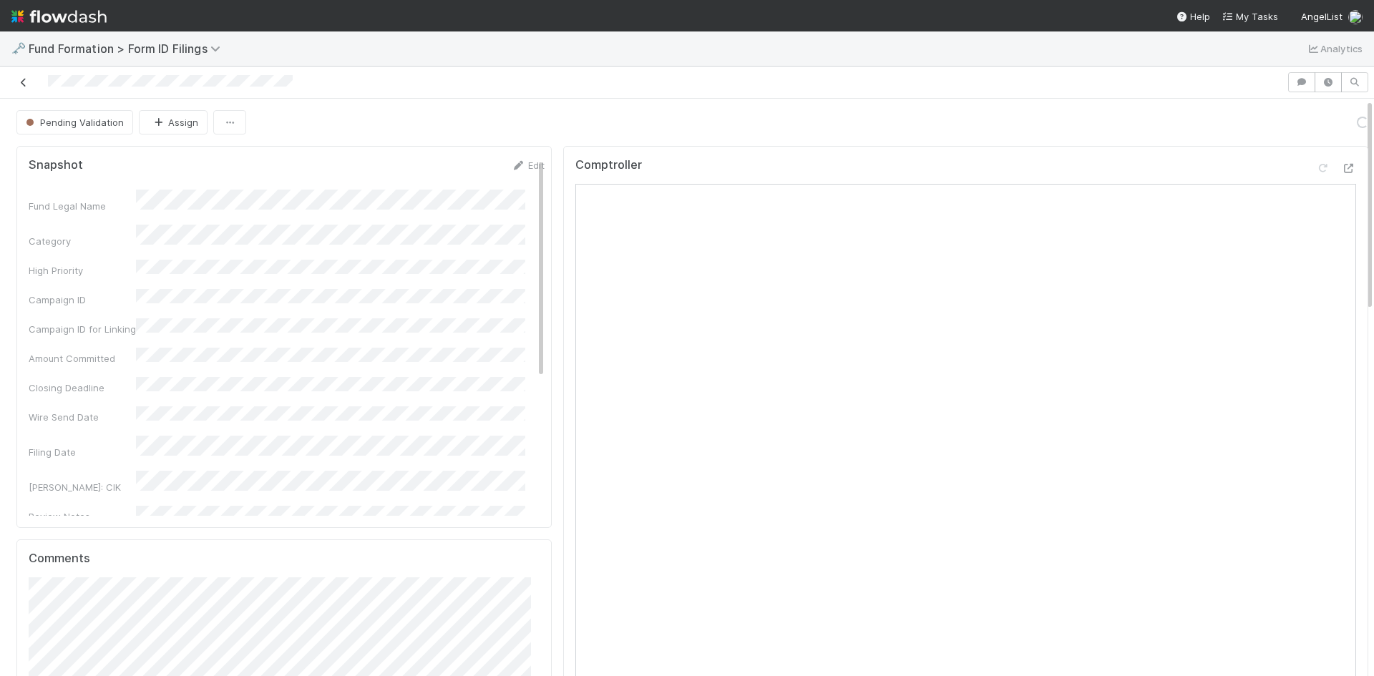
click at [24, 82] on icon at bounding box center [23, 82] width 14 height 9
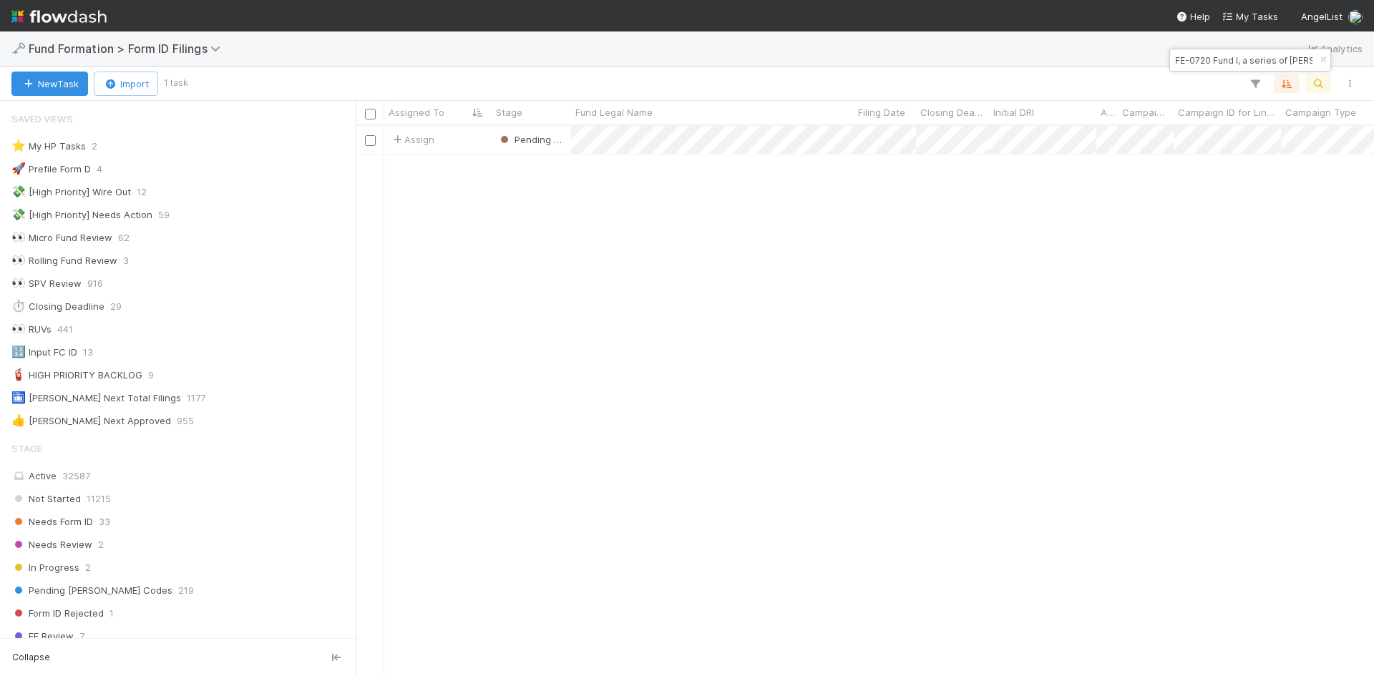
scroll to position [11, 11]
click at [1228, 62] on input "FE-0720 Fund I, a series of Zachary Ginsburg Funds, LP" at bounding box center [1243, 60] width 143 height 17
paste input "GO-0725 Fund I, a series of MV Funds, LP"
type input "GO-0725 Fund I, a series of MV Funds, LP"
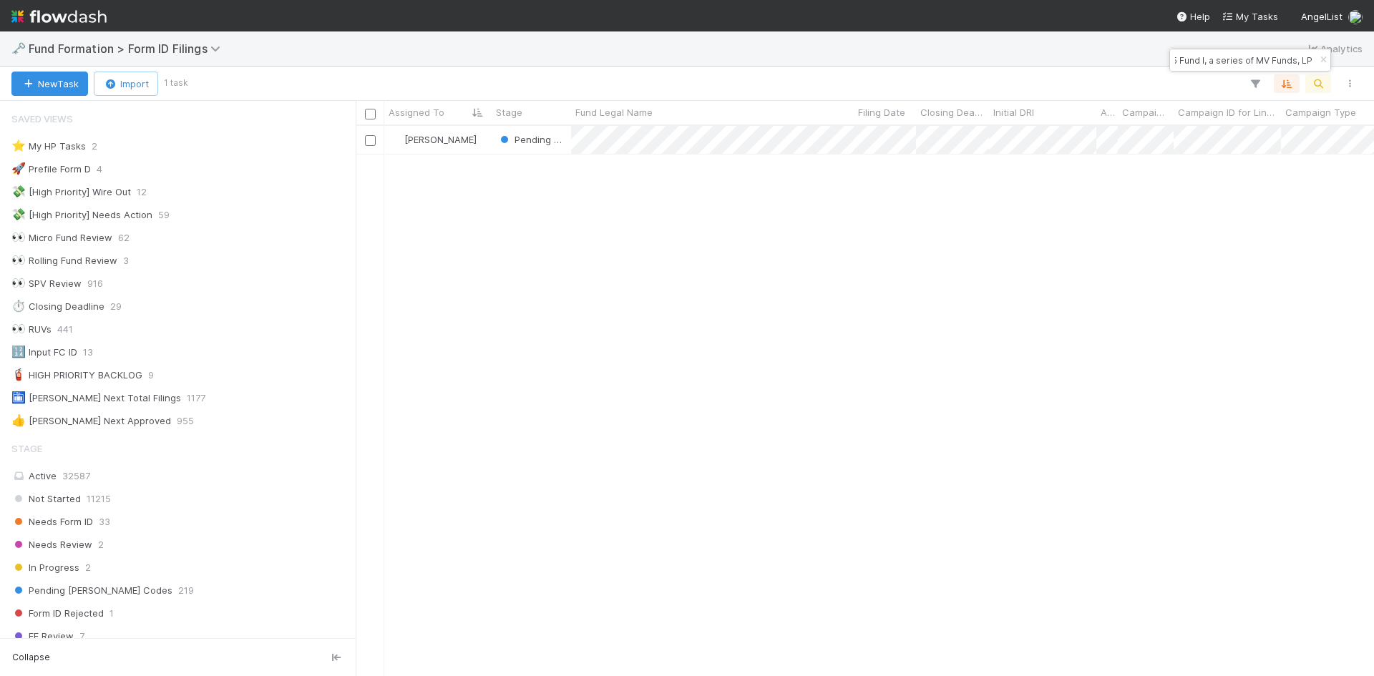
scroll to position [0, 0]
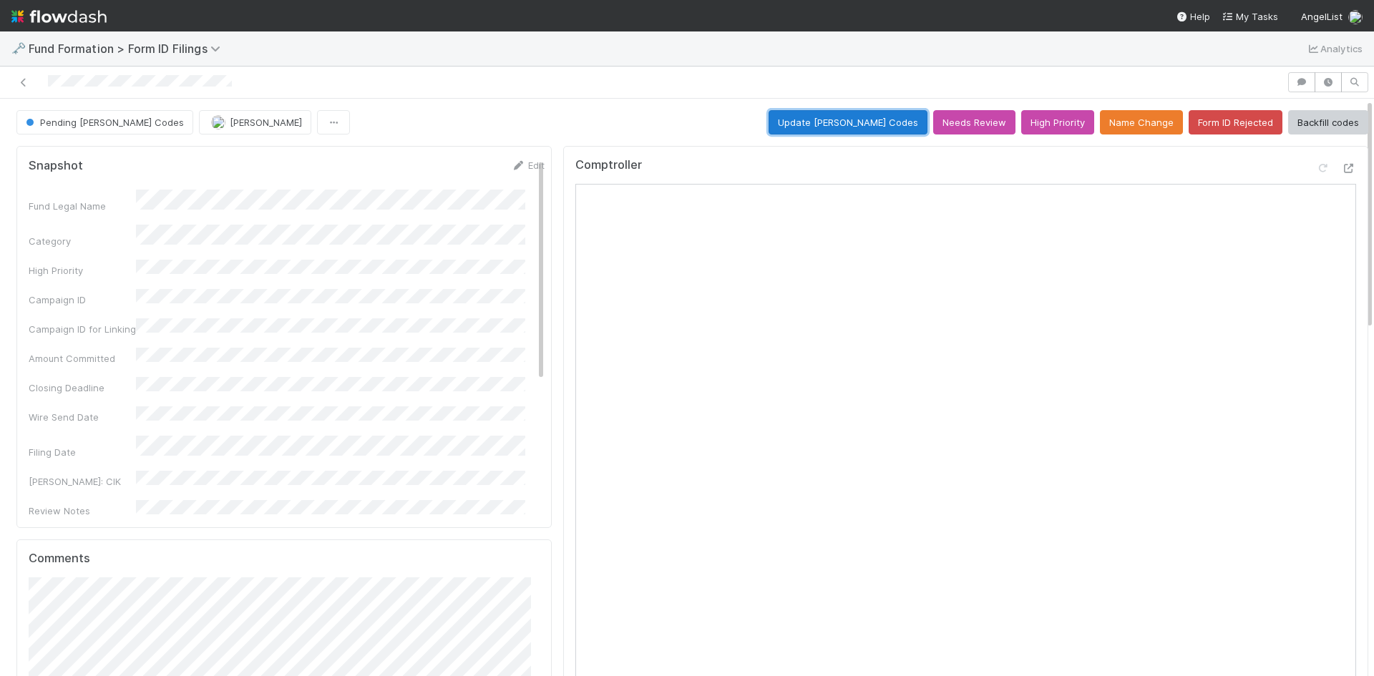
click at [830, 120] on button "Update EDGAR Codes" at bounding box center [848, 122] width 159 height 24
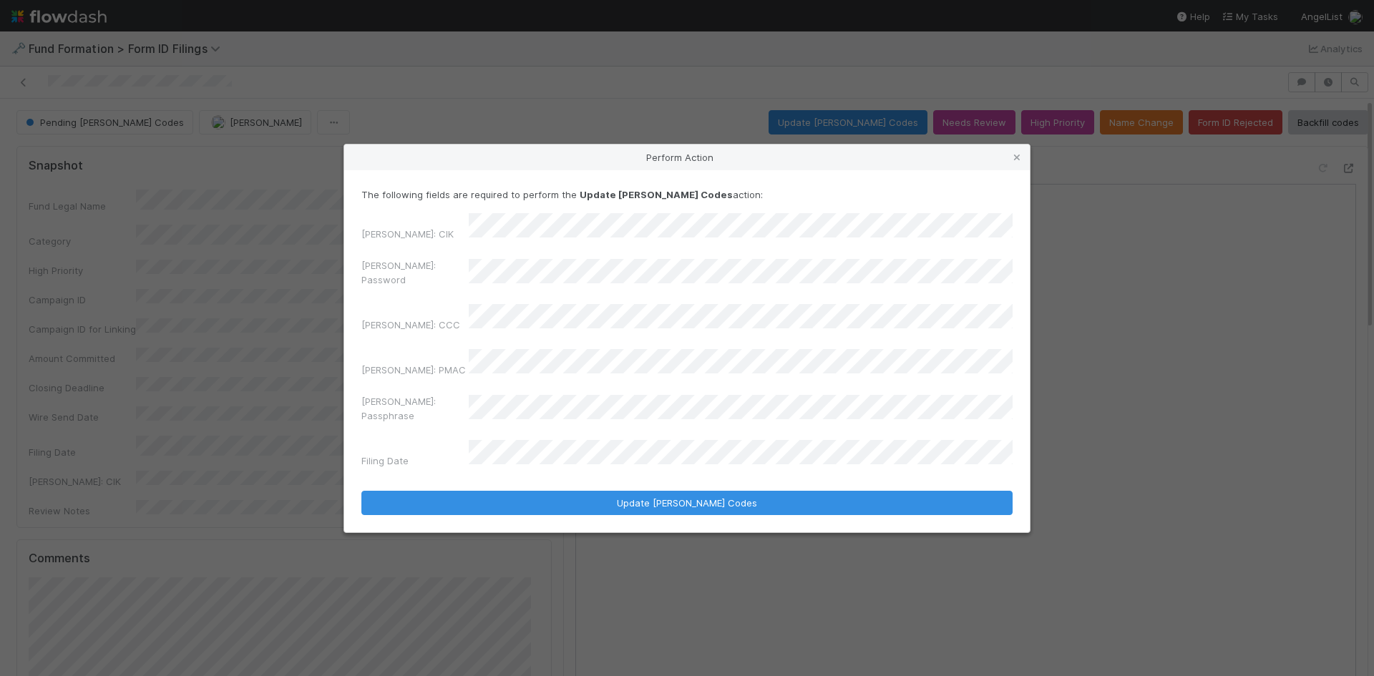
click at [439, 289] on div "EDGAR: Password" at bounding box center [686, 275] width 651 height 34
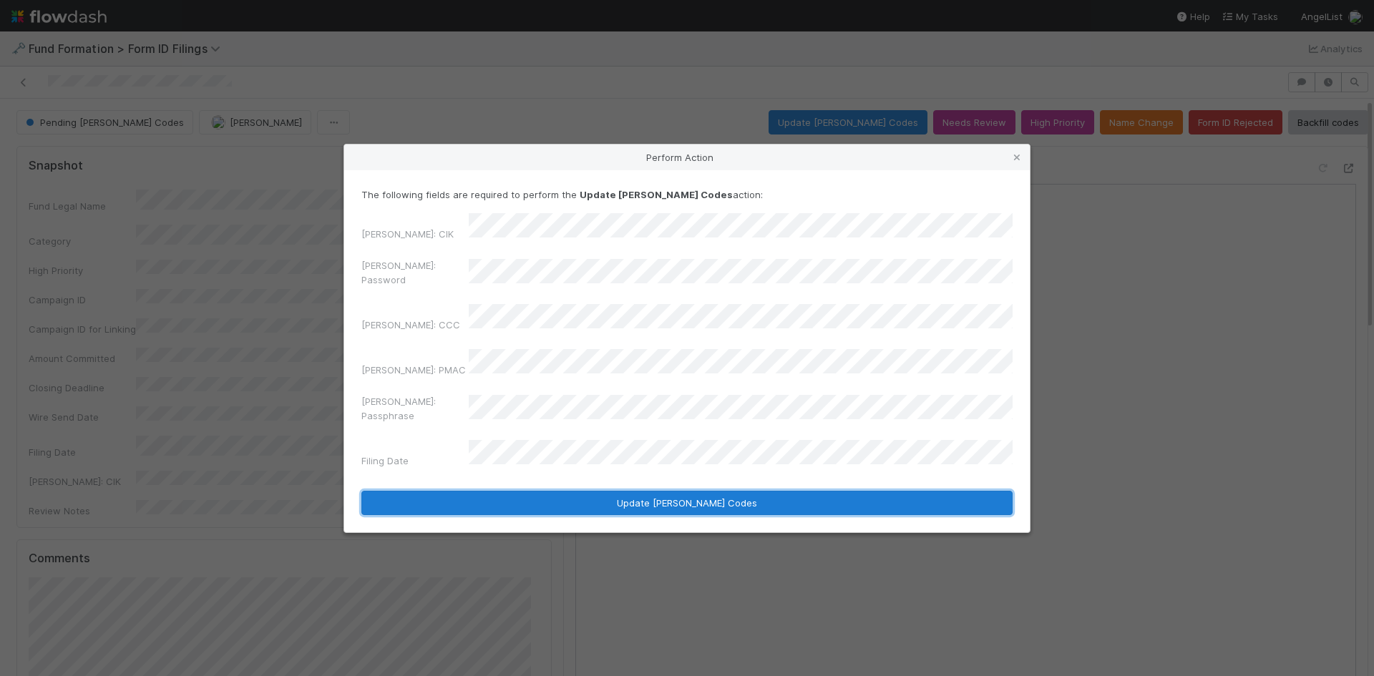
click at [579, 491] on button "Update EDGAR Codes" at bounding box center [686, 503] width 651 height 24
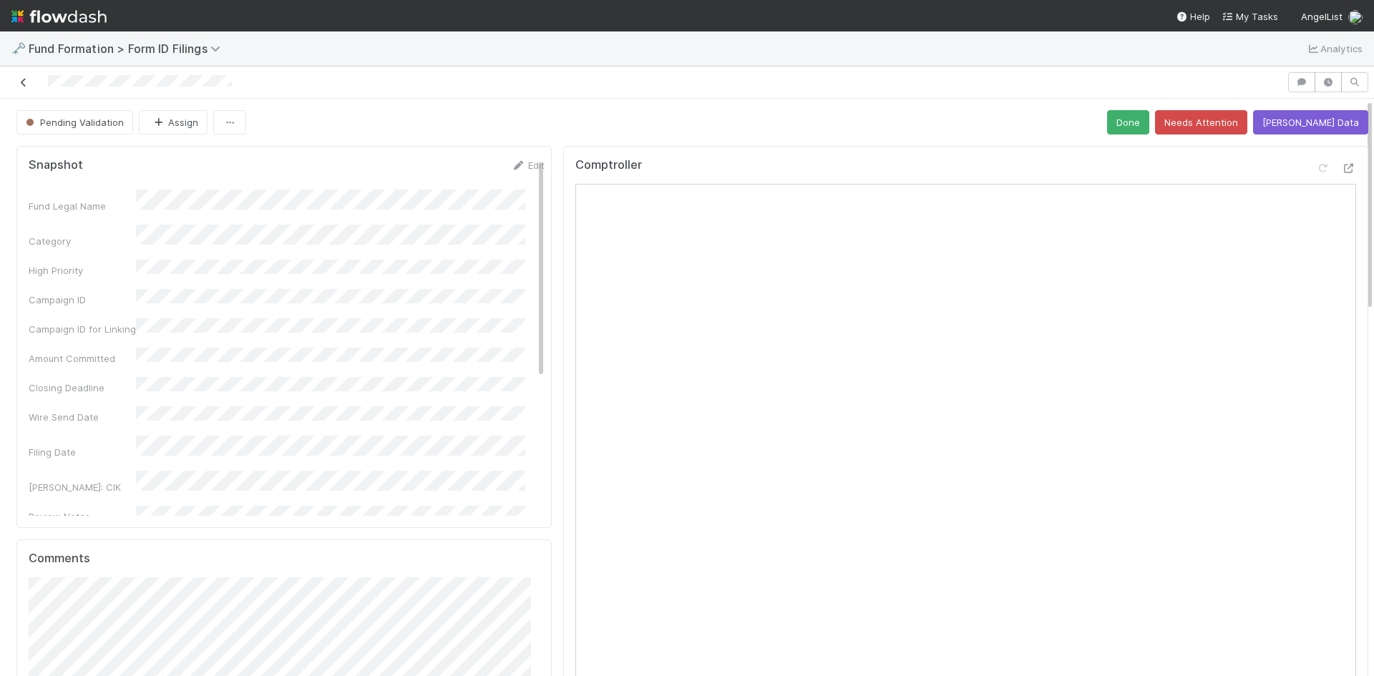
click at [23, 79] on icon at bounding box center [23, 82] width 14 height 9
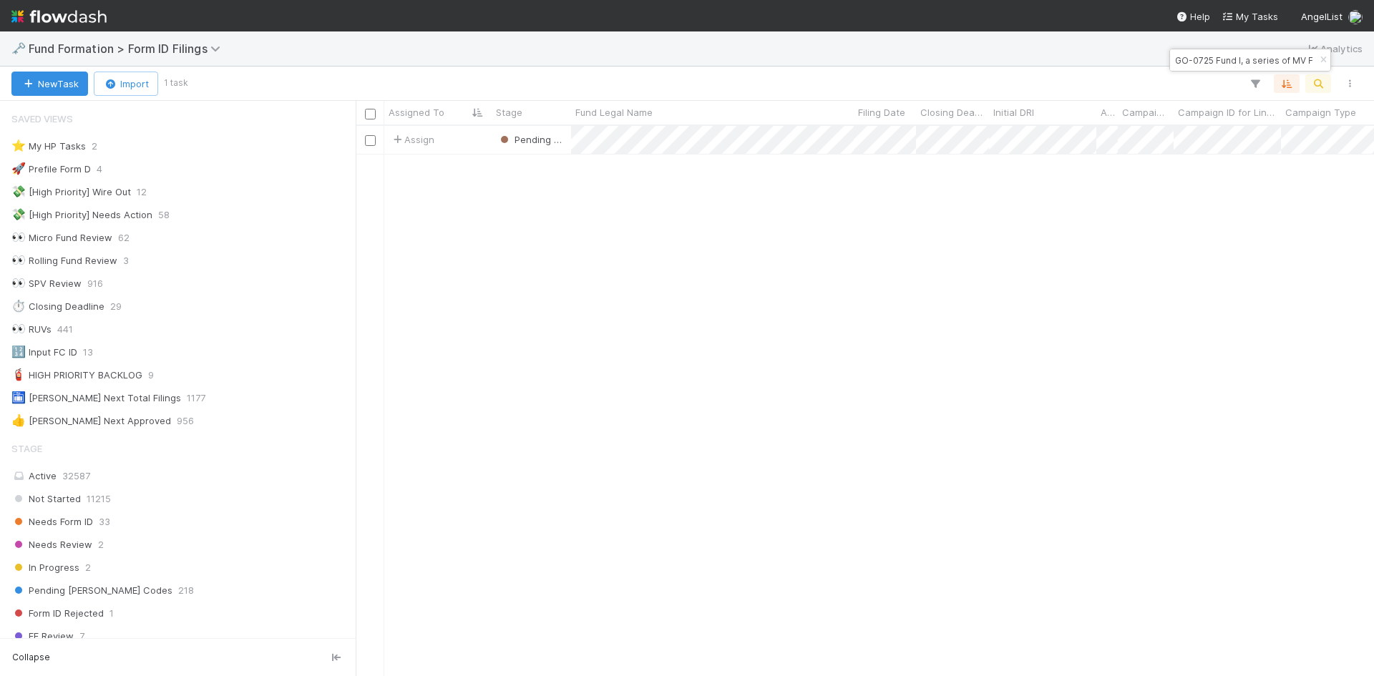
scroll to position [11, 11]
click at [1224, 54] on input "GO-0725 Fund I, a series of MV Funds, LP" at bounding box center [1243, 60] width 143 height 17
paste input "LA-0618 Fund I, a series of InvestInData, LP"
type input "LA-0618 Fund I, a series of InvestInData, LP"
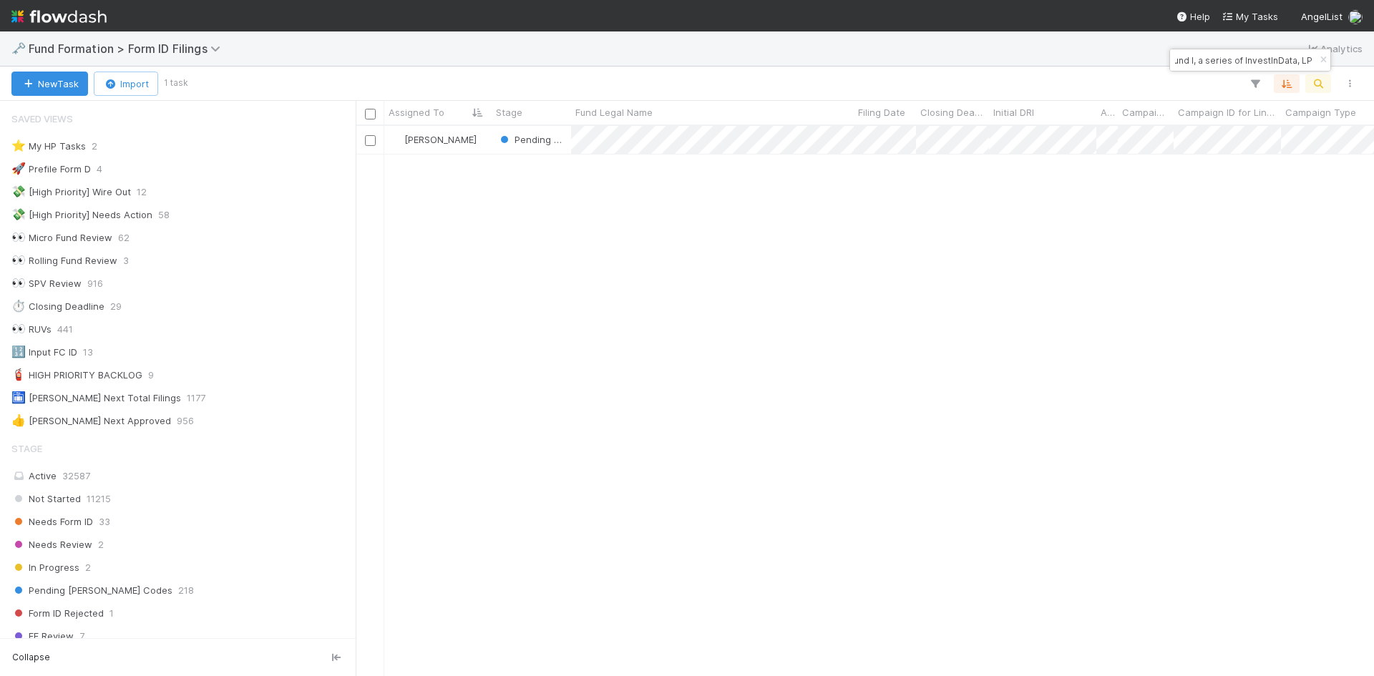
scroll to position [540, 1008]
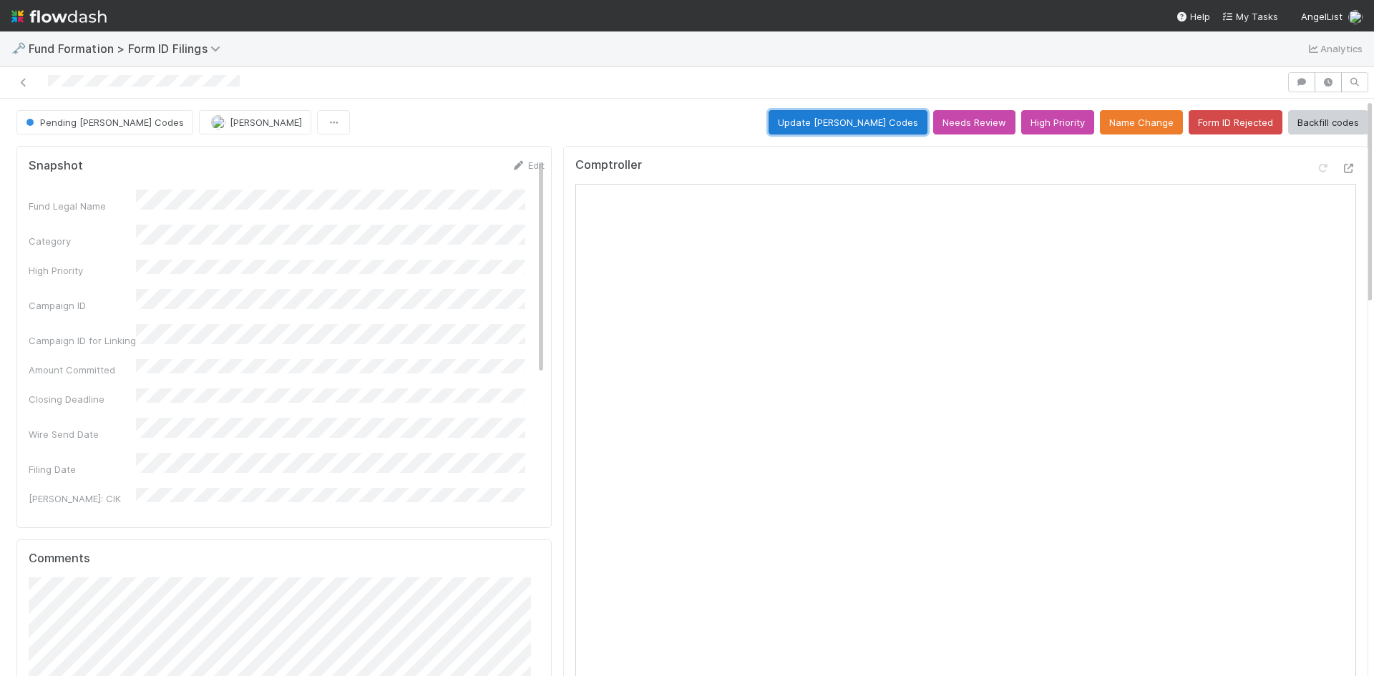
click at [844, 125] on button "Update EDGAR Codes" at bounding box center [848, 122] width 159 height 24
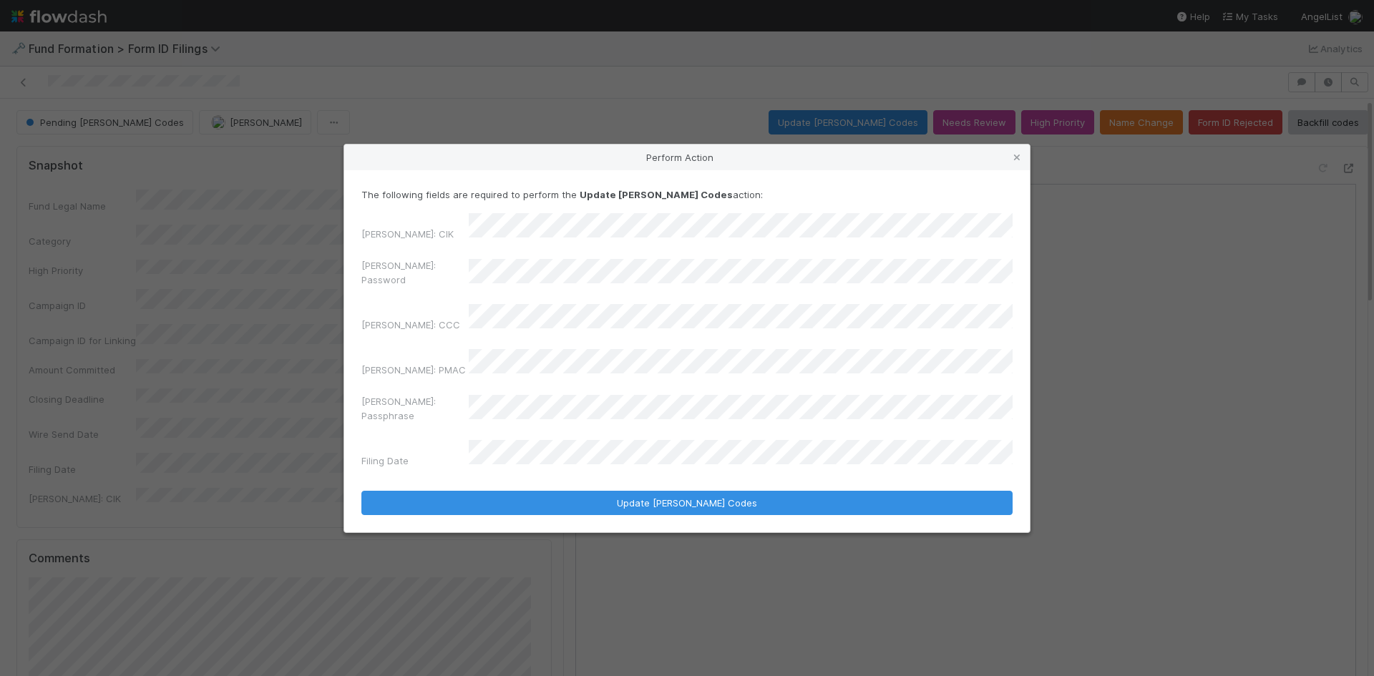
click at [463, 274] on div "EDGAR: CIK EDGAR: Password EDGAR: CCC EDGAR: PMAC EDGAR: Passphrase Filing Date" at bounding box center [686, 343] width 651 height 260
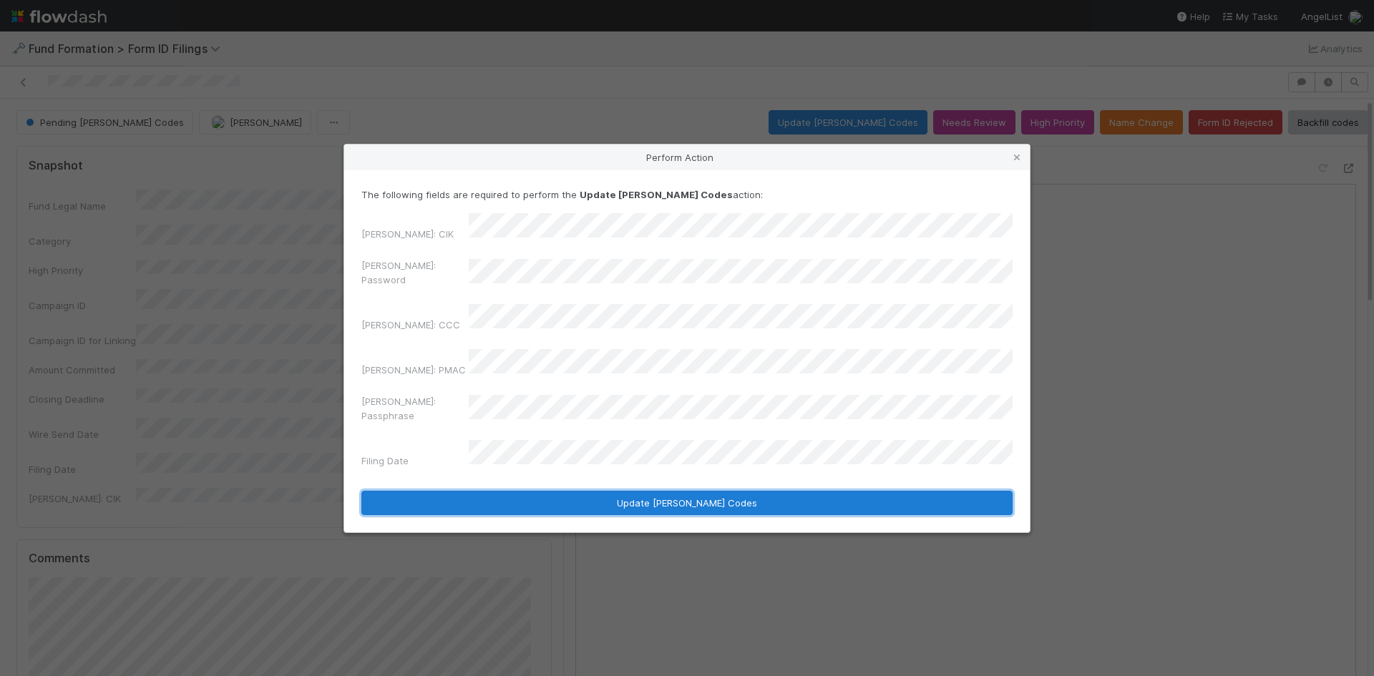
click at [604, 491] on button "Update EDGAR Codes" at bounding box center [686, 503] width 651 height 24
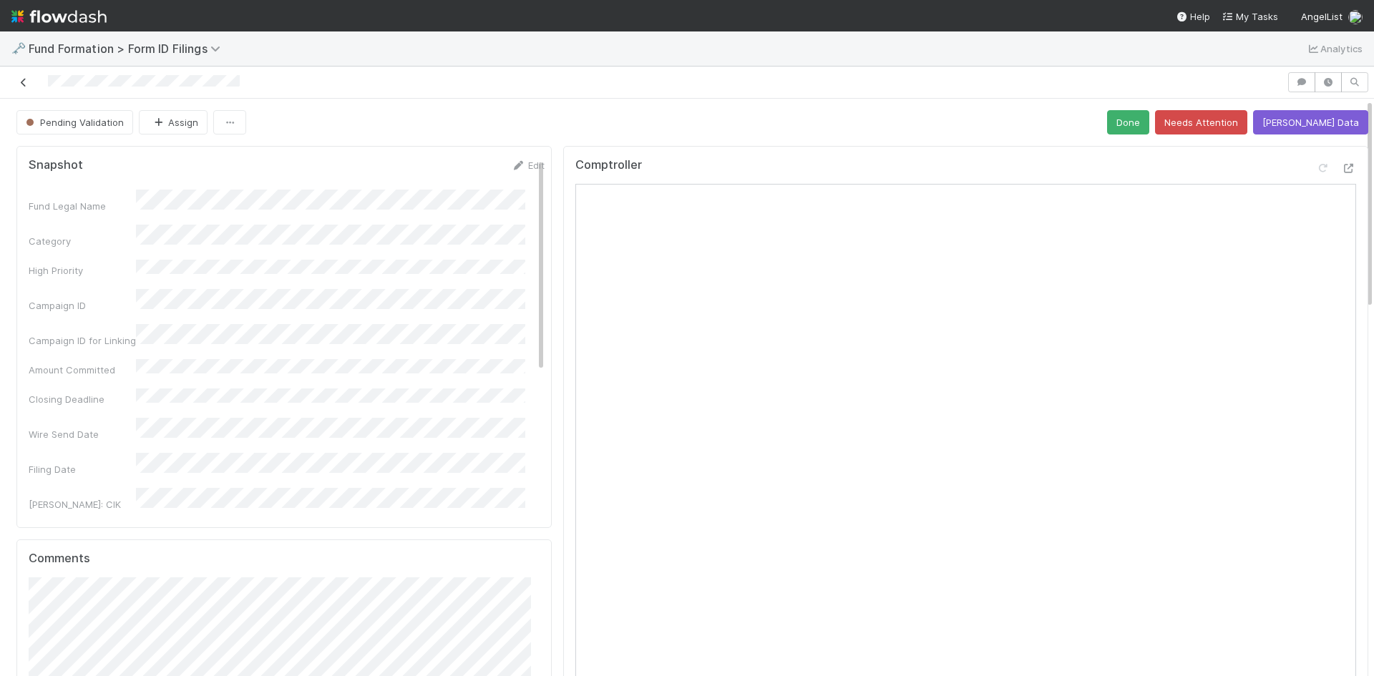
click at [26, 82] on icon at bounding box center [23, 82] width 14 height 9
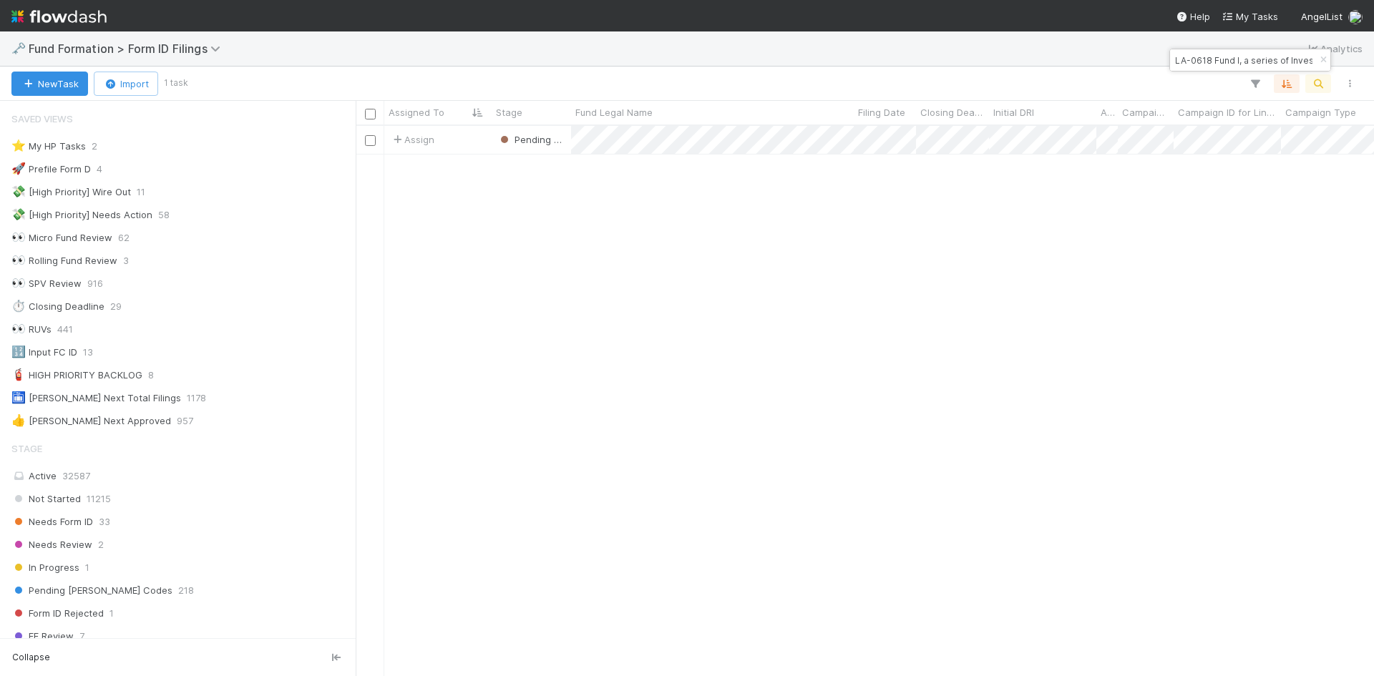
scroll to position [11, 11]
click at [1238, 61] on input "LA-0618 Fund I, a series of InvestInData, LP" at bounding box center [1243, 60] width 143 height 17
paste input "OR-0530 Fund I, a series of Roll Up Vehicles, LP"
type input "OR-0530 Fund I, a series of Roll Up Vehicles, LP"
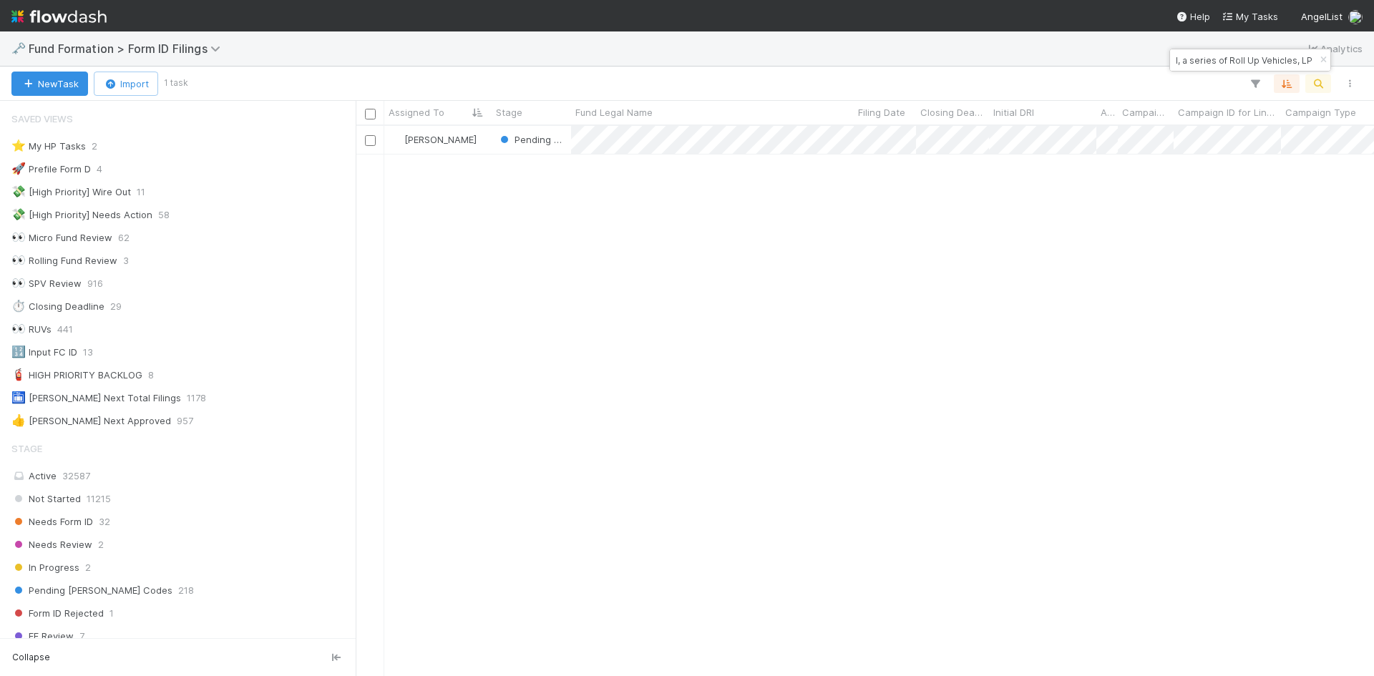
scroll to position [540, 1008]
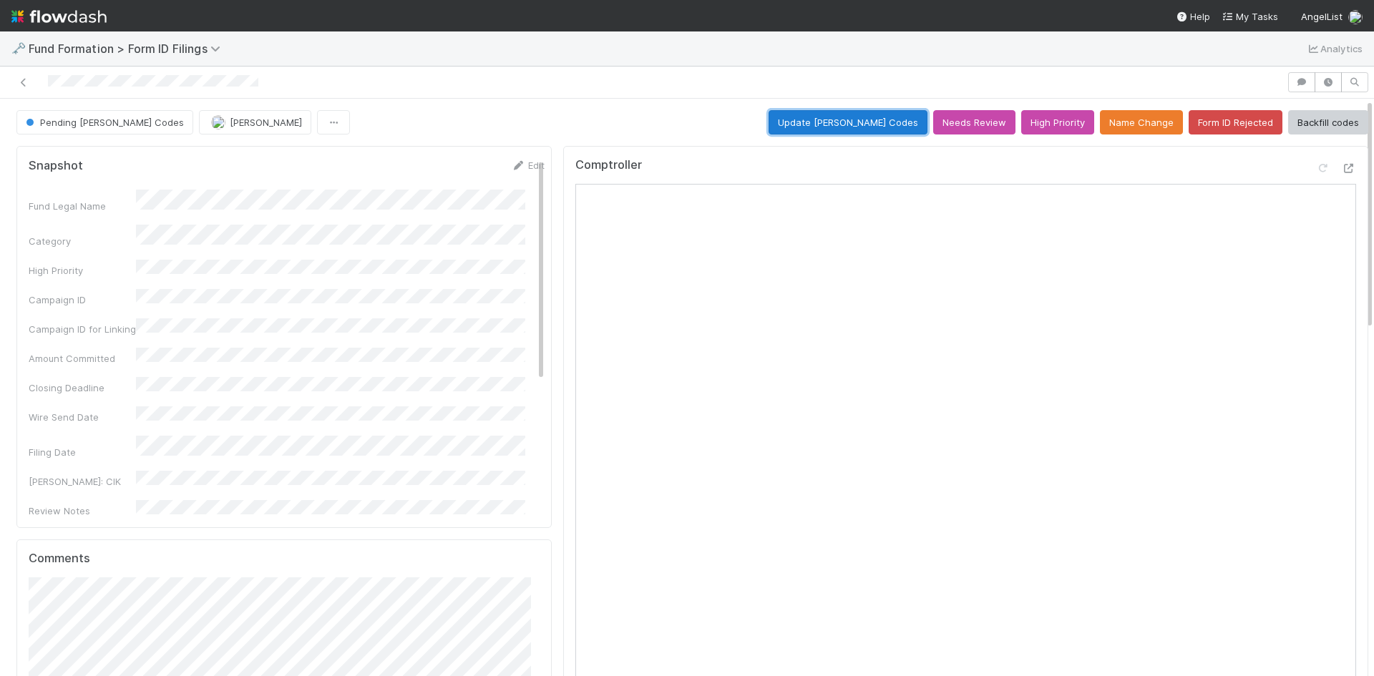
click at [814, 121] on button "Update EDGAR Codes" at bounding box center [848, 122] width 159 height 24
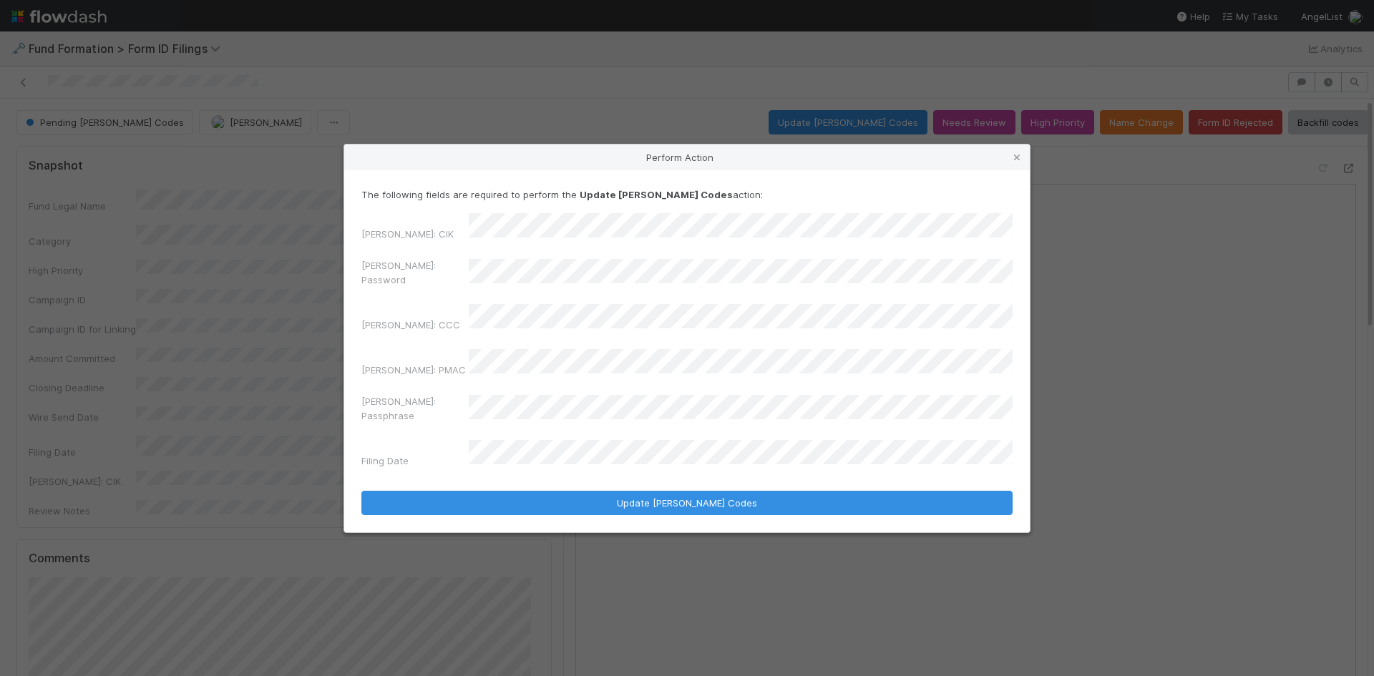
click at [442, 278] on div "EDGAR: Password" at bounding box center [686, 275] width 651 height 34
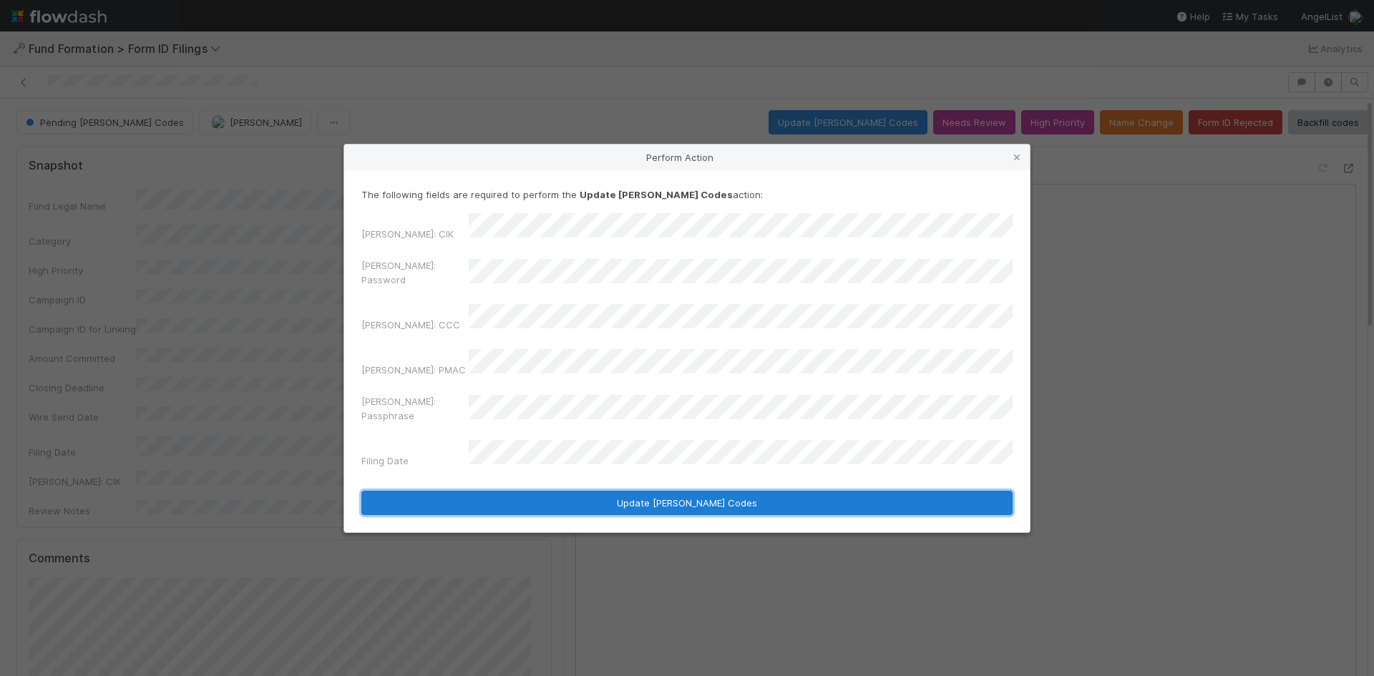
click at [622, 491] on button "Update EDGAR Codes" at bounding box center [686, 503] width 651 height 24
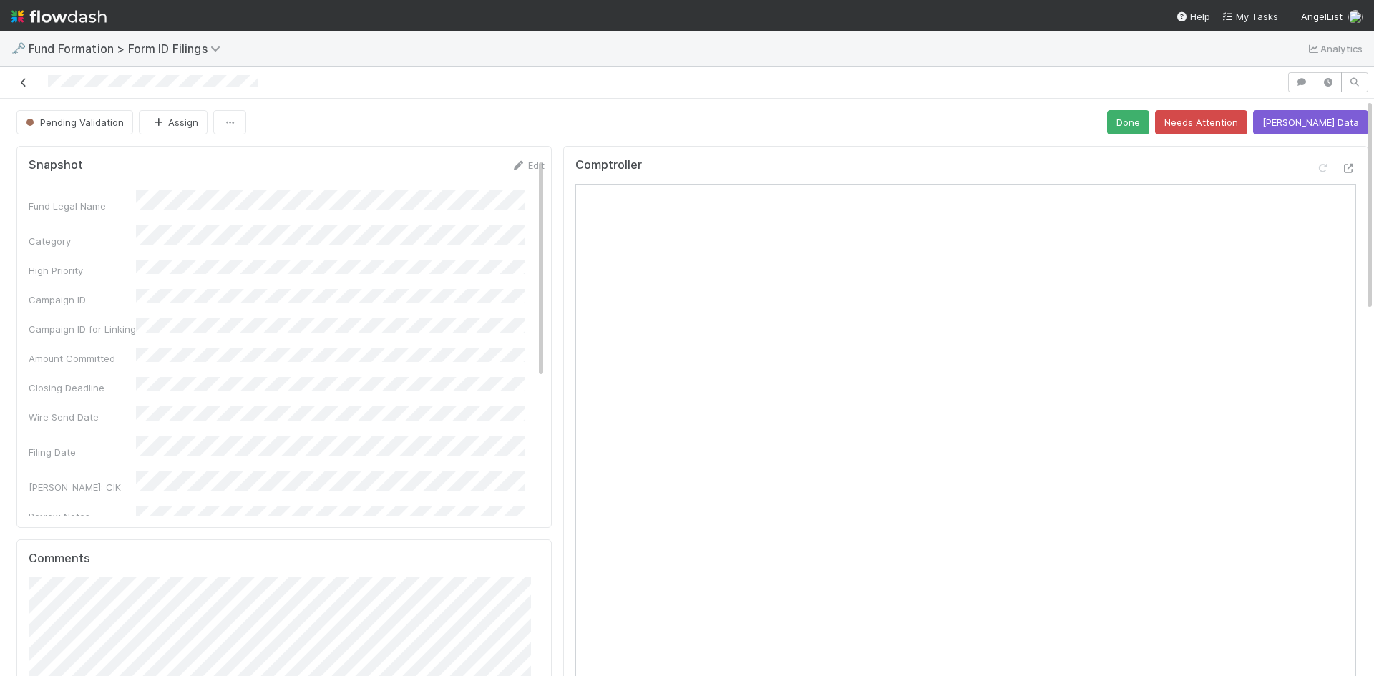
click at [24, 82] on icon at bounding box center [23, 82] width 14 height 9
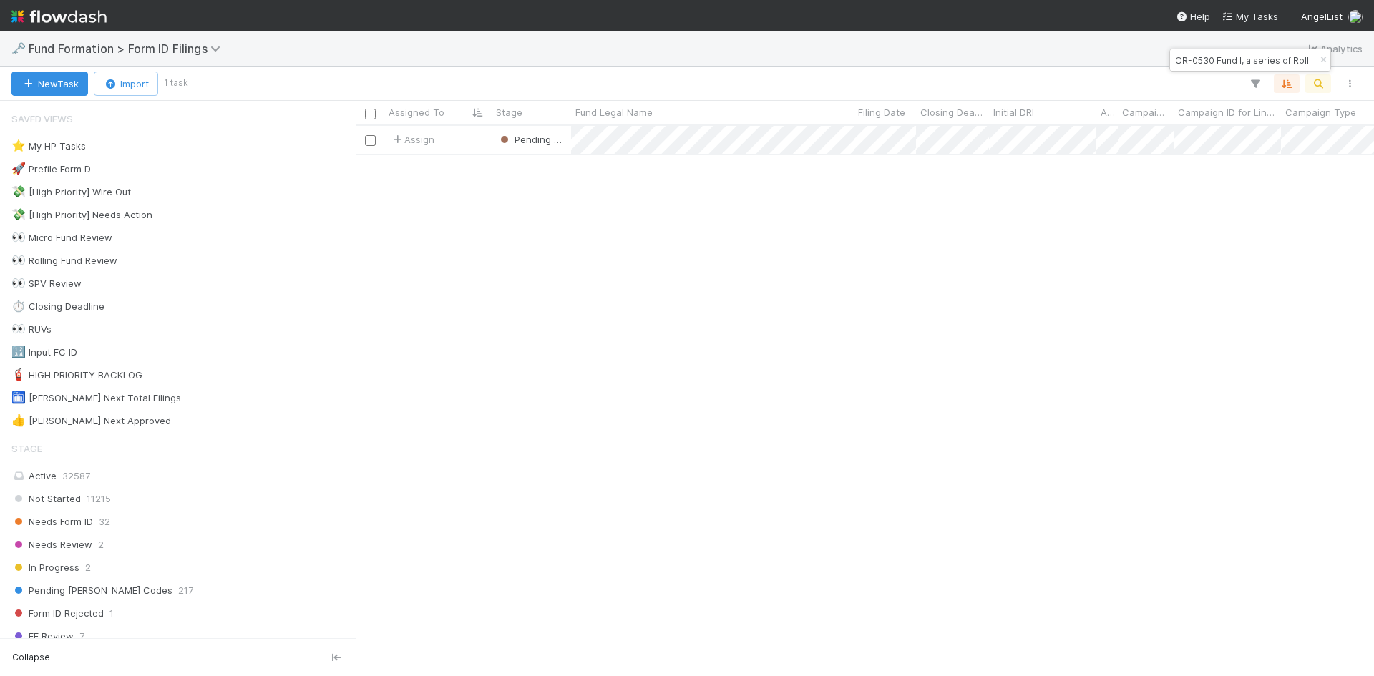
scroll to position [540, 1008]
click at [1232, 61] on input "OR-0530 Fund I, a series of Roll Up Vehicles, LP" at bounding box center [1243, 60] width 143 height 17
paste input "BR-0515 Fund II, a series of Roll Up Vehicles, LP"
type input "BR-0515 Fund II, a series of Roll Up Vehicles, LP"
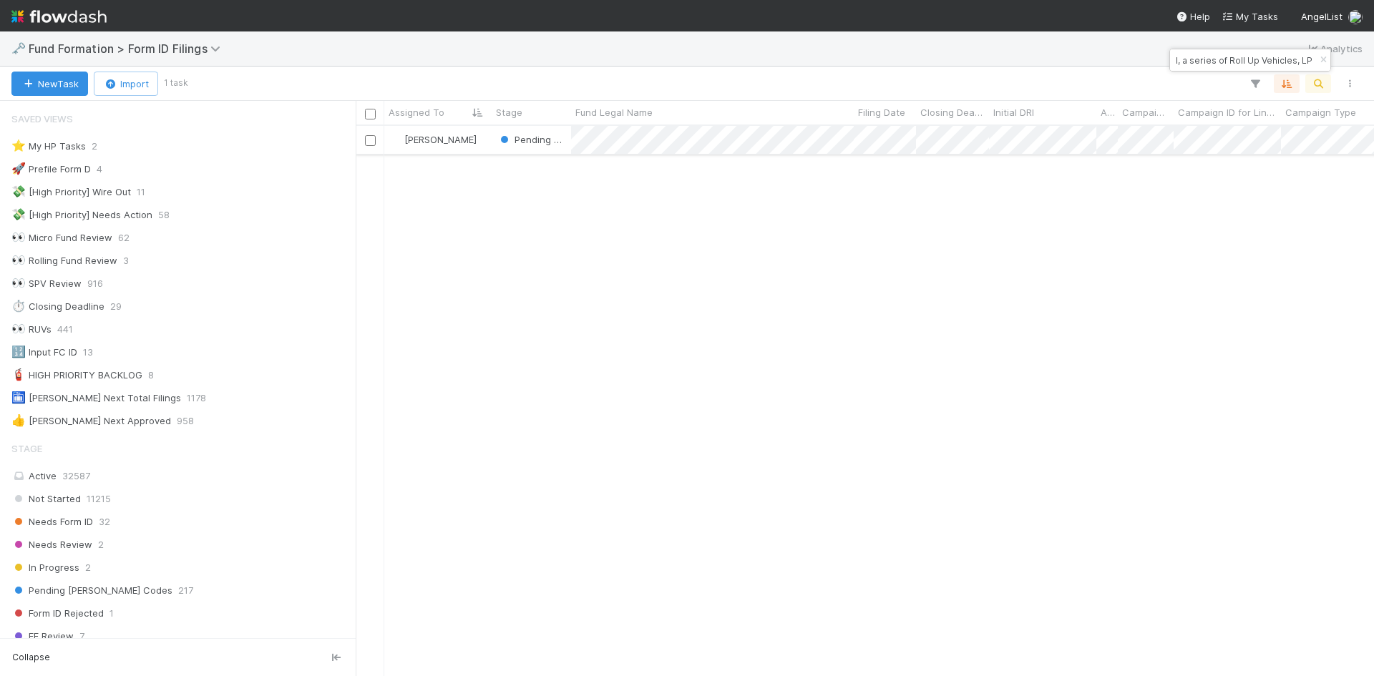
scroll to position [0, 0]
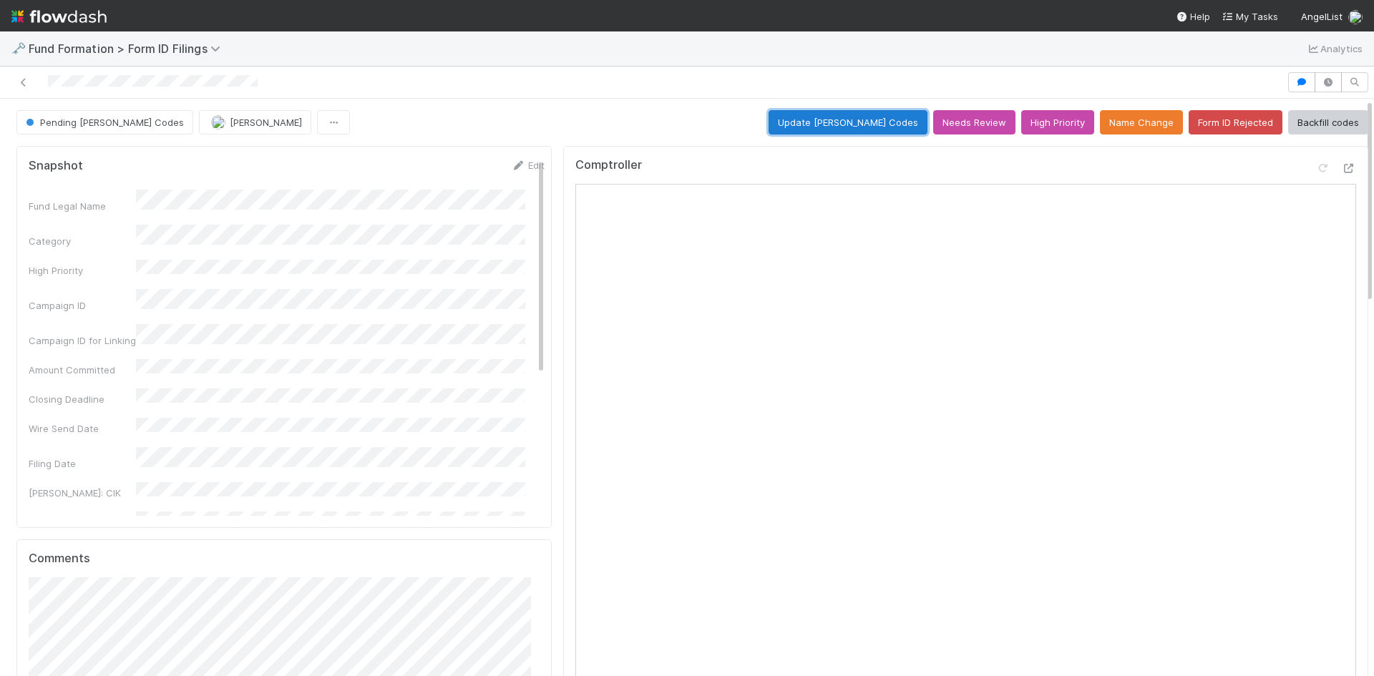
click at [816, 126] on button "Update EDGAR Codes" at bounding box center [848, 122] width 159 height 24
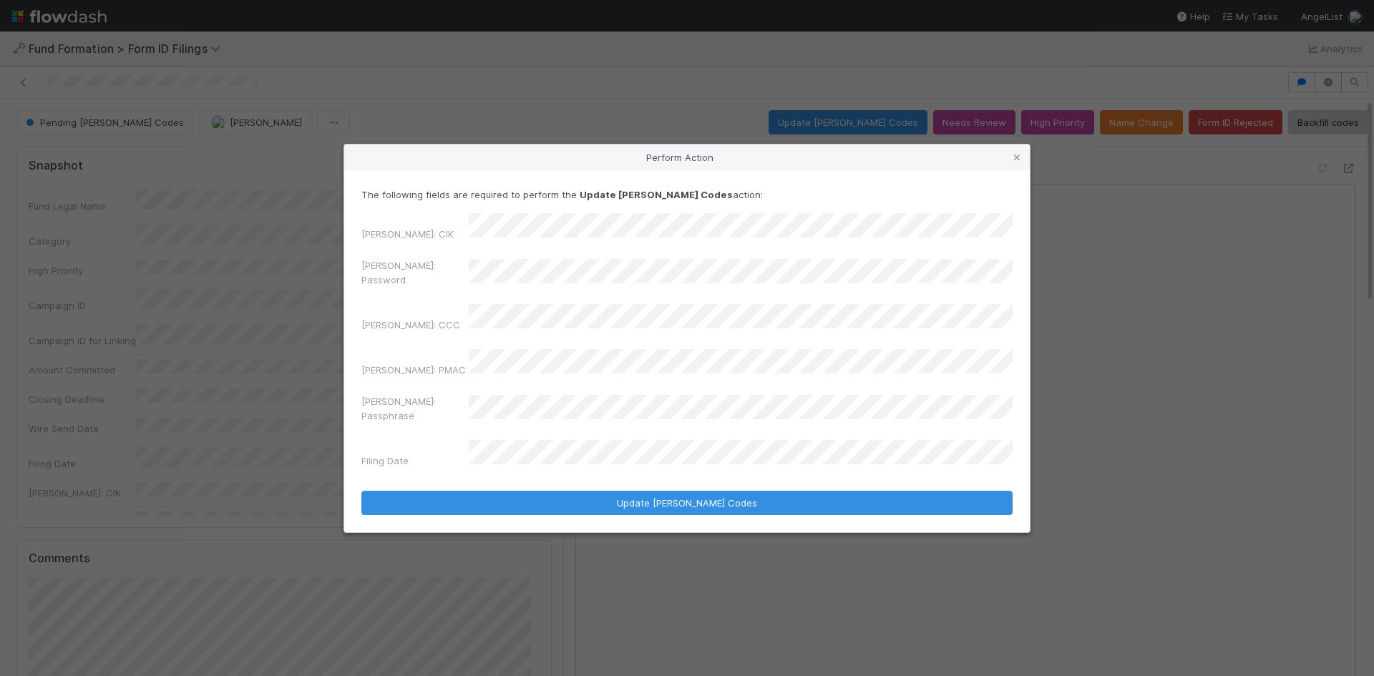
click at [375, 288] on div "EDGAR: Password" at bounding box center [686, 275] width 651 height 34
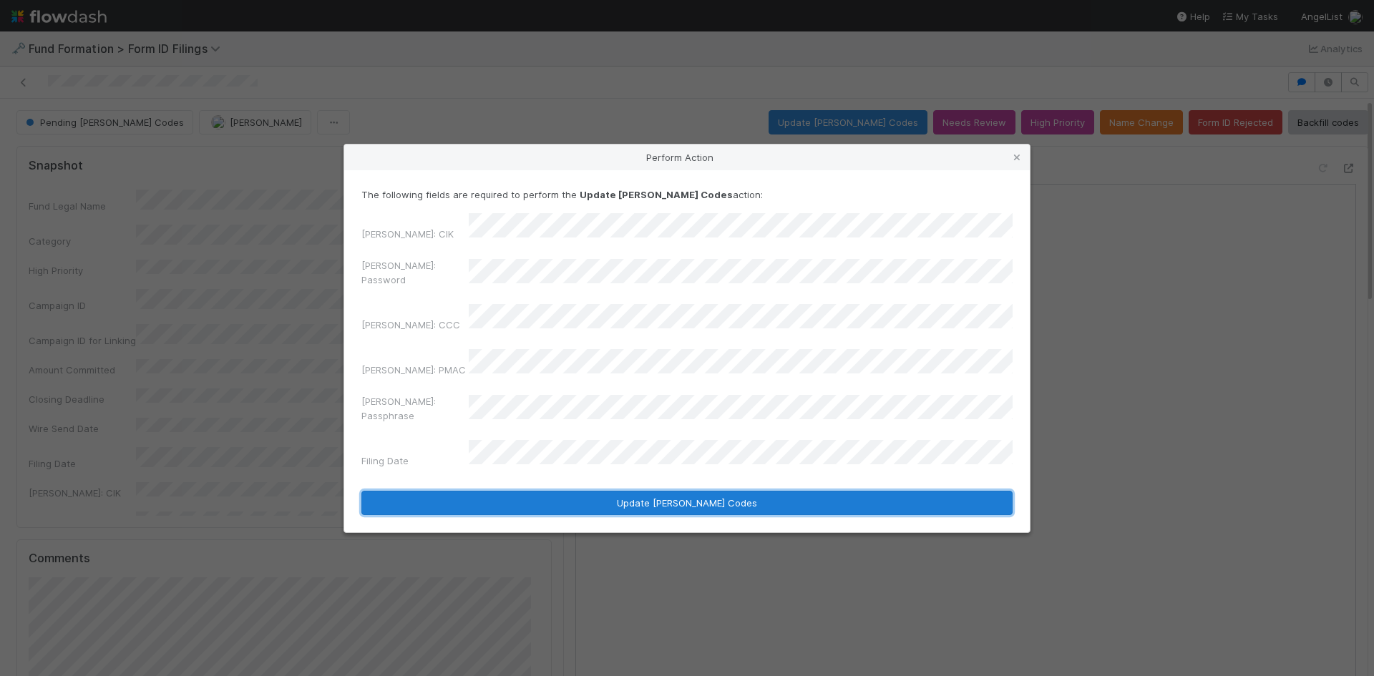
click at [541, 491] on button "Update EDGAR Codes" at bounding box center [686, 503] width 651 height 24
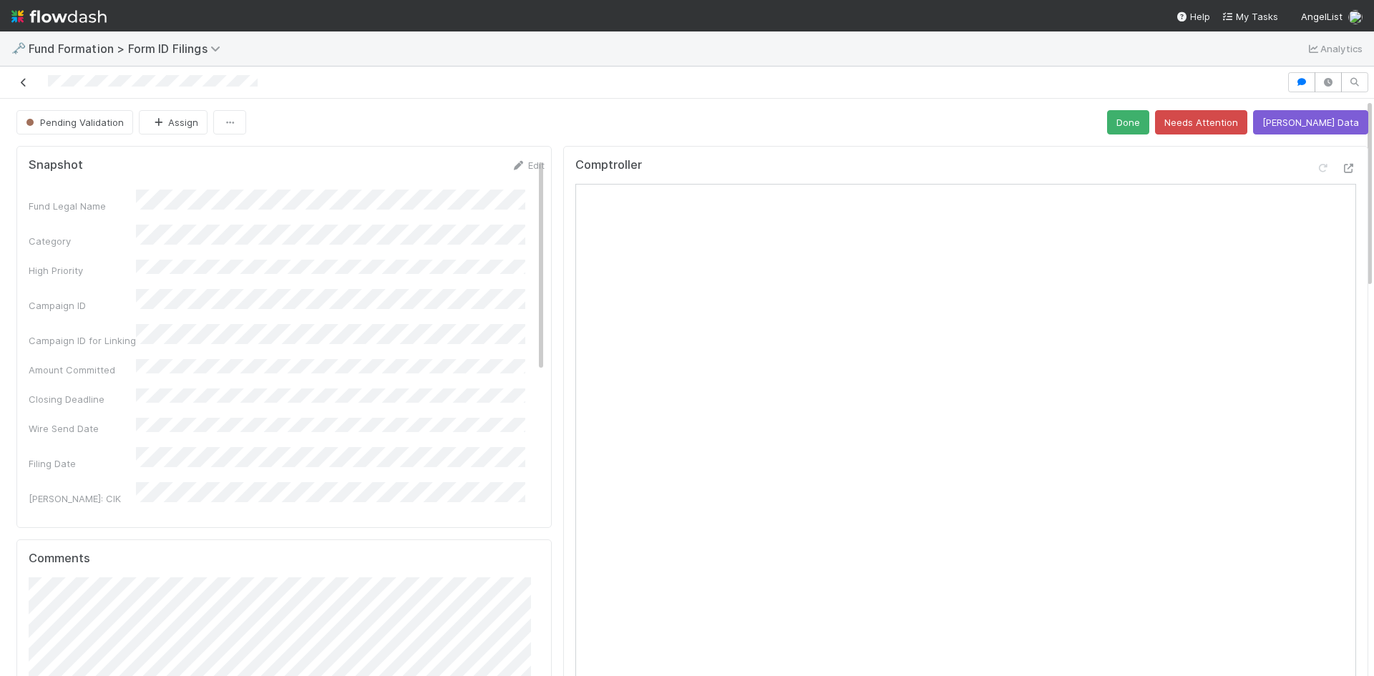
click at [21, 82] on icon at bounding box center [23, 82] width 14 height 9
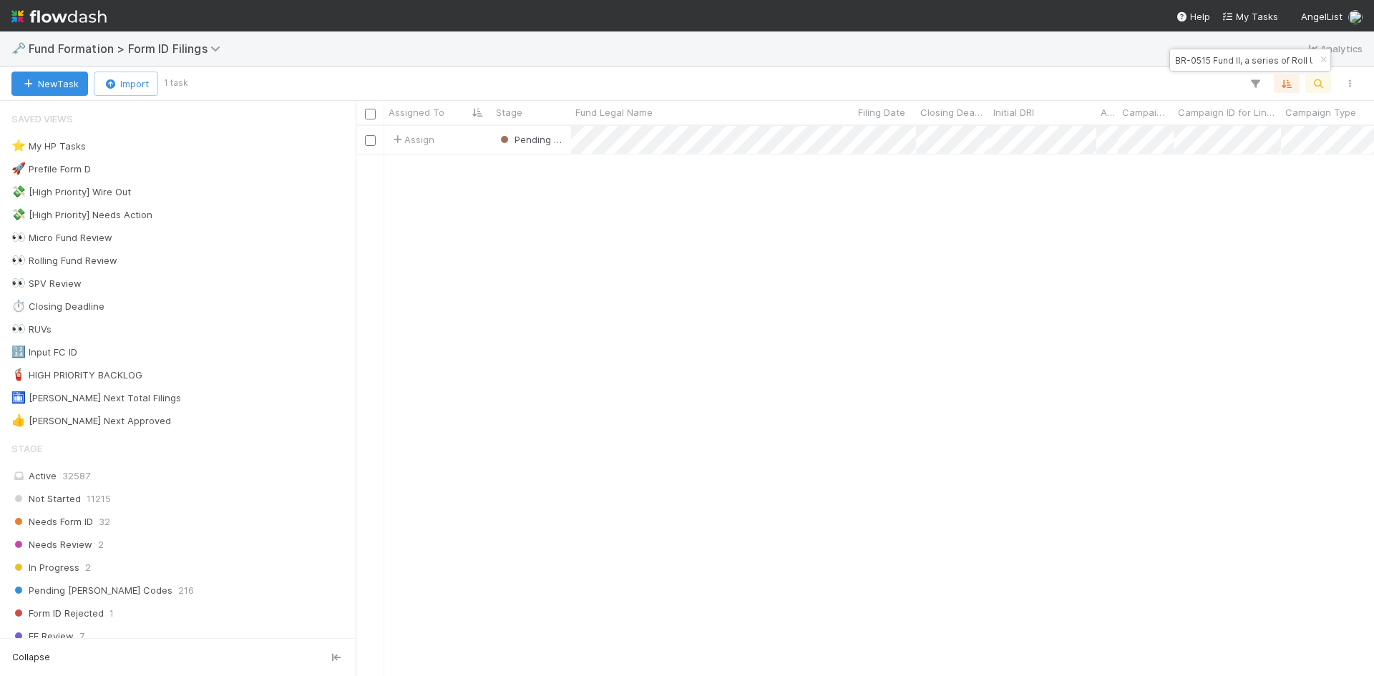
scroll to position [540, 1008]
click at [1220, 62] on input "BR-0515 Fund II, a series of Roll Up Vehicles, LP" at bounding box center [1243, 60] width 143 height 17
paste input "Jibe Ventures V QP, LP"
type input "Jibe Ventures V QP, LP"
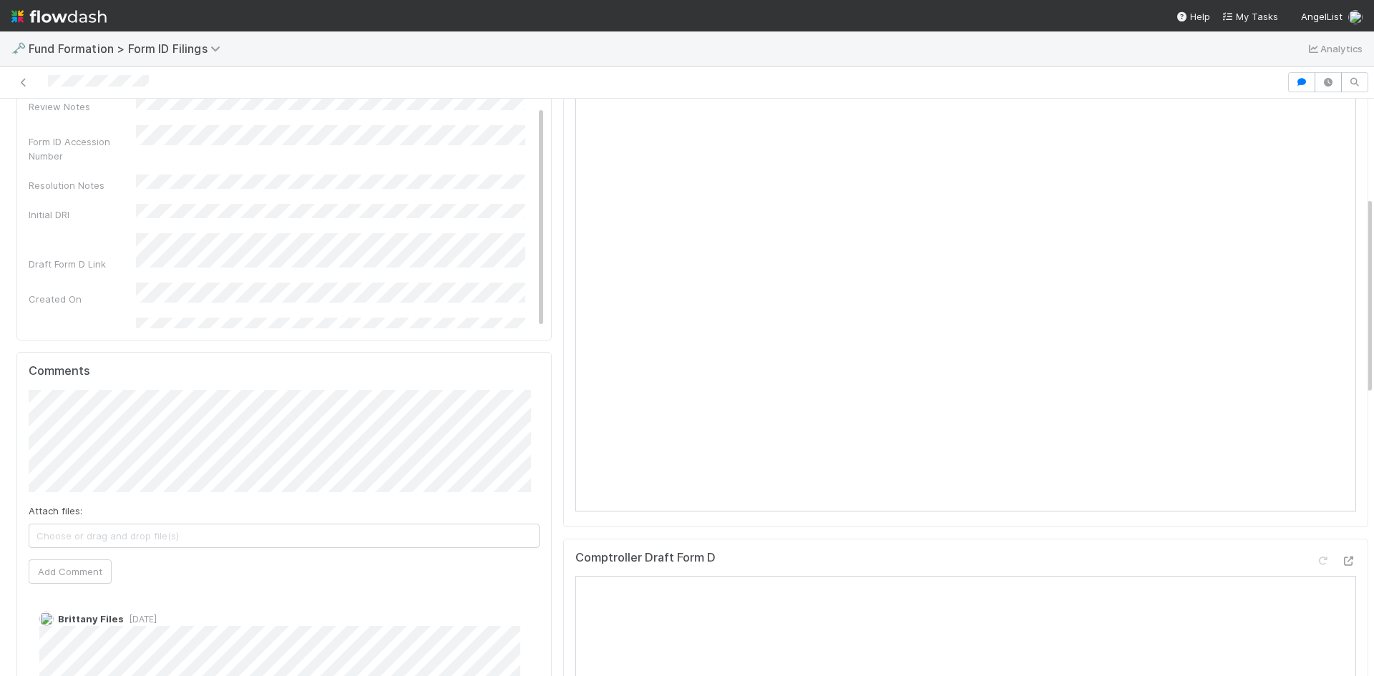
scroll to position [286, 0]
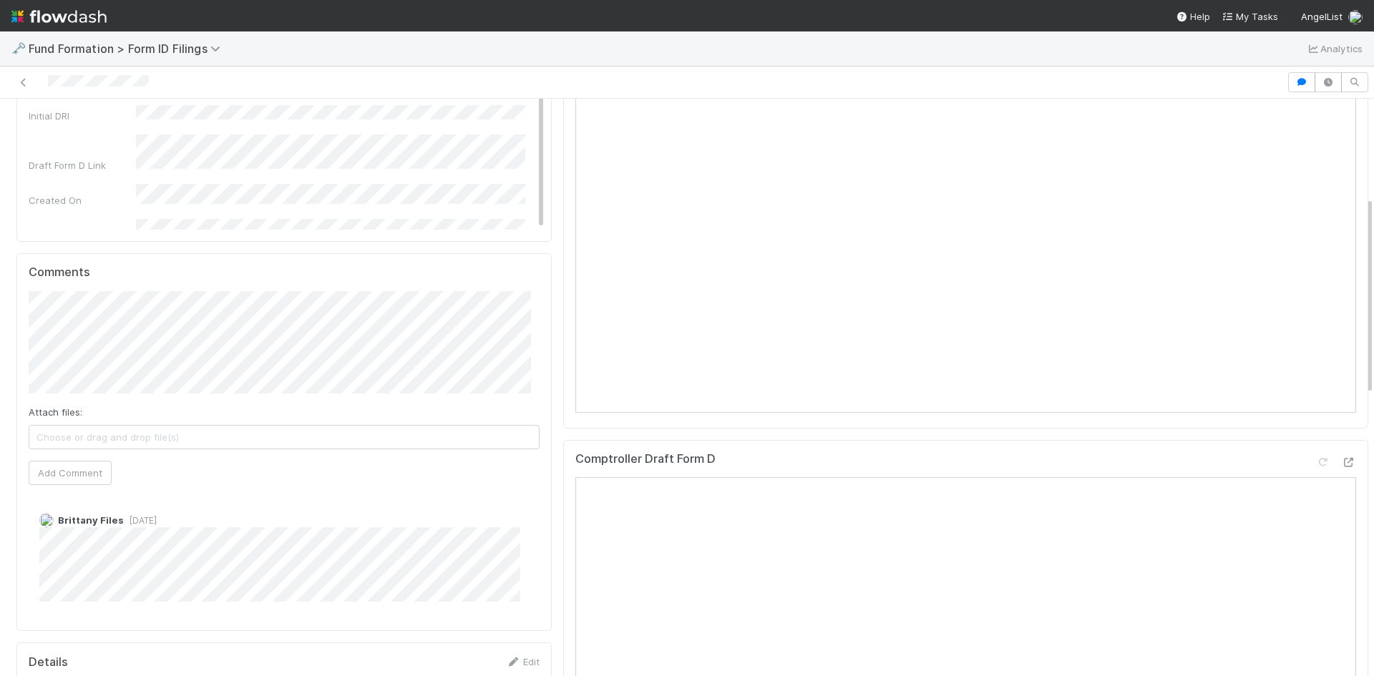
click at [0, 317] on html "🗝️ Fund Formation > Form ID Filings Analytics Pending EDGAR Codes Meg Castanare…" at bounding box center [687, 338] width 1374 height 676
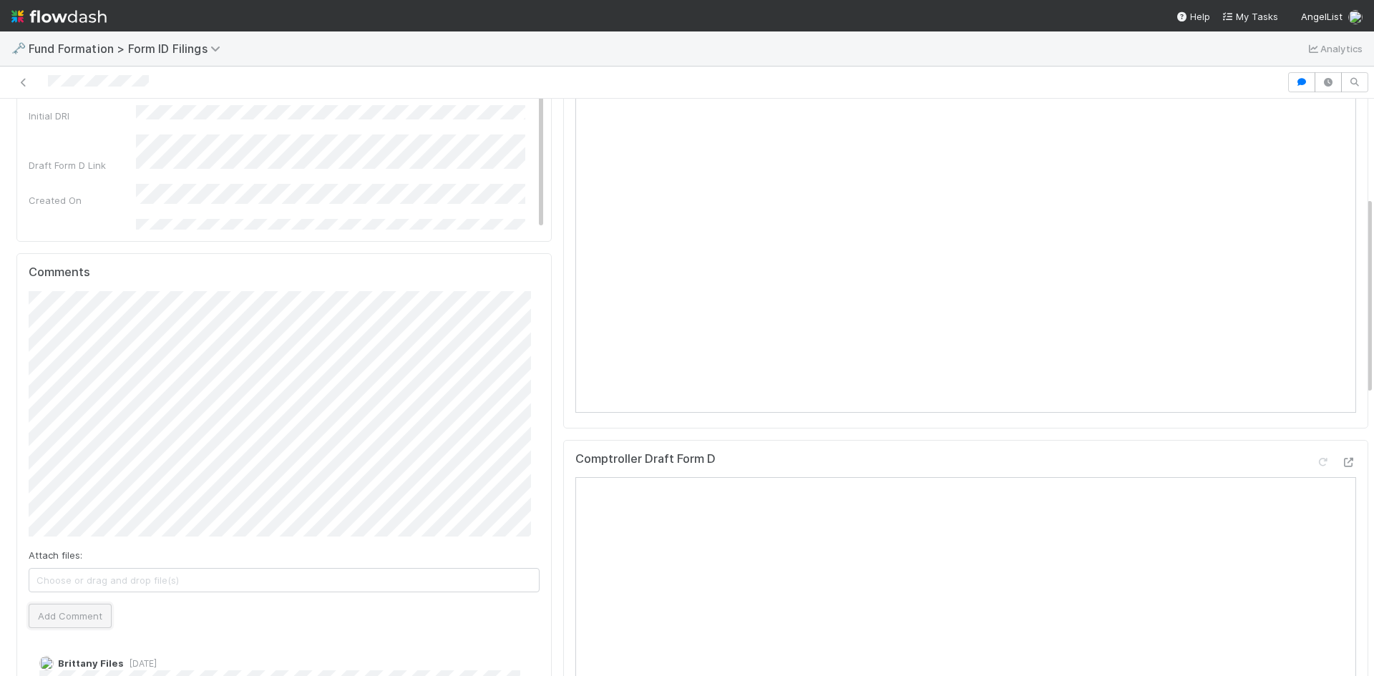
click at [72, 616] on button "Add Comment" at bounding box center [70, 616] width 83 height 24
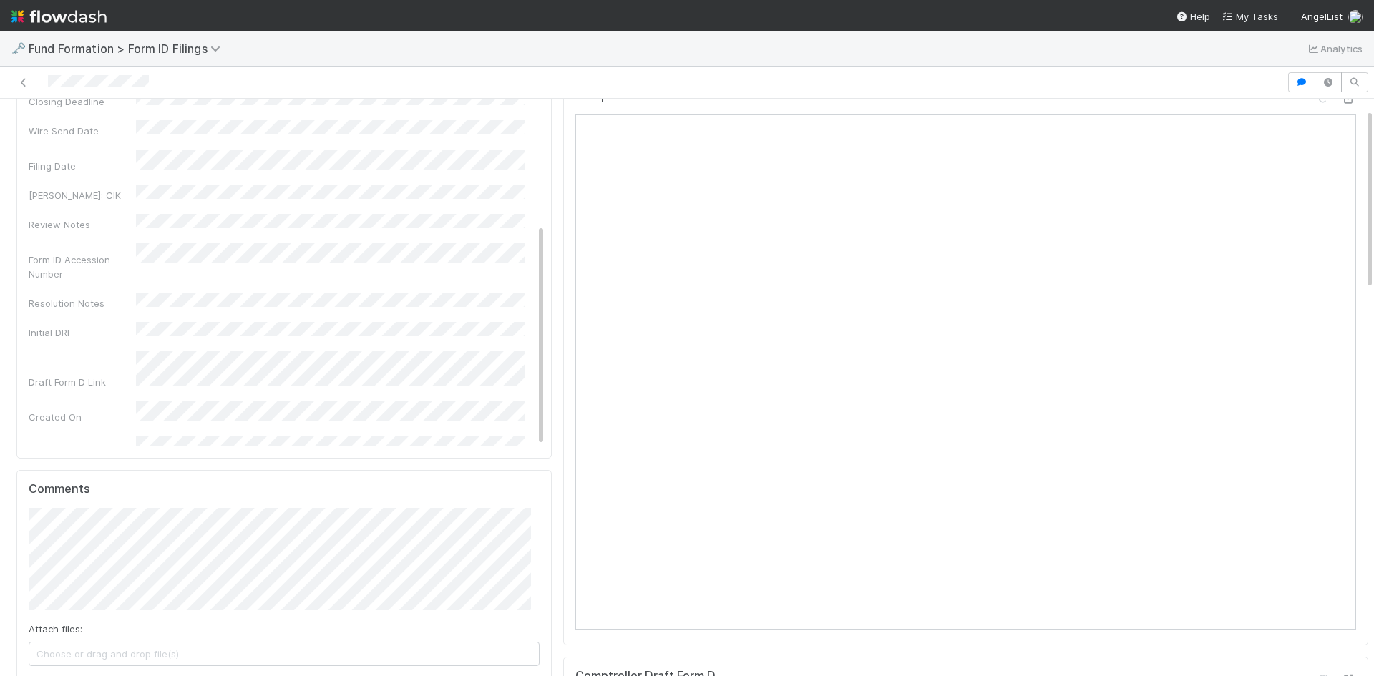
scroll to position [0, 0]
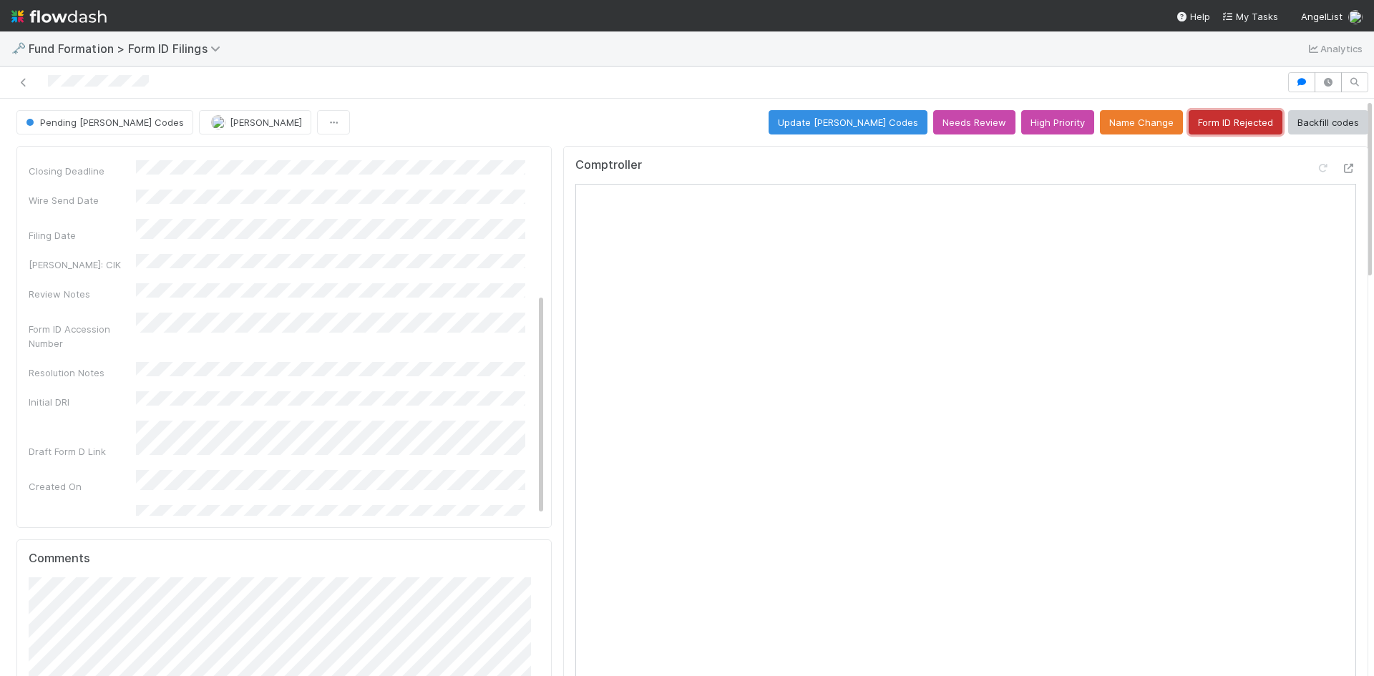
click at [1222, 114] on button "Form ID Rejected" at bounding box center [1236, 122] width 94 height 24
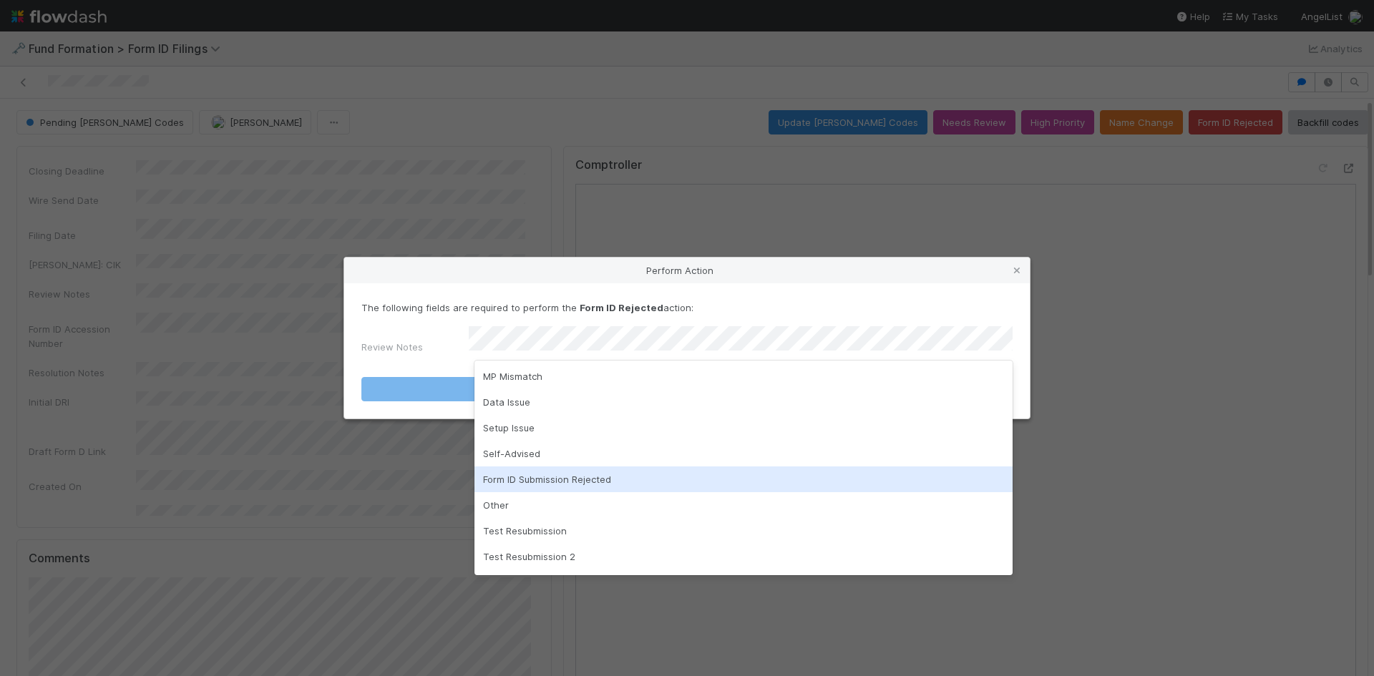
click at [537, 478] on div "Form ID Submission Rejected" at bounding box center [743, 480] width 538 height 26
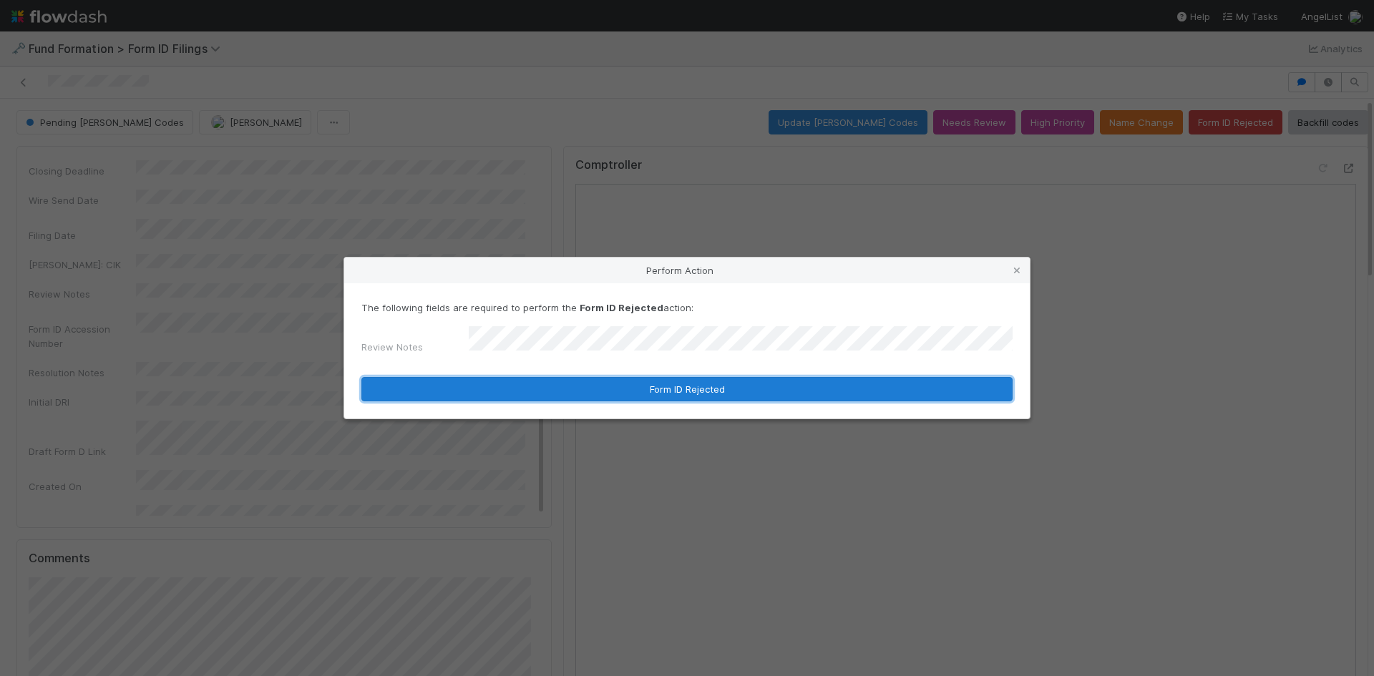
click at [547, 389] on button "Form ID Rejected" at bounding box center [686, 389] width 651 height 24
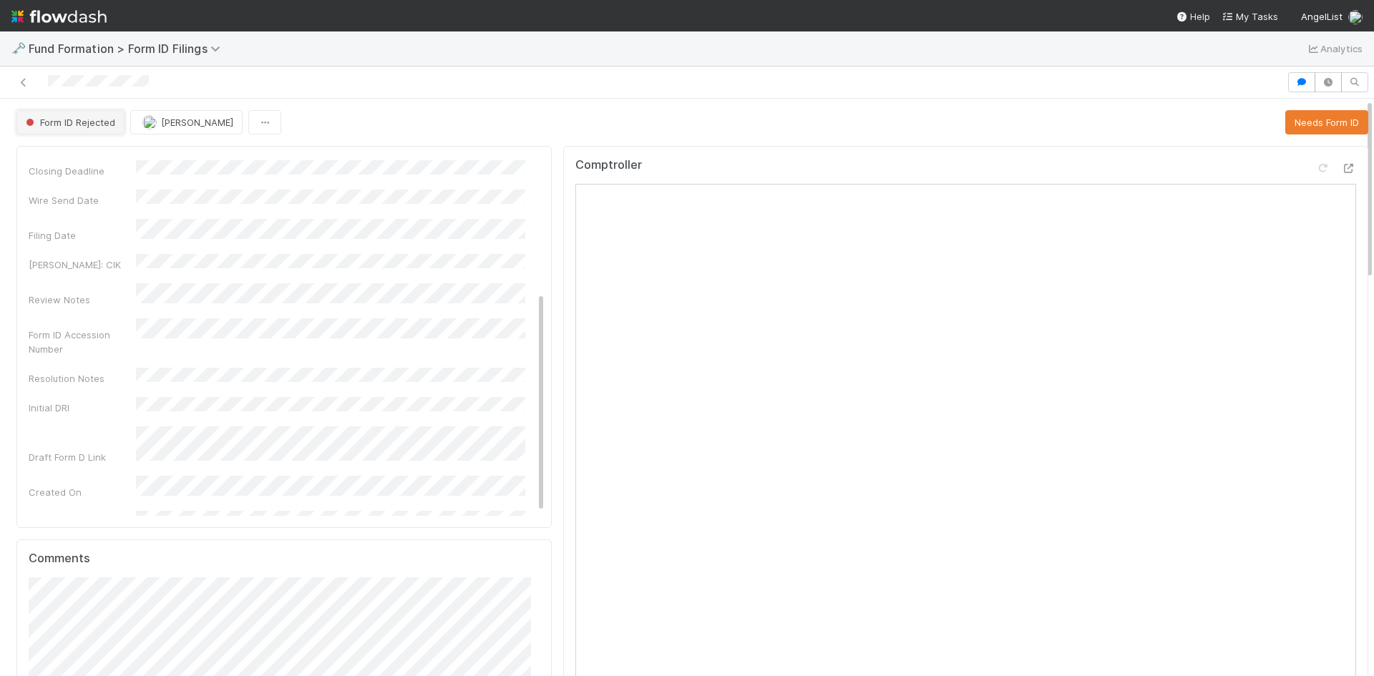
click at [70, 125] on span "Form ID Rejected" at bounding box center [69, 122] width 92 height 11
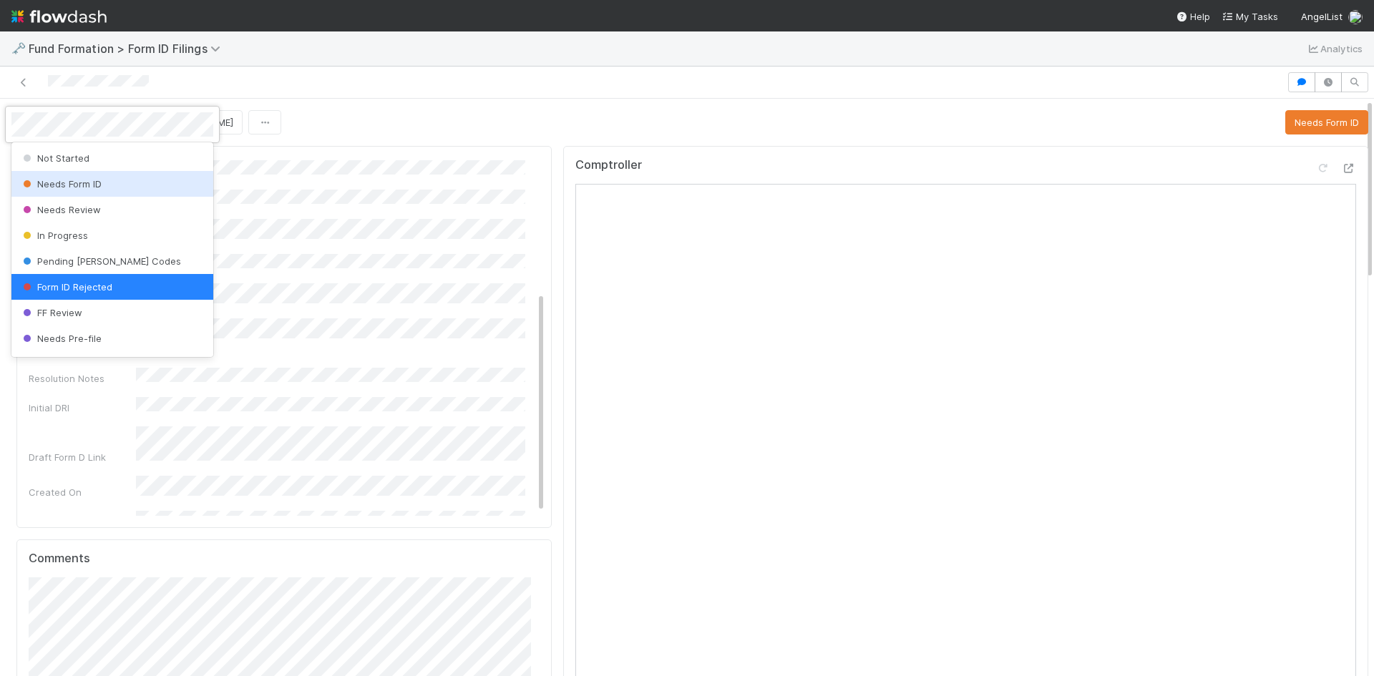
click at [77, 184] on span "Needs Form ID" at bounding box center [61, 183] width 82 height 11
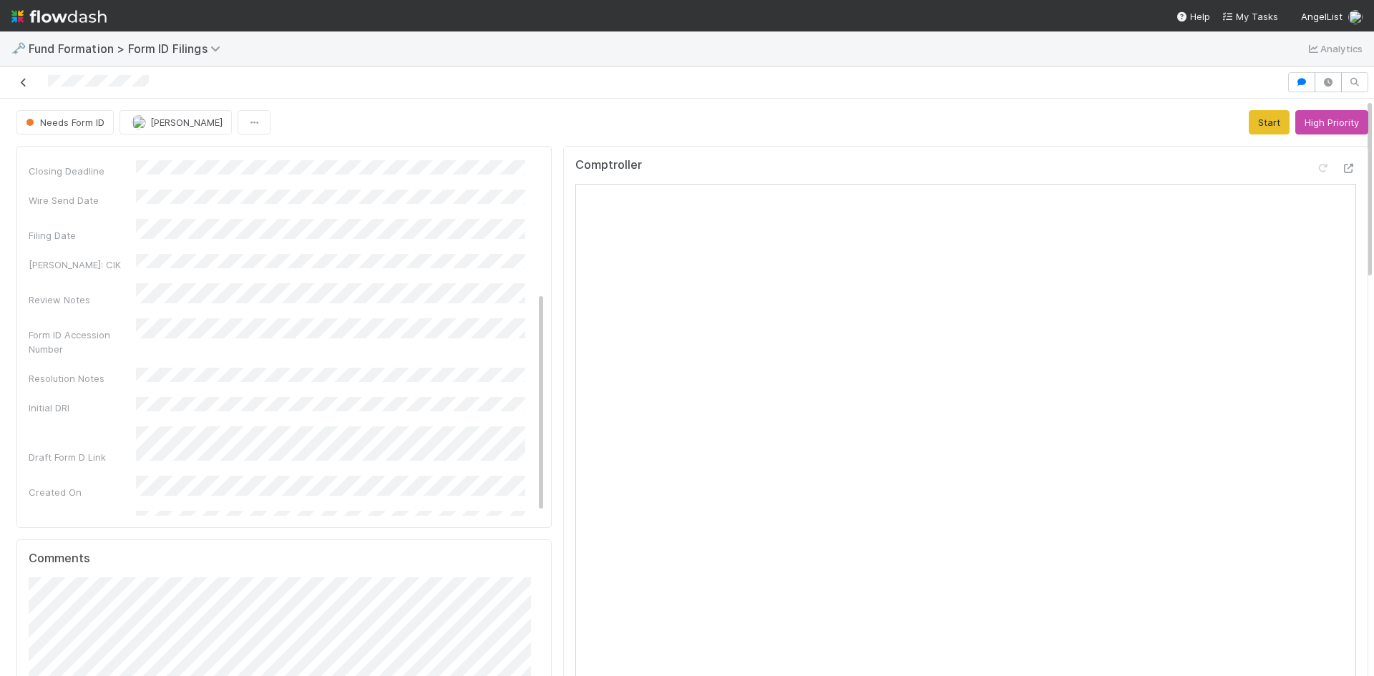
click at [24, 82] on icon at bounding box center [23, 82] width 14 height 9
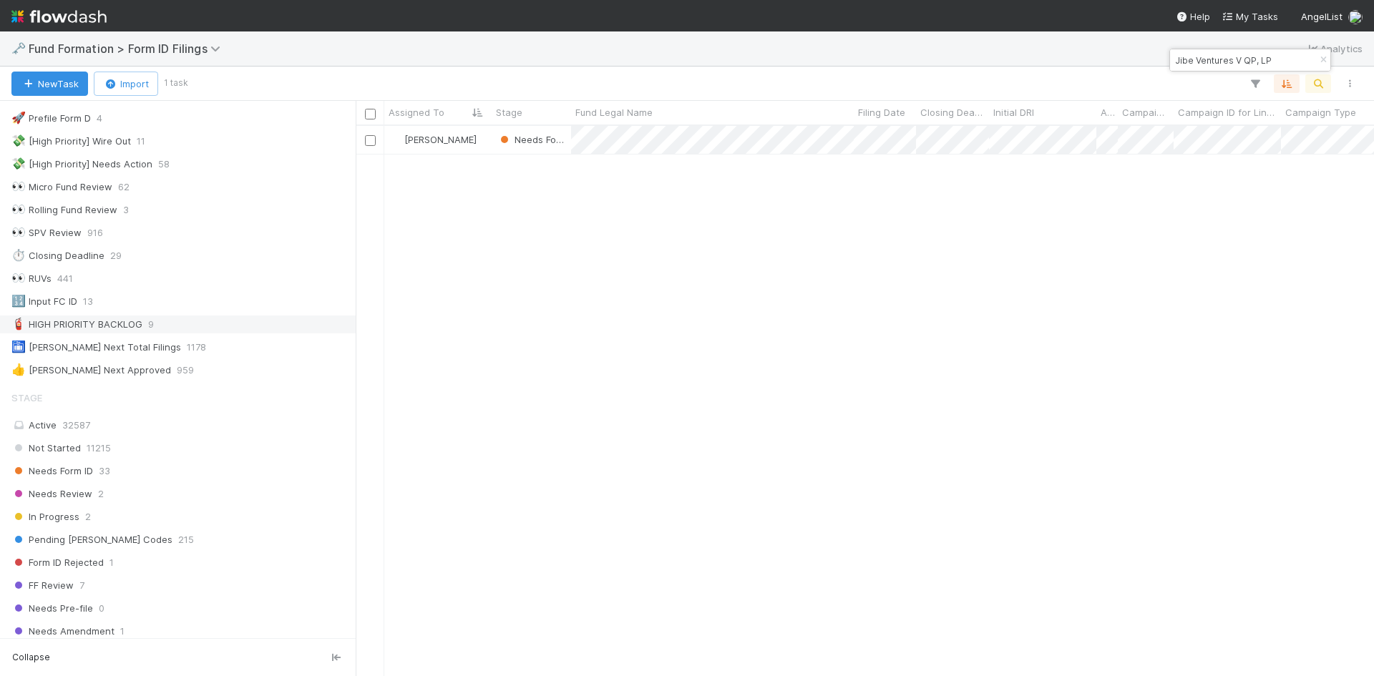
scroll to position [286, 0]
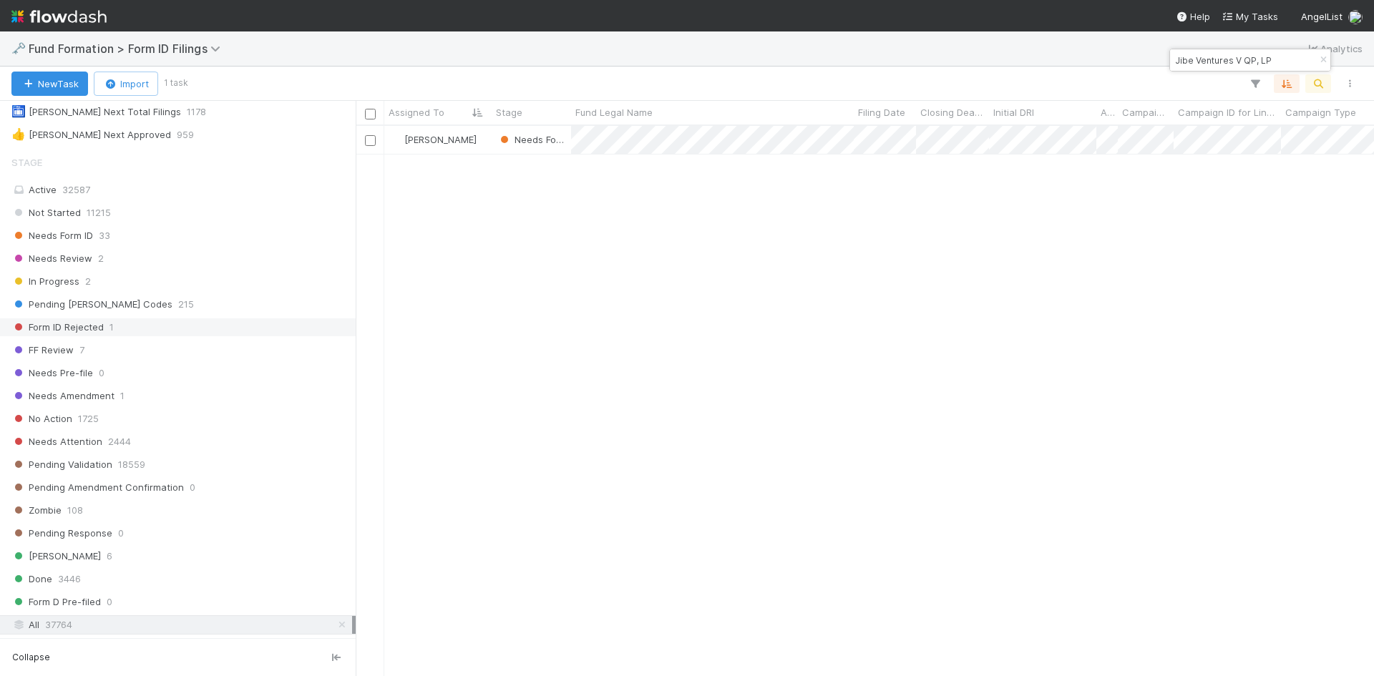
click at [175, 336] on div "Form ID Rejected 1" at bounding box center [181, 327] width 341 height 18
click at [1323, 60] on icon "button" at bounding box center [1323, 60] width 14 height 9
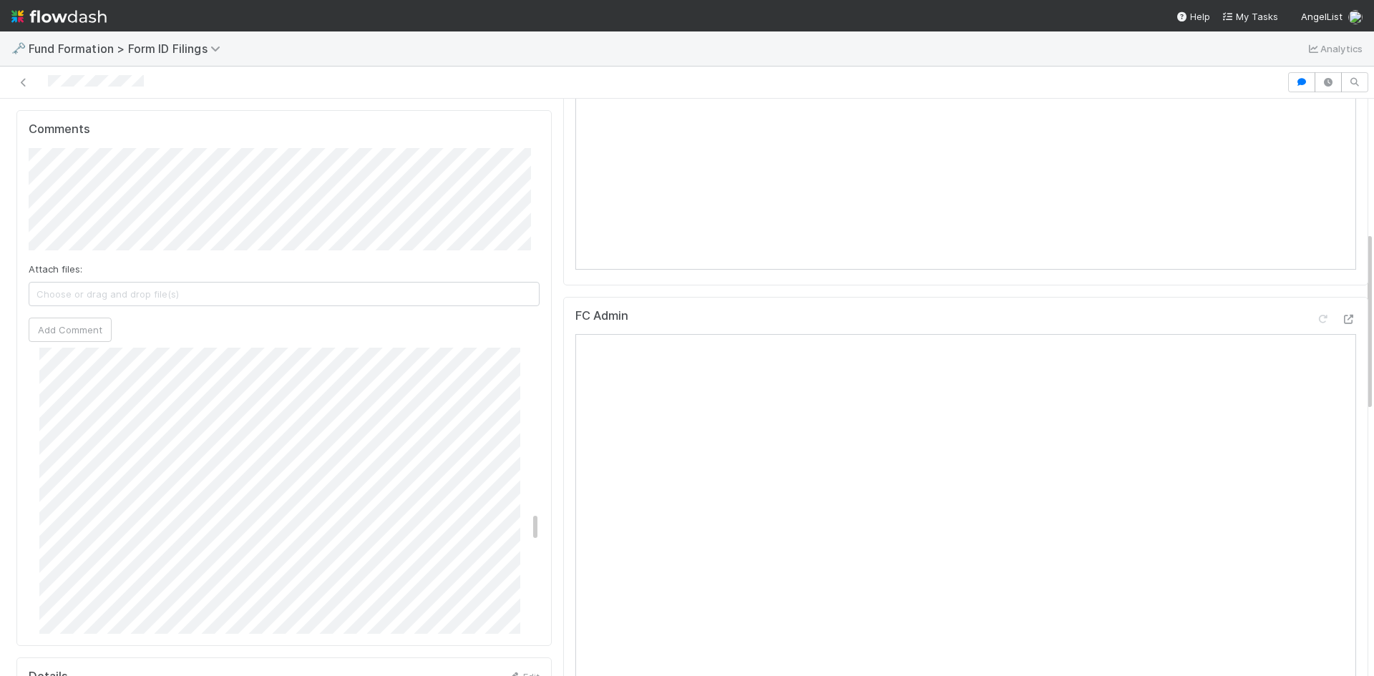
scroll to position [1145, 0]
click at [26, 80] on icon at bounding box center [23, 82] width 14 height 9
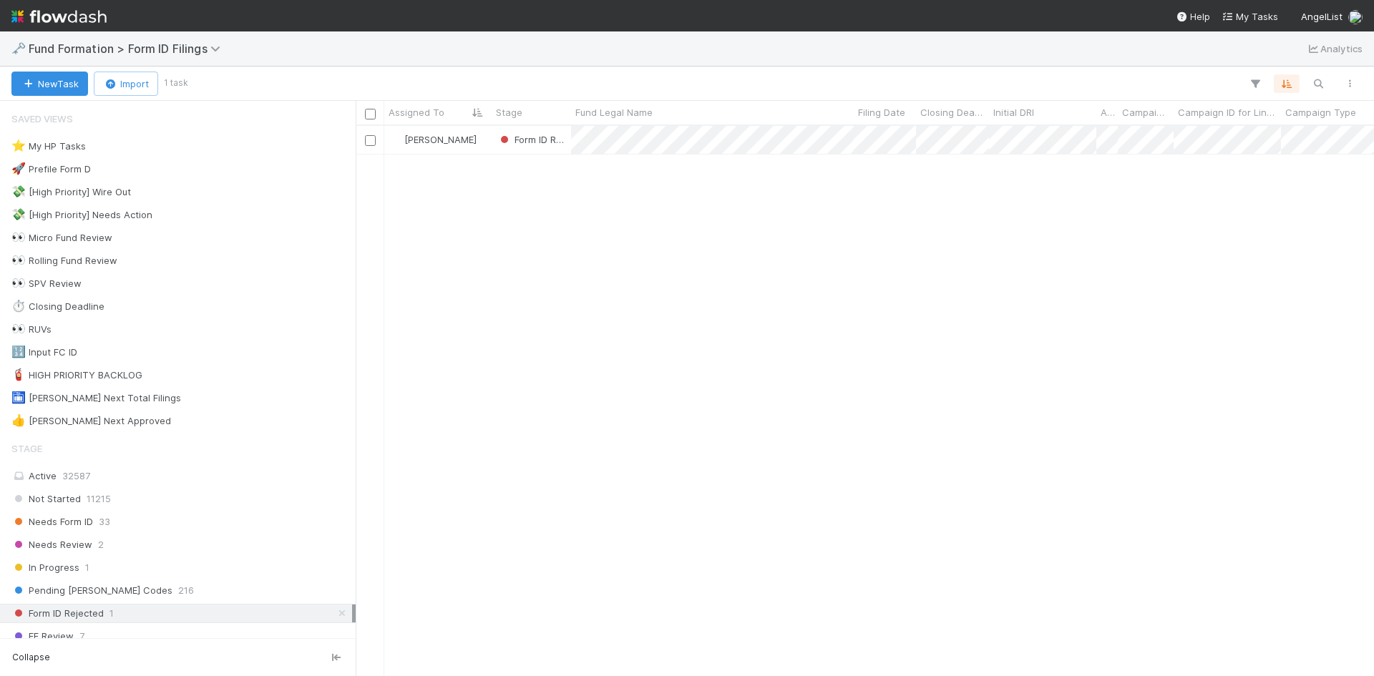
scroll to position [540, 1008]
click at [1319, 84] on icon "button" at bounding box center [1318, 83] width 14 height 13
type input "PO-0715 Fund I, a series of Roll Up Vehicles, LP"
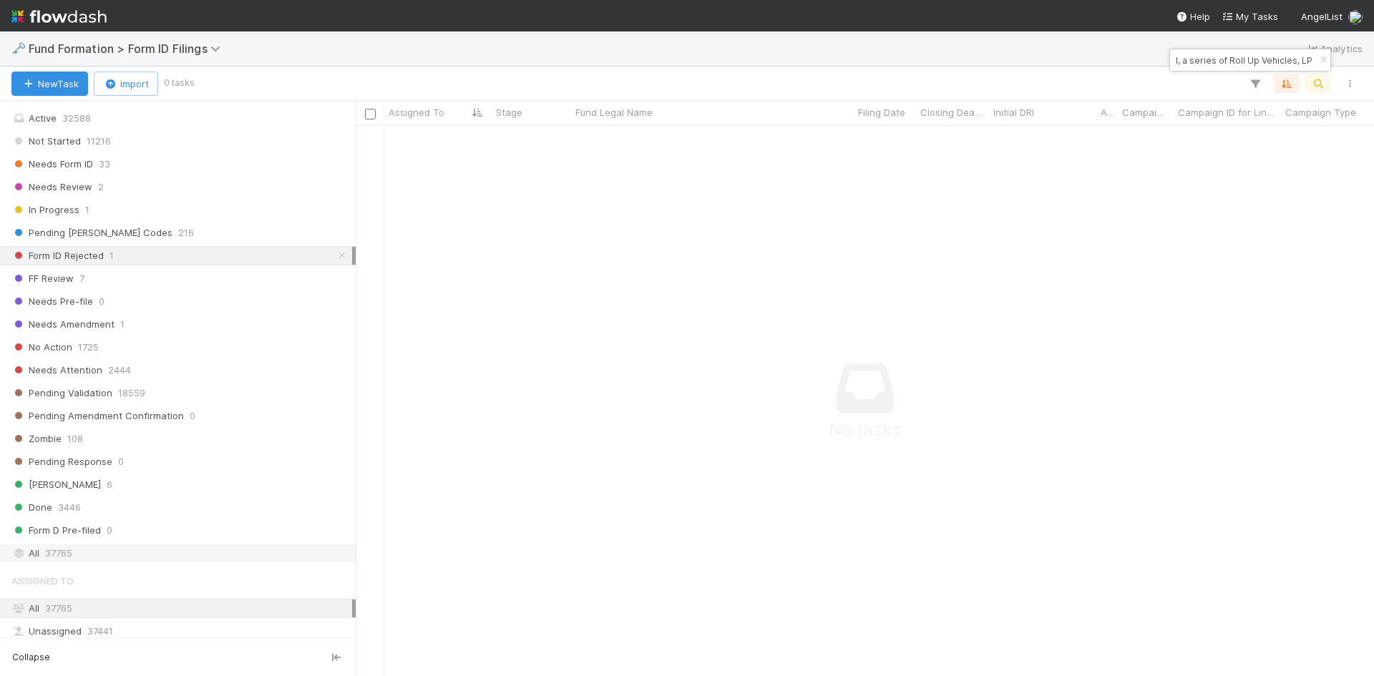
scroll to position [0, 0]
click at [102, 557] on div "All 37765" at bounding box center [181, 554] width 341 height 18
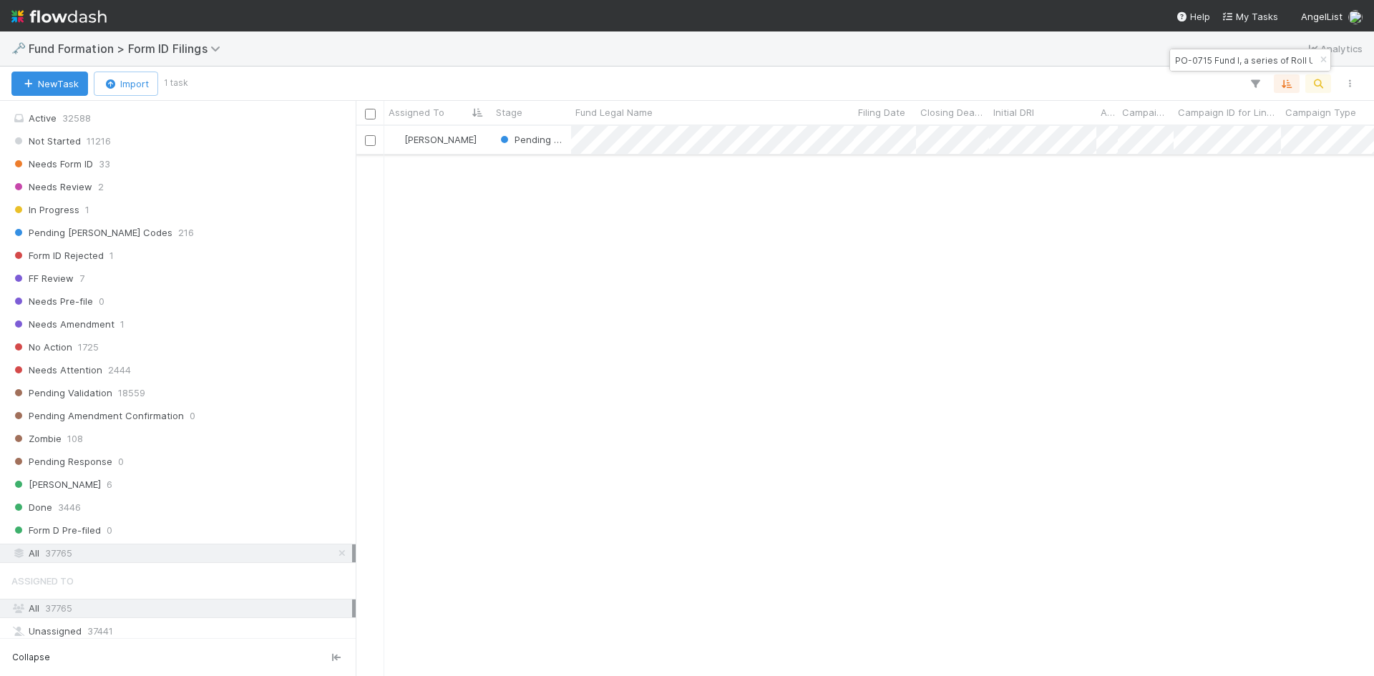
scroll to position [540, 1008]
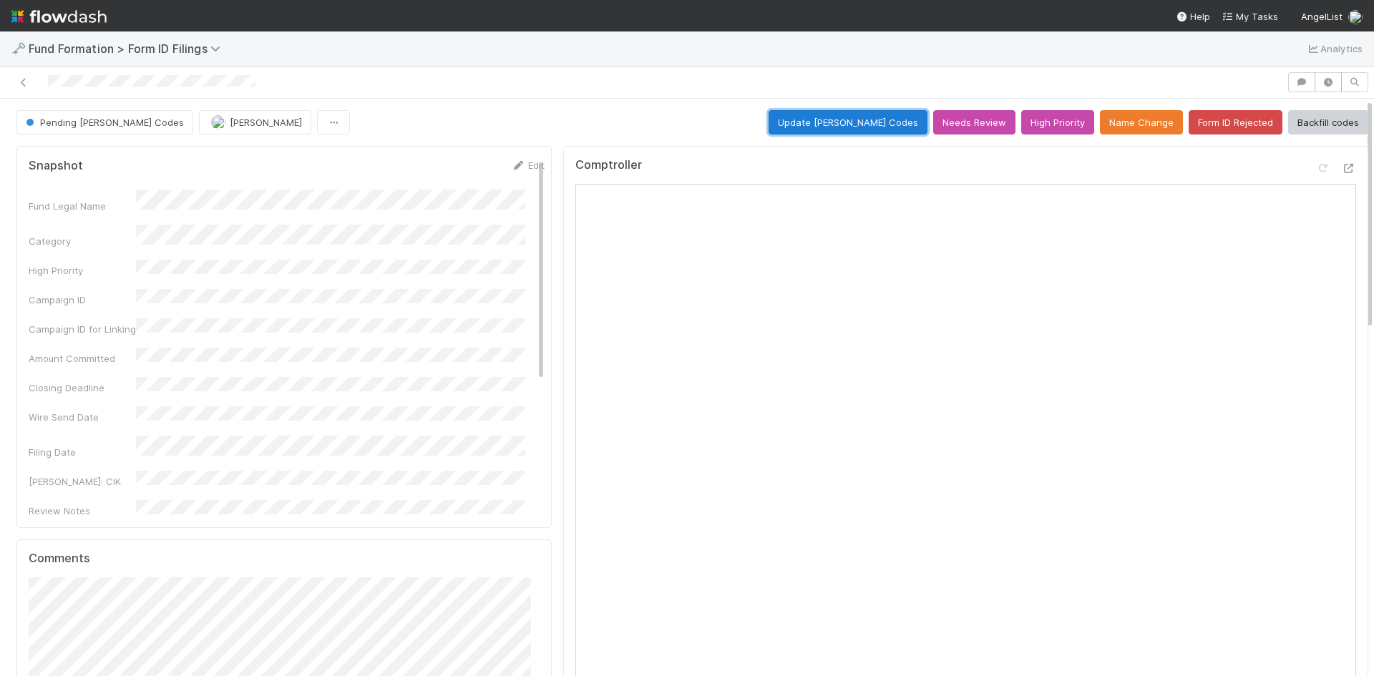
click at [821, 120] on button "Update EDGAR Codes" at bounding box center [848, 122] width 159 height 24
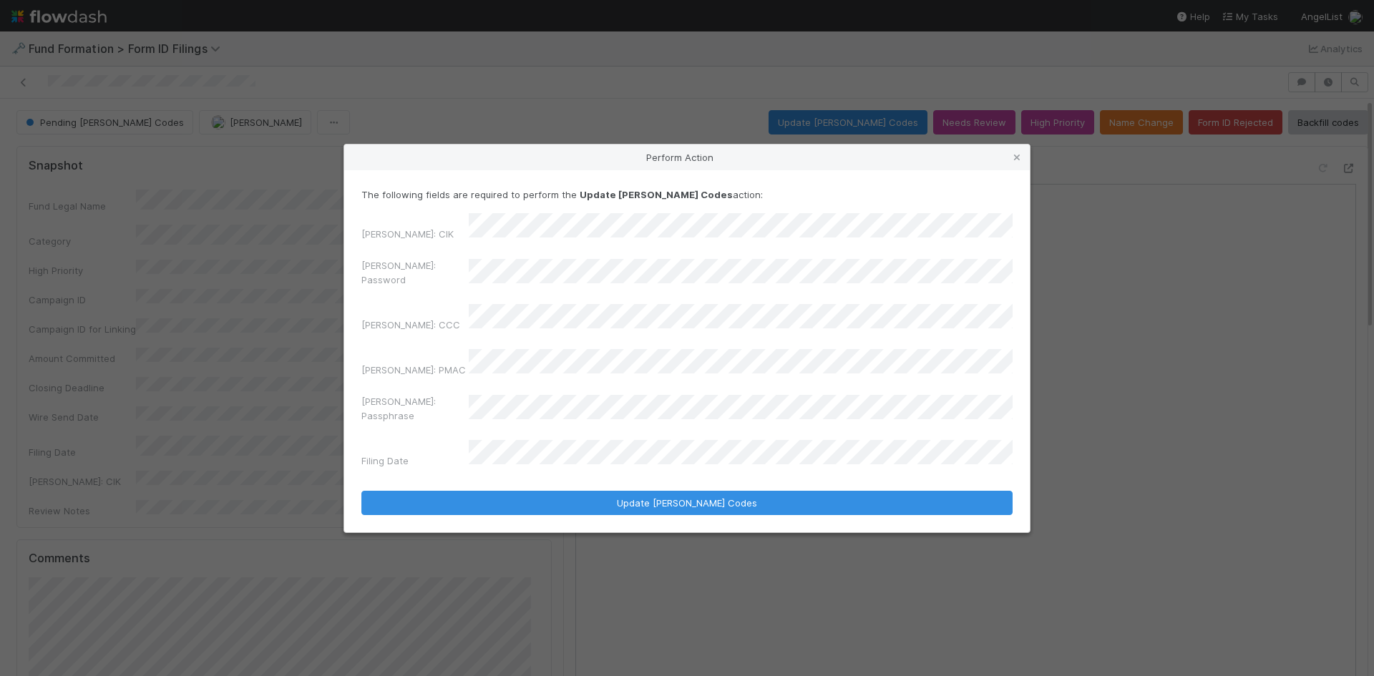
click at [442, 286] on div "EDGAR: Password" at bounding box center [686, 275] width 651 height 34
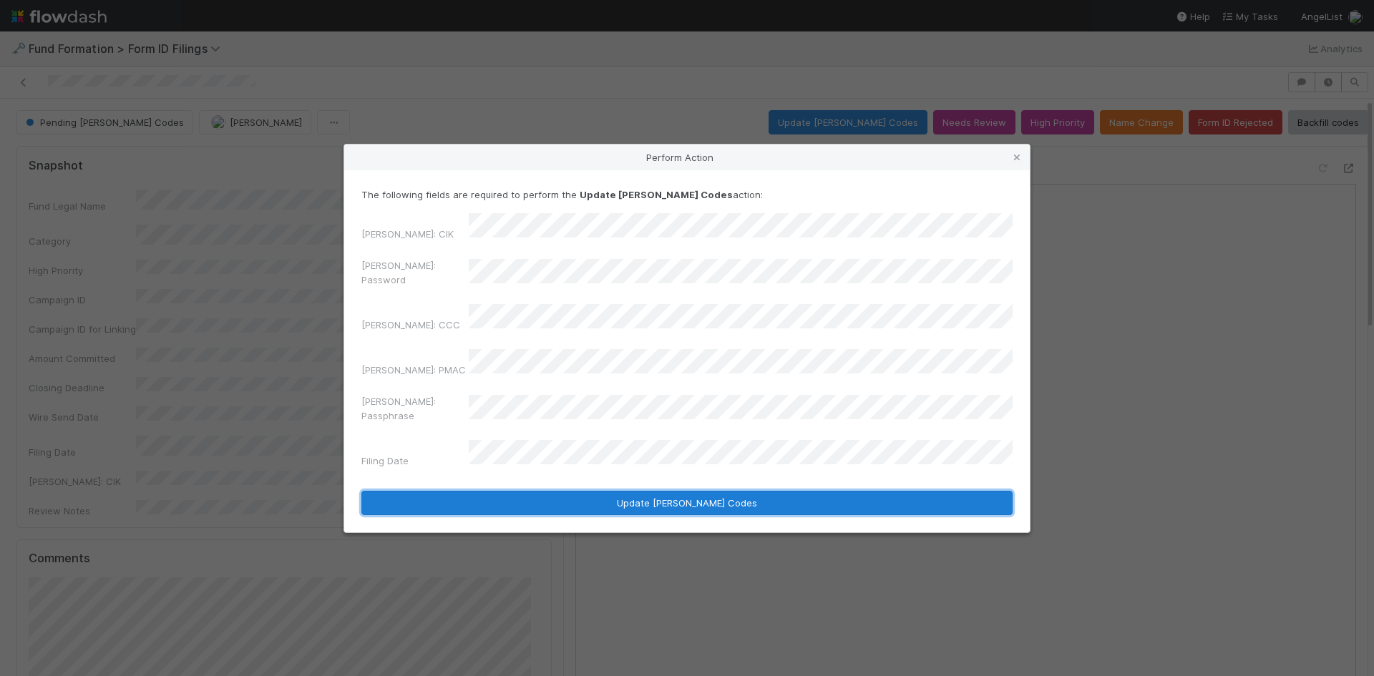
click at [541, 491] on button "Update EDGAR Codes" at bounding box center [686, 503] width 651 height 24
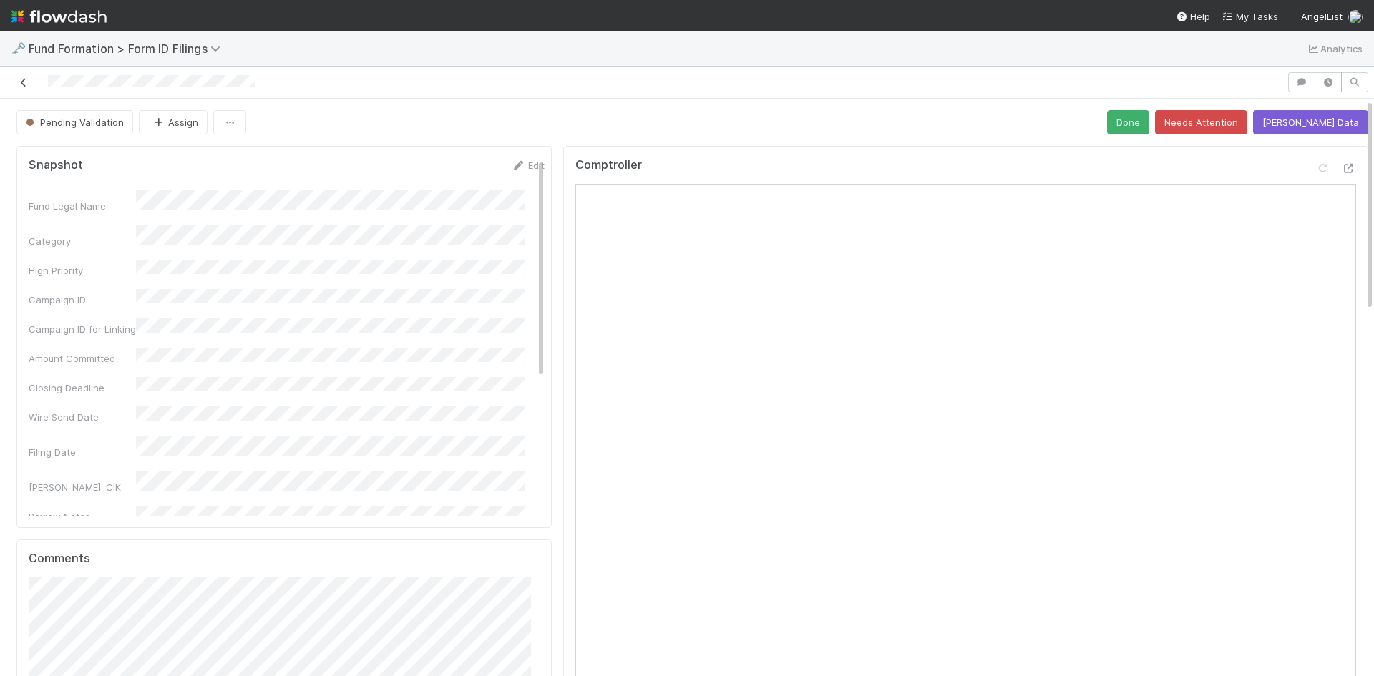
click at [28, 82] on icon at bounding box center [23, 82] width 14 height 9
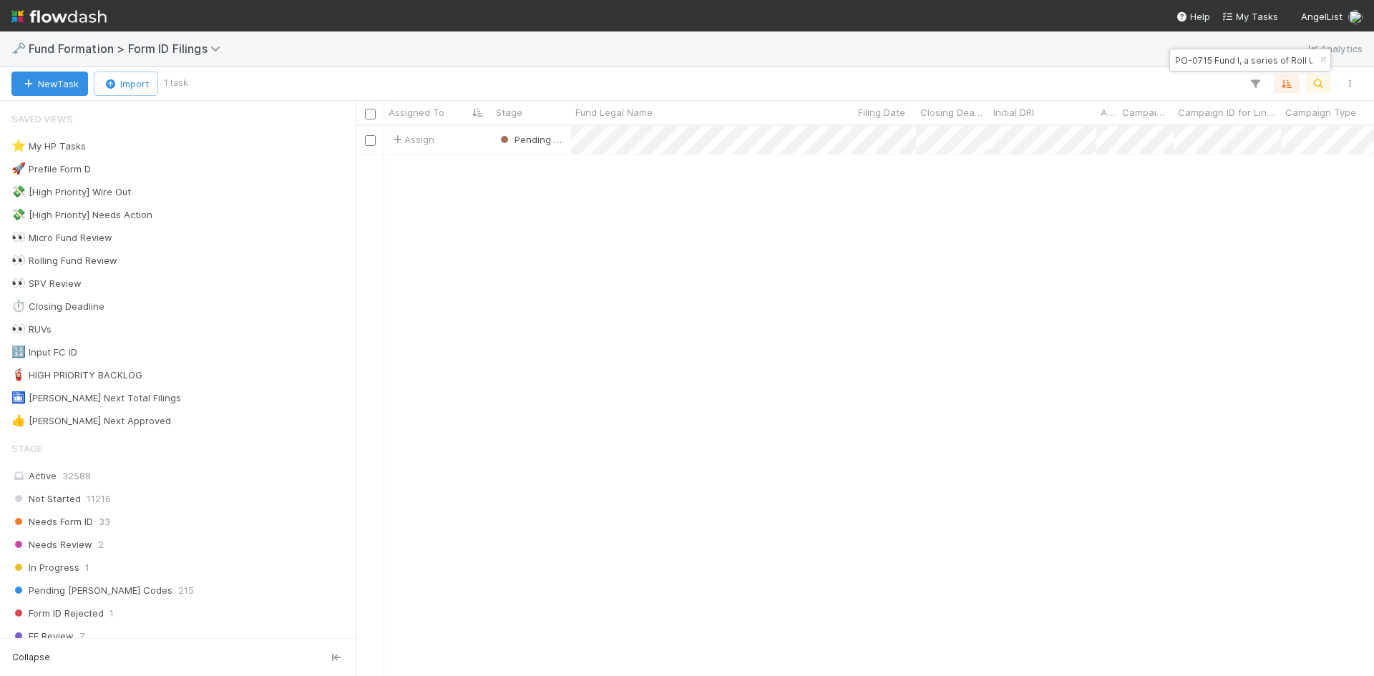
scroll to position [540, 1008]
click at [1232, 57] on input "PO-0715 Fund I, a series of Roll Up Vehicles, LP" at bounding box center [1243, 60] width 143 height 17
paste input "SK-0608 Fund I, a series of Jolt VC, LP"
type input "SK-0608 Fund I, a series of Jolt VC, LP"
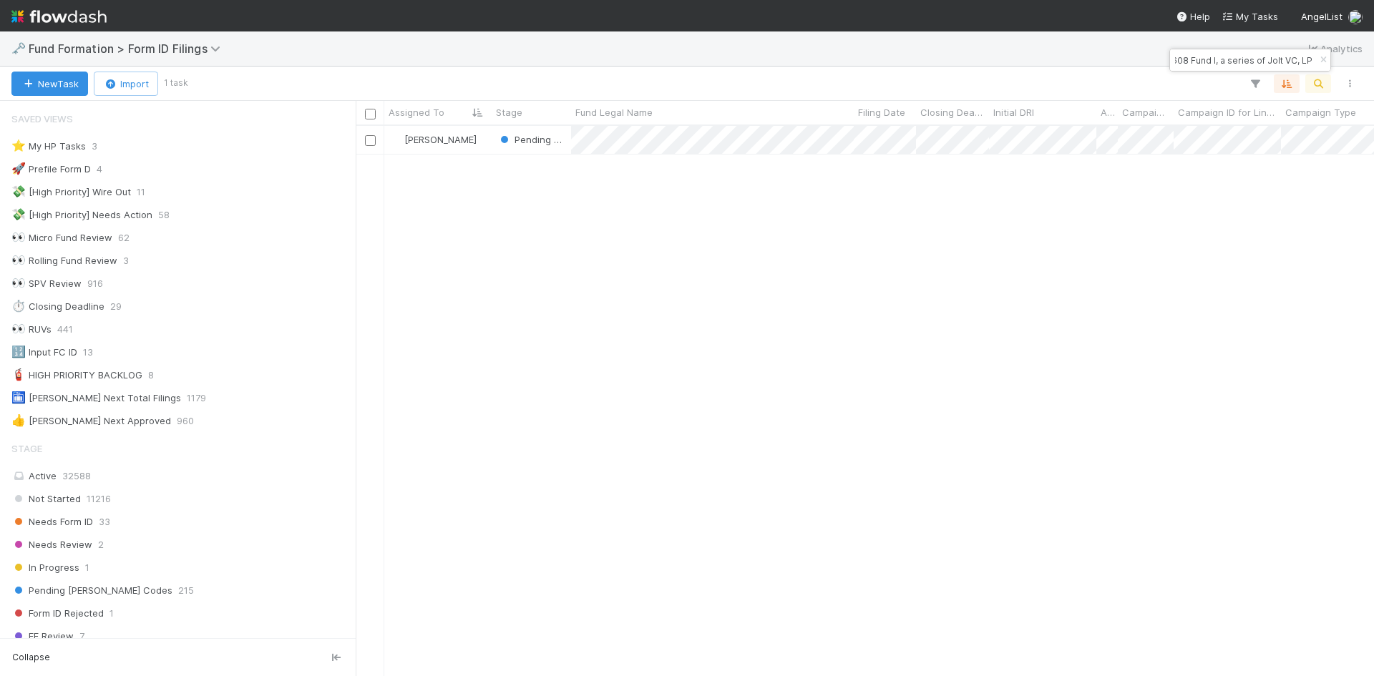
scroll to position [540, 1008]
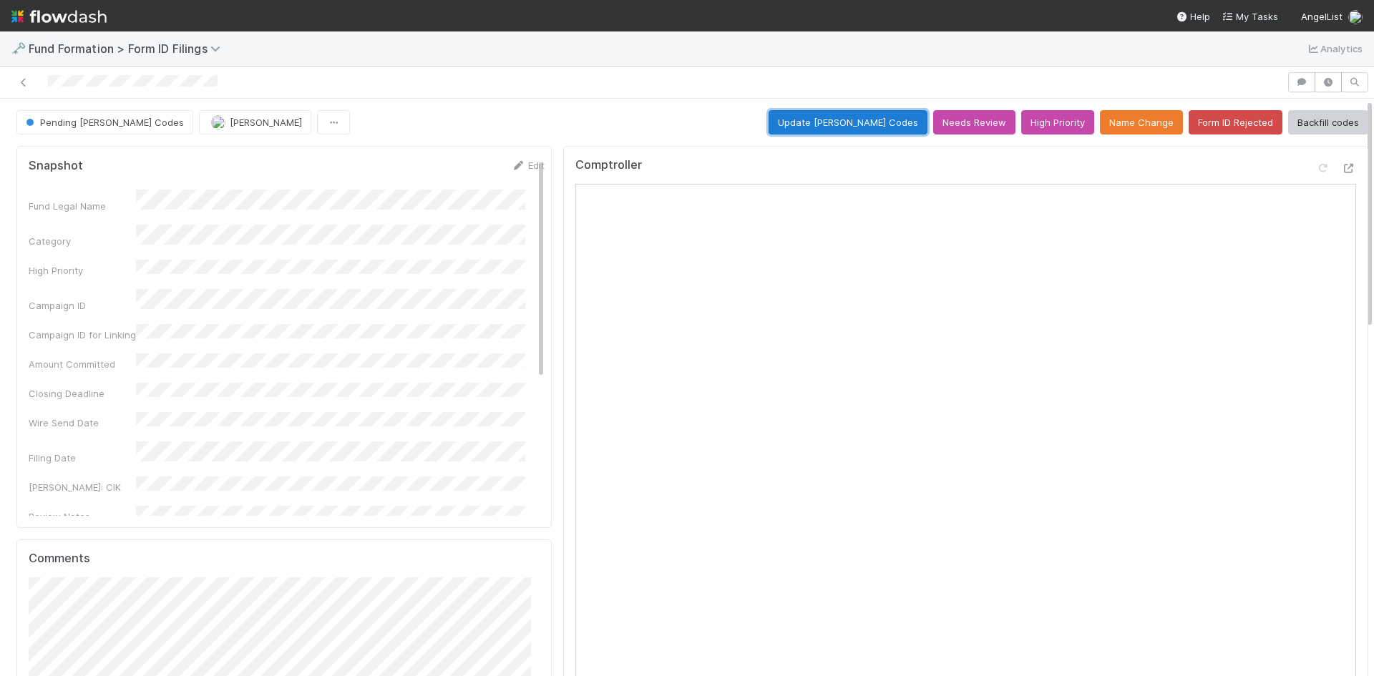
click at [847, 120] on button "Update EDGAR Codes" at bounding box center [848, 122] width 159 height 24
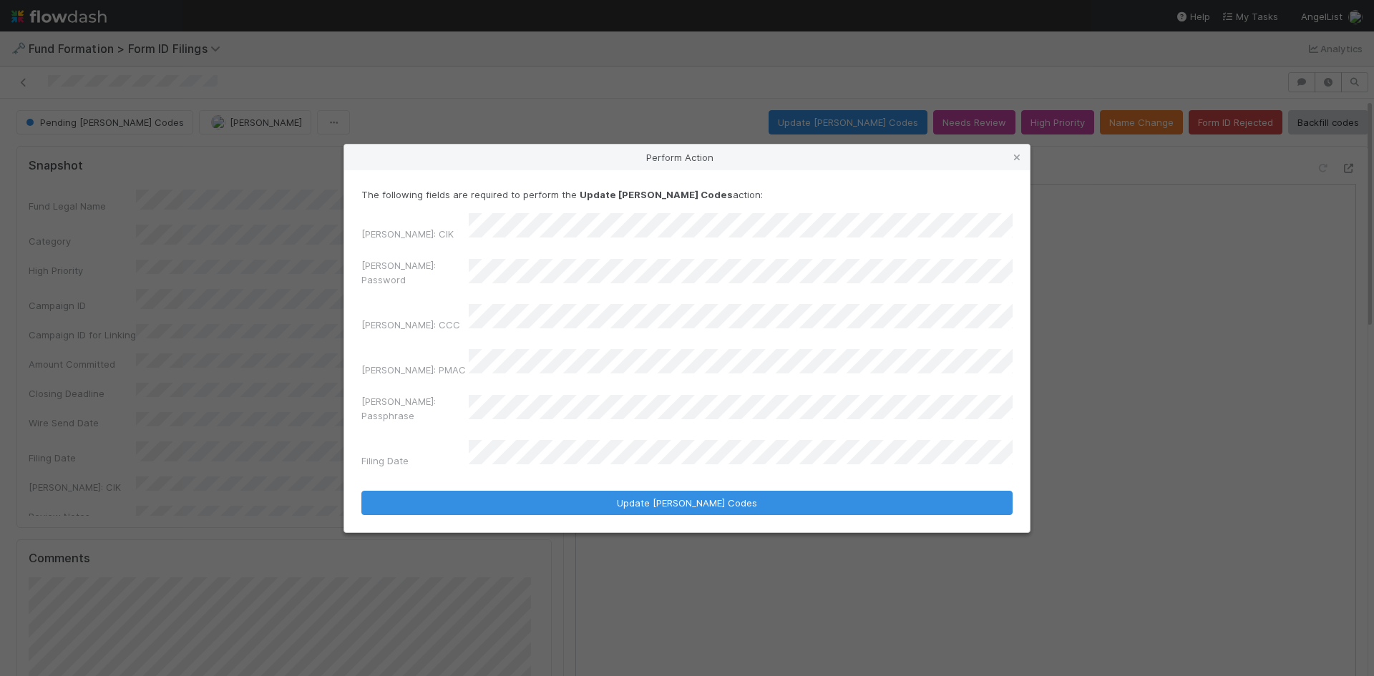
click at [401, 285] on div "EDGAR: Password" at bounding box center [686, 275] width 651 height 34
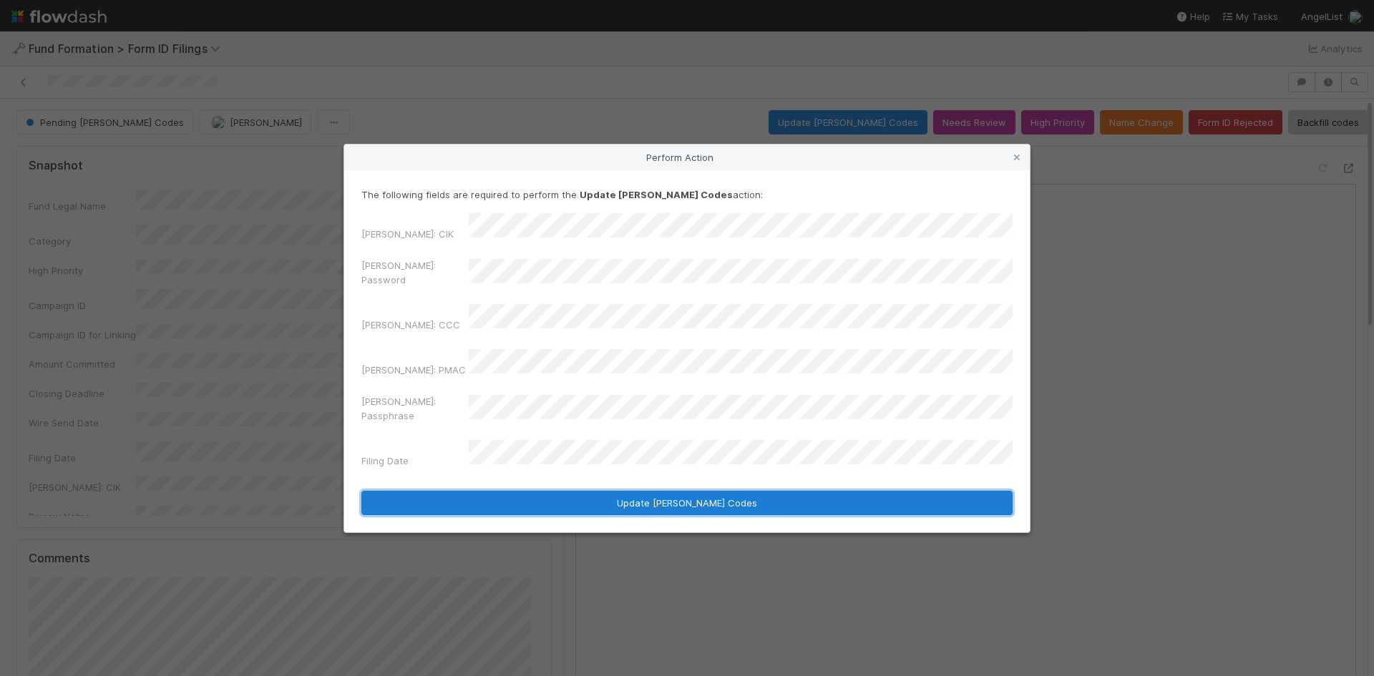
click at [586, 491] on button "Update EDGAR Codes" at bounding box center [686, 503] width 651 height 24
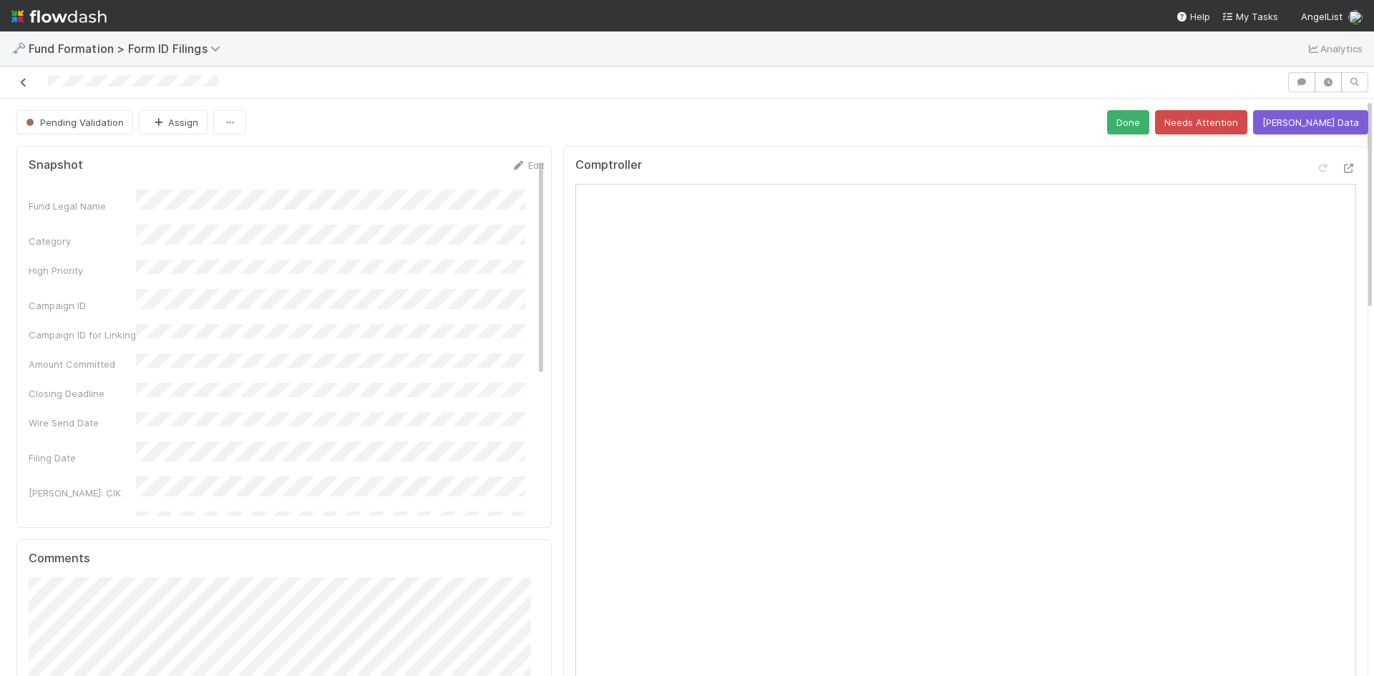
click at [26, 80] on icon at bounding box center [23, 82] width 14 height 9
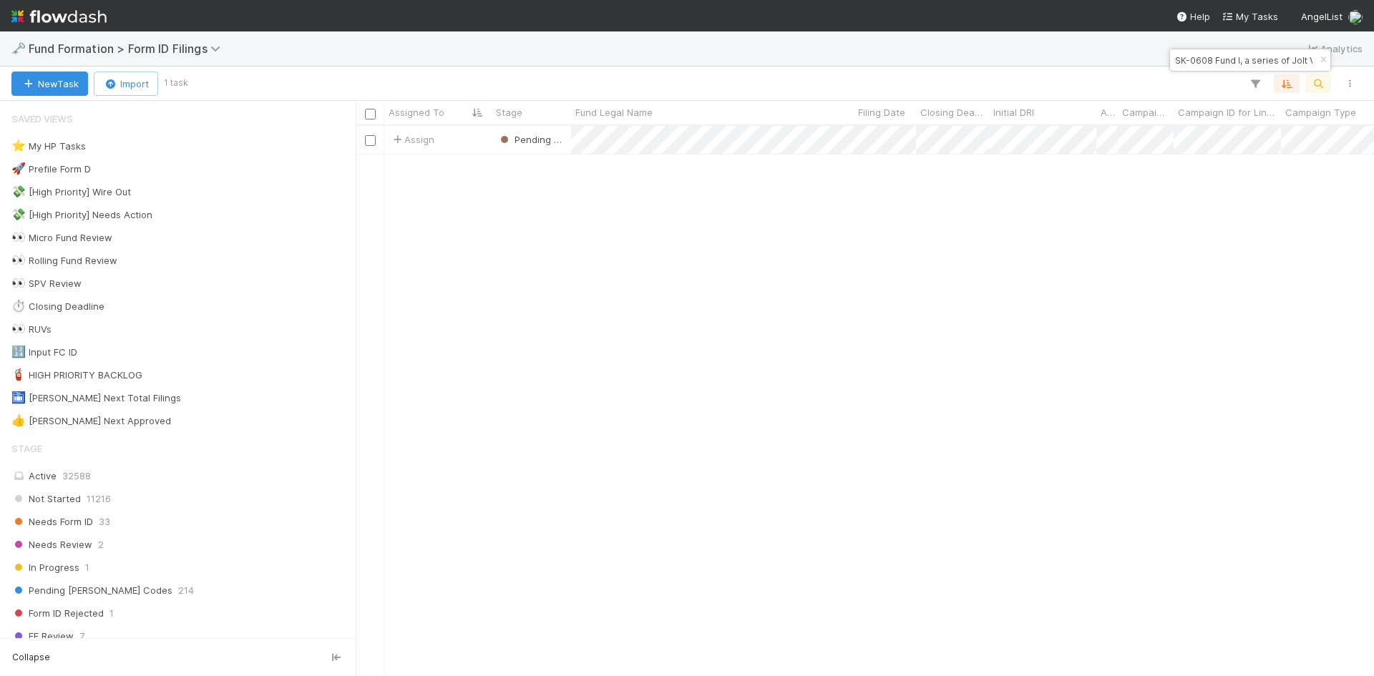
scroll to position [540, 1008]
click at [1237, 53] on input "SK-0608 Fund I, a series of Jolt VC, LP" at bounding box center [1243, 60] width 143 height 17
paste input "SK-0608 Fund I, a series of Jolt VC, LP"
type input "SK-0608 Fund I, a series of Jolt VC, LP"
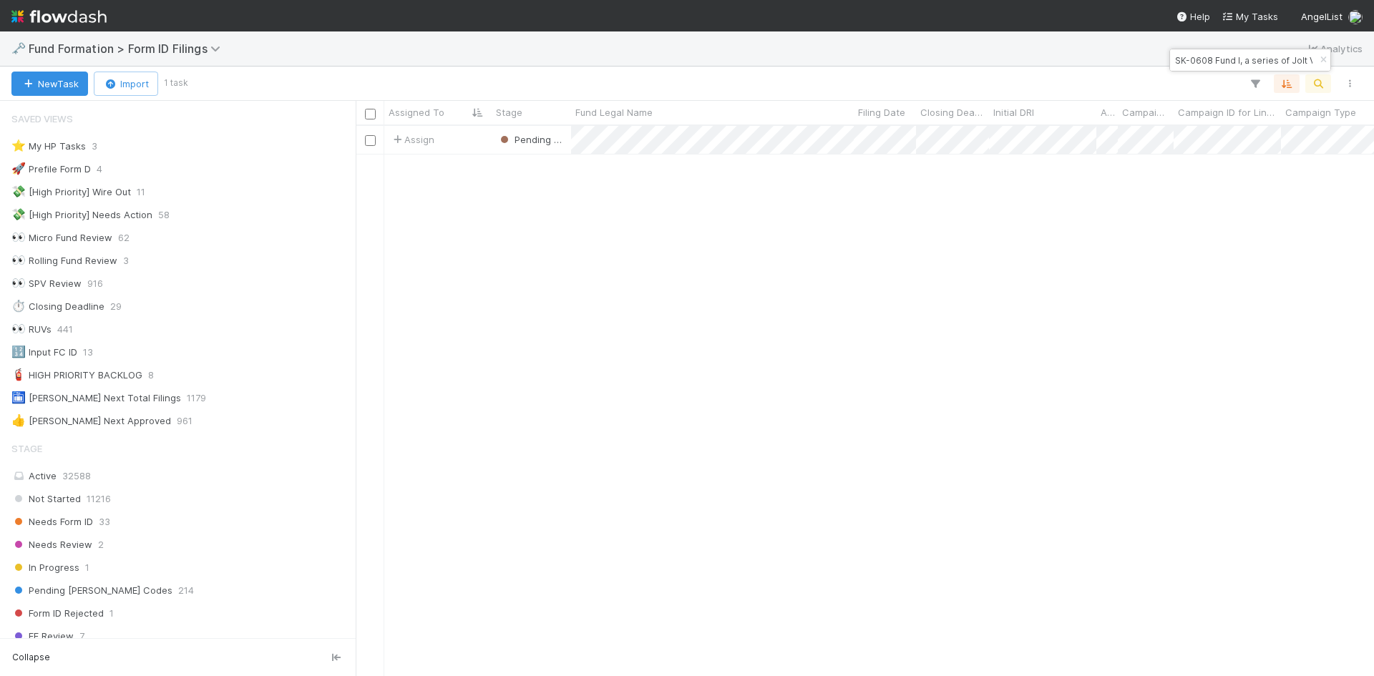
click at [1246, 59] on input "SK-0608 Fund I, a series of Jolt VC, LP" at bounding box center [1243, 60] width 143 height 17
paste input "PO-0715 Fund I, a series of Roll Up Vehicles, LP"
type input "PO-0715 Fund I, a series of Roll Up Vehicles, LP"
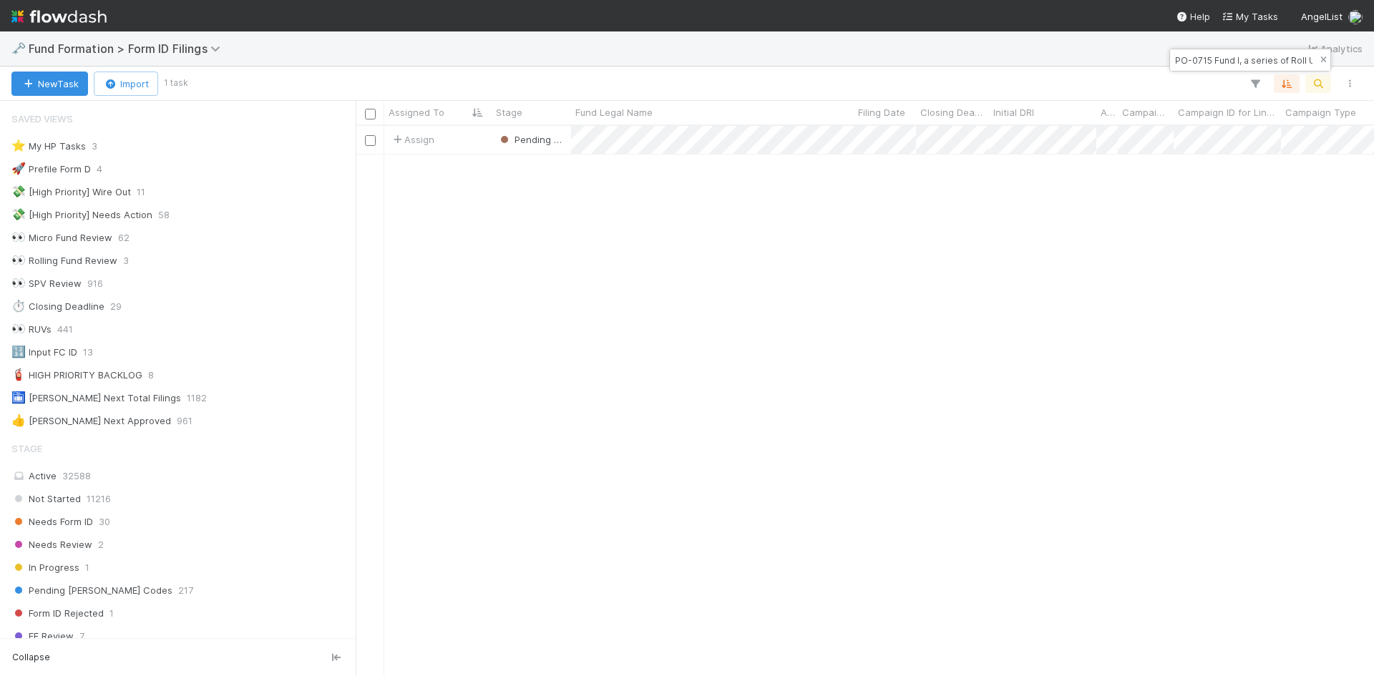
click at [1321, 58] on icon "button" at bounding box center [1323, 60] width 14 height 9
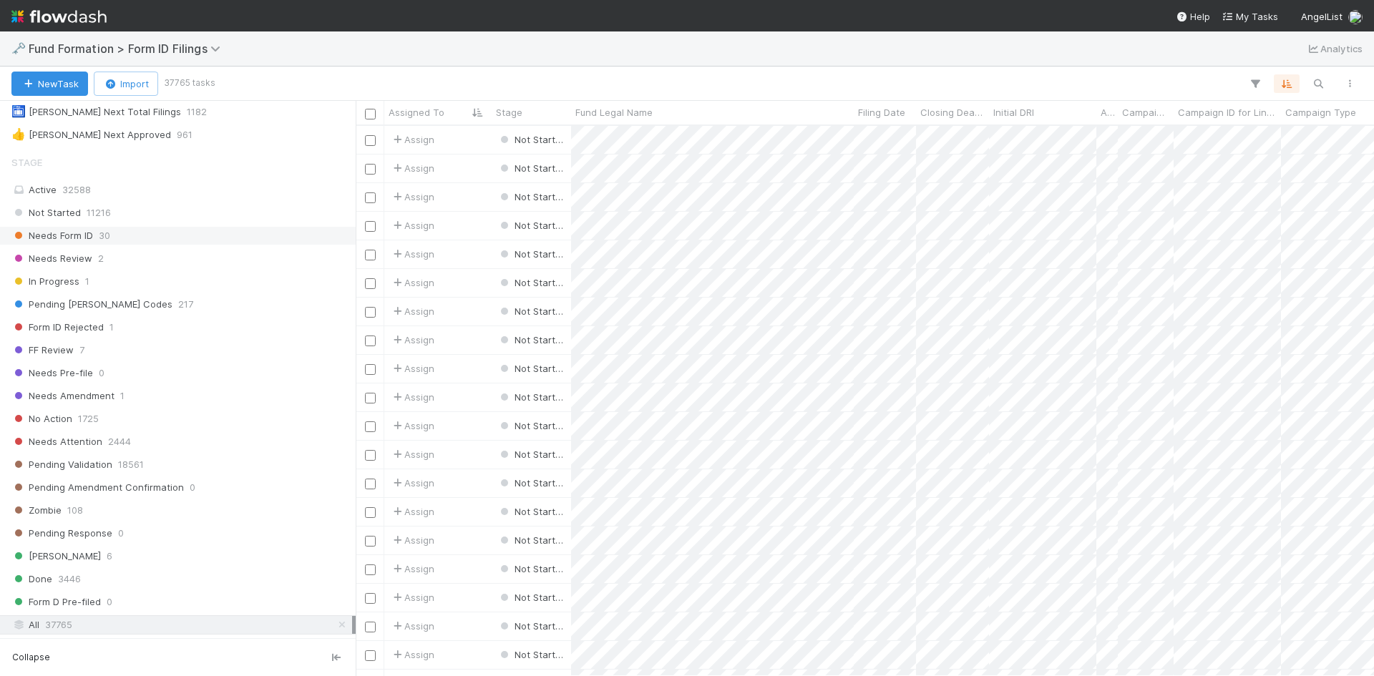
click at [120, 240] on div "Needs Form ID 30" at bounding box center [181, 236] width 341 height 18
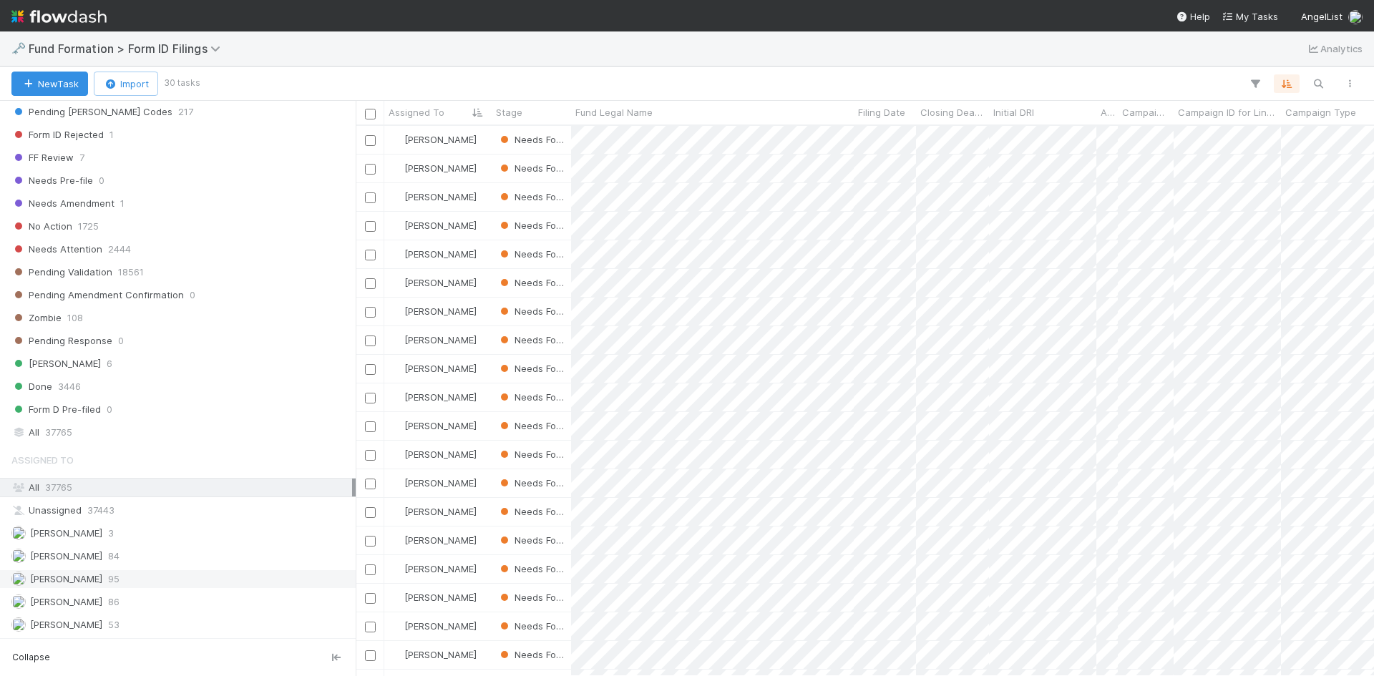
scroll to position [540, 1008]
click at [113, 576] on span "95" at bounding box center [113, 579] width 11 height 18
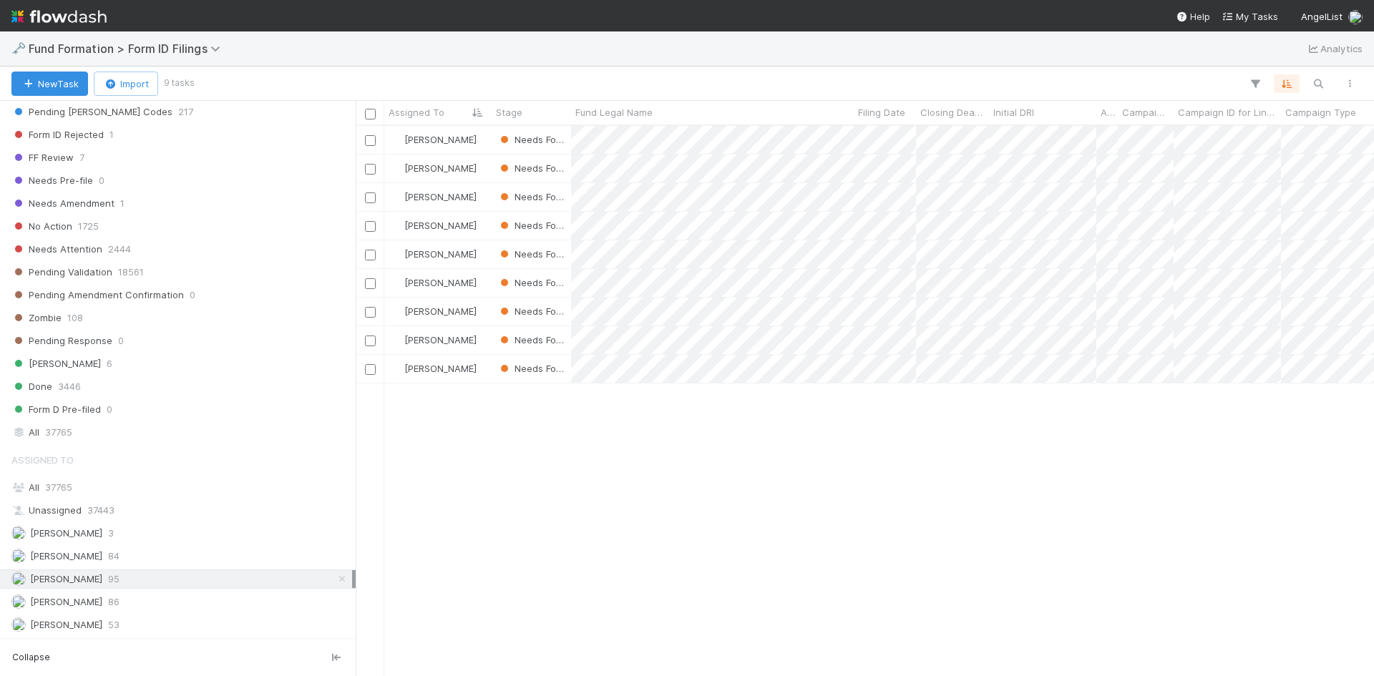
scroll to position [540, 1008]
click at [614, 106] on span "Fund Legal Name" at bounding box center [613, 112] width 77 height 14
click at [615, 137] on div "Sort A → Z" at bounding box center [657, 139] width 163 height 21
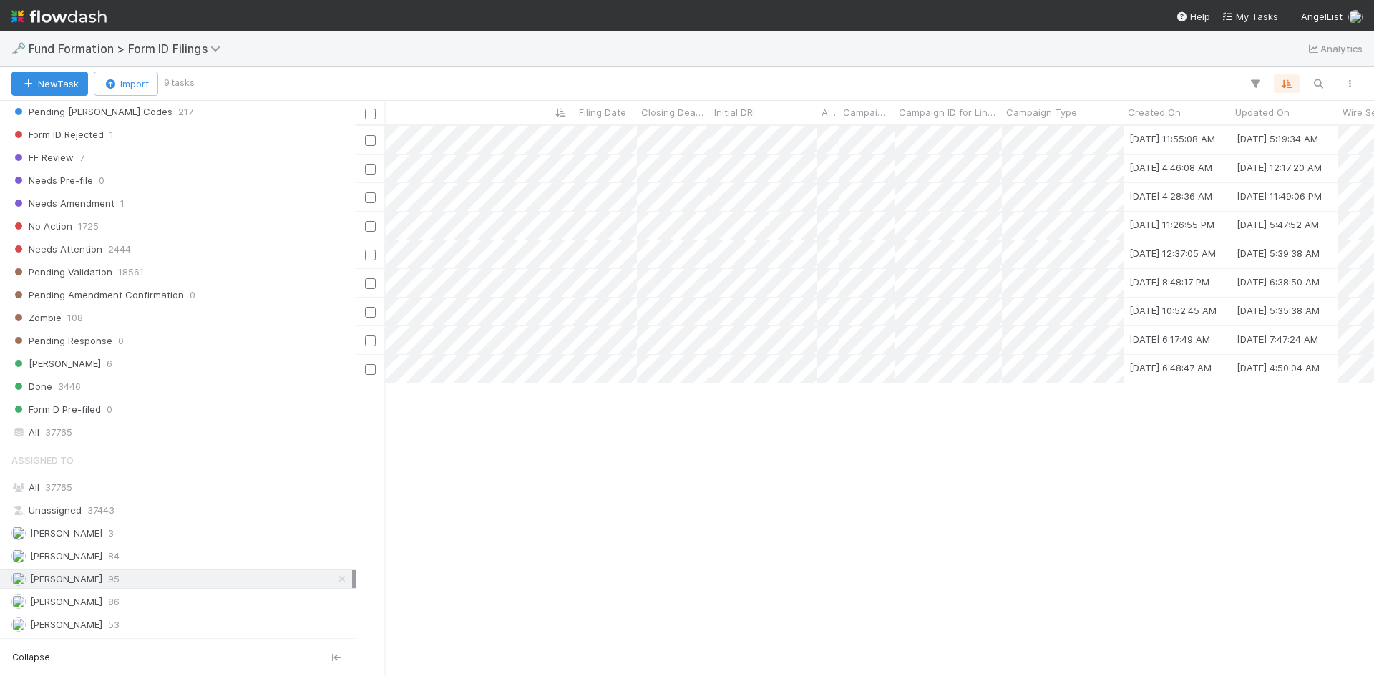
scroll to position [0, 282]
click at [849, 490] on div at bounding box center [687, 338] width 1374 height 676
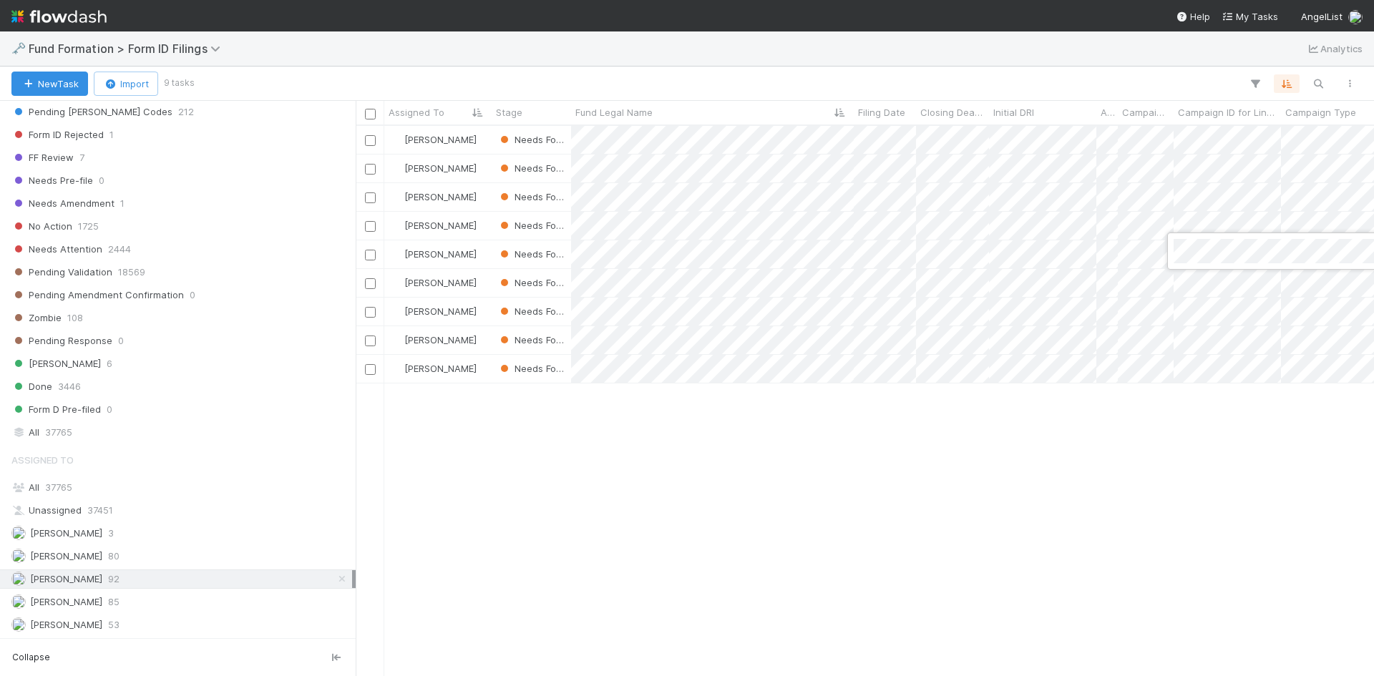
drag, startPoint x: 909, startPoint y: 556, endPoint x: 881, endPoint y: 408, distance: 150.7
click at [909, 555] on div at bounding box center [687, 338] width 1374 height 676
click at [836, 436] on div at bounding box center [687, 338] width 1374 height 676
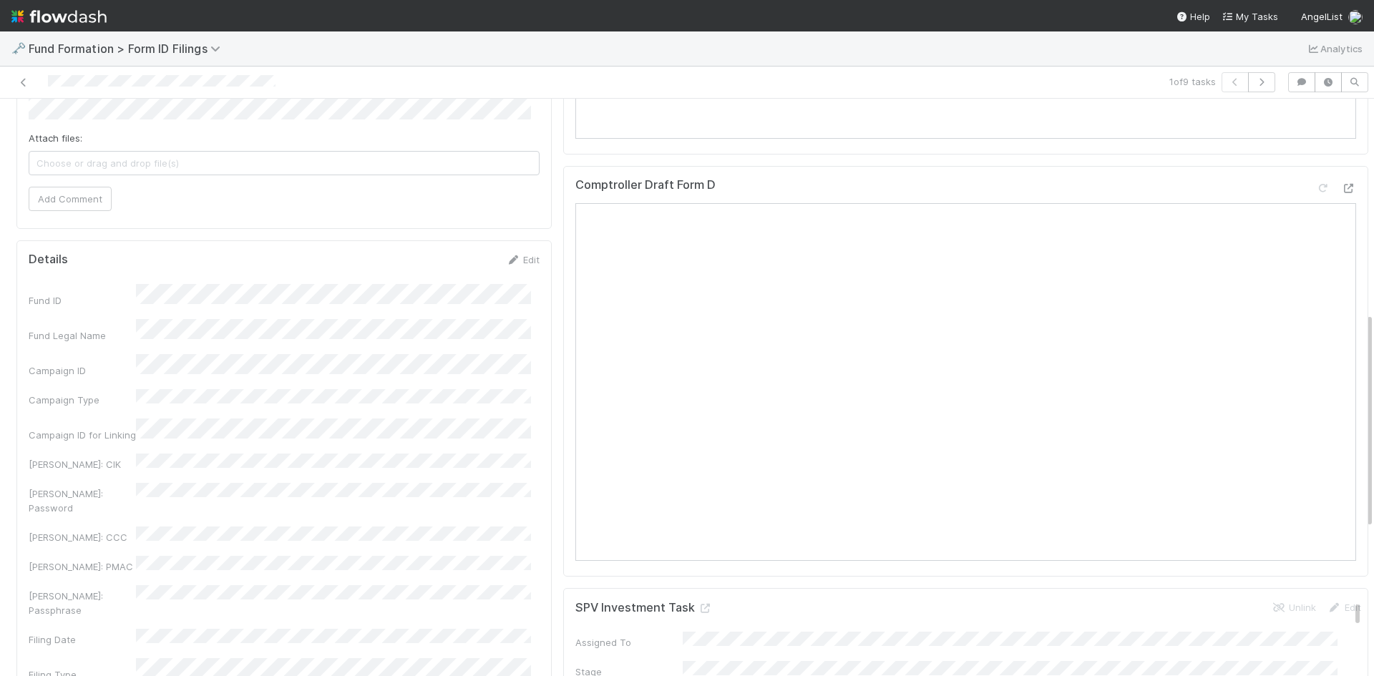
scroll to position [572, 0]
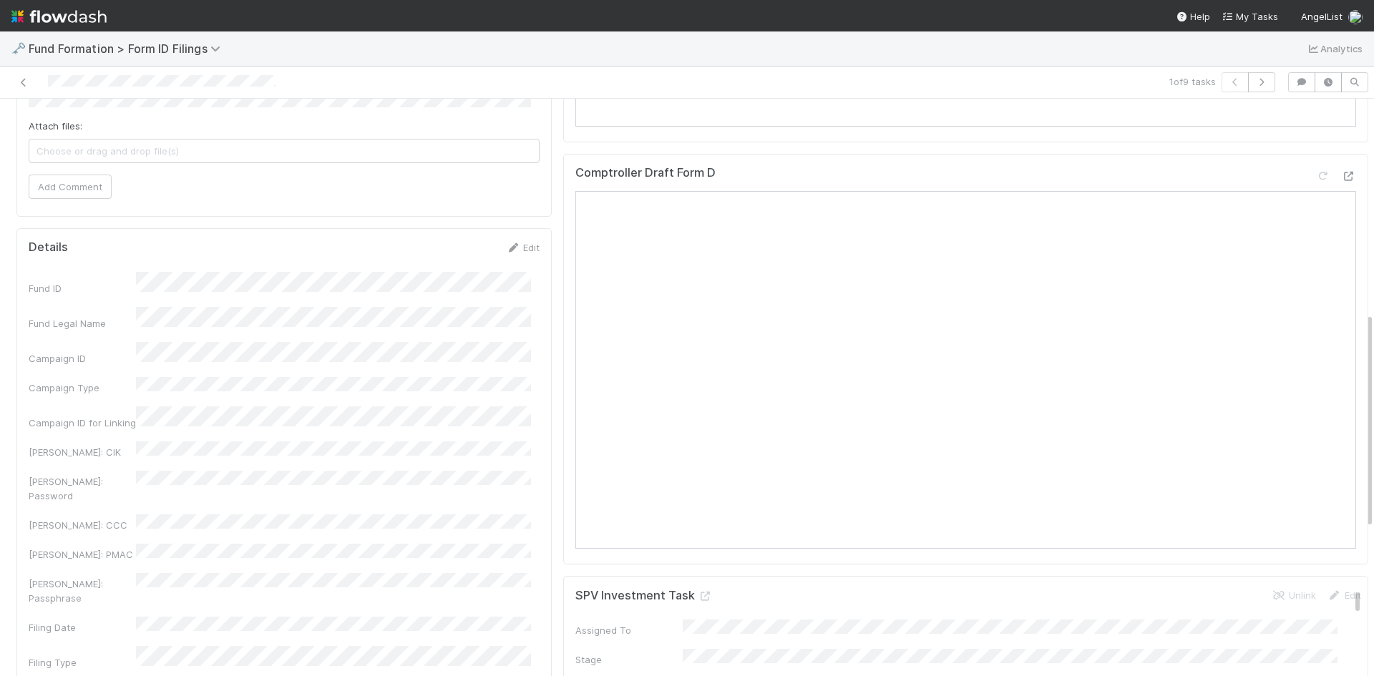
drag, startPoint x: 522, startPoint y: 250, endPoint x: 484, endPoint y: 268, distance: 42.2
click at [522, 250] on link "Edit" at bounding box center [523, 247] width 34 height 11
click at [443, 255] on button "Save" at bounding box center [463, 252] width 41 height 24
click at [515, 248] on link "Edit" at bounding box center [523, 247] width 34 height 11
click at [505, 246] on button "Cancel" at bounding box center [514, 252] width 50 height 24
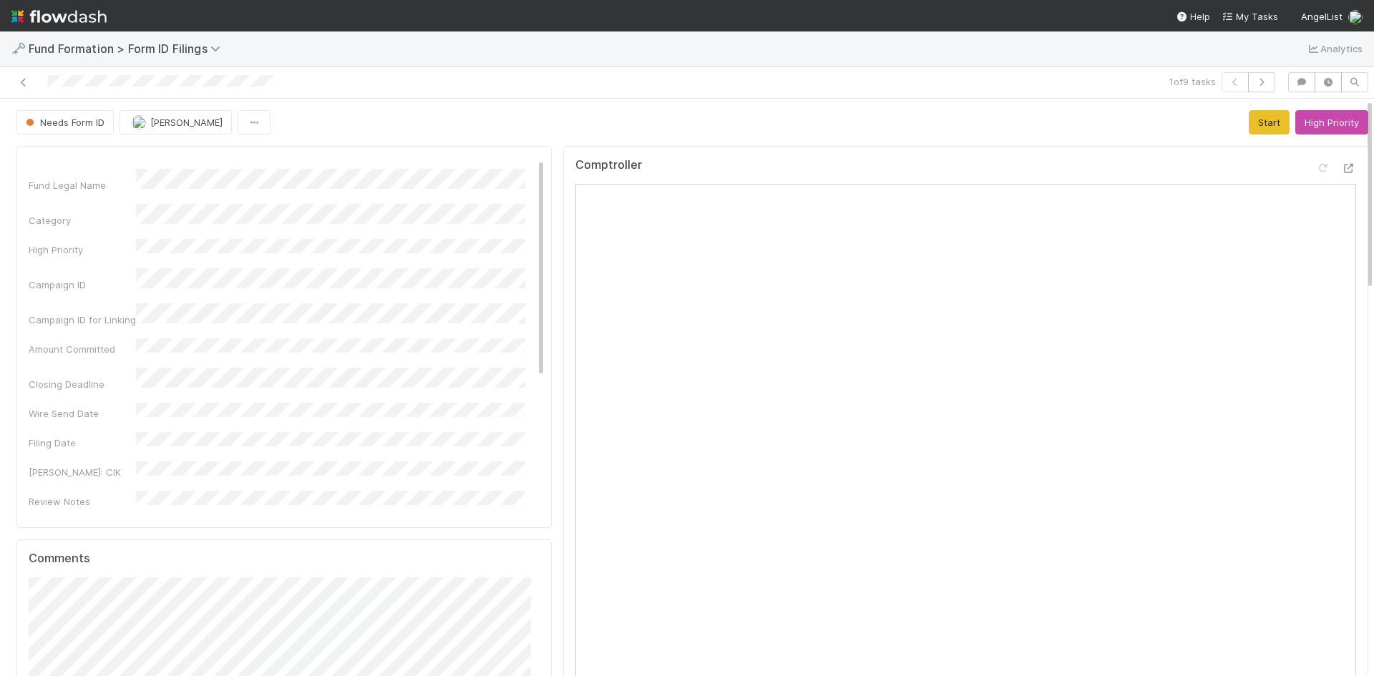
scroll to position [0, 0]
click at [1249, 125] on button "Start" at bounding box center [1269, 122] width 41 height 24
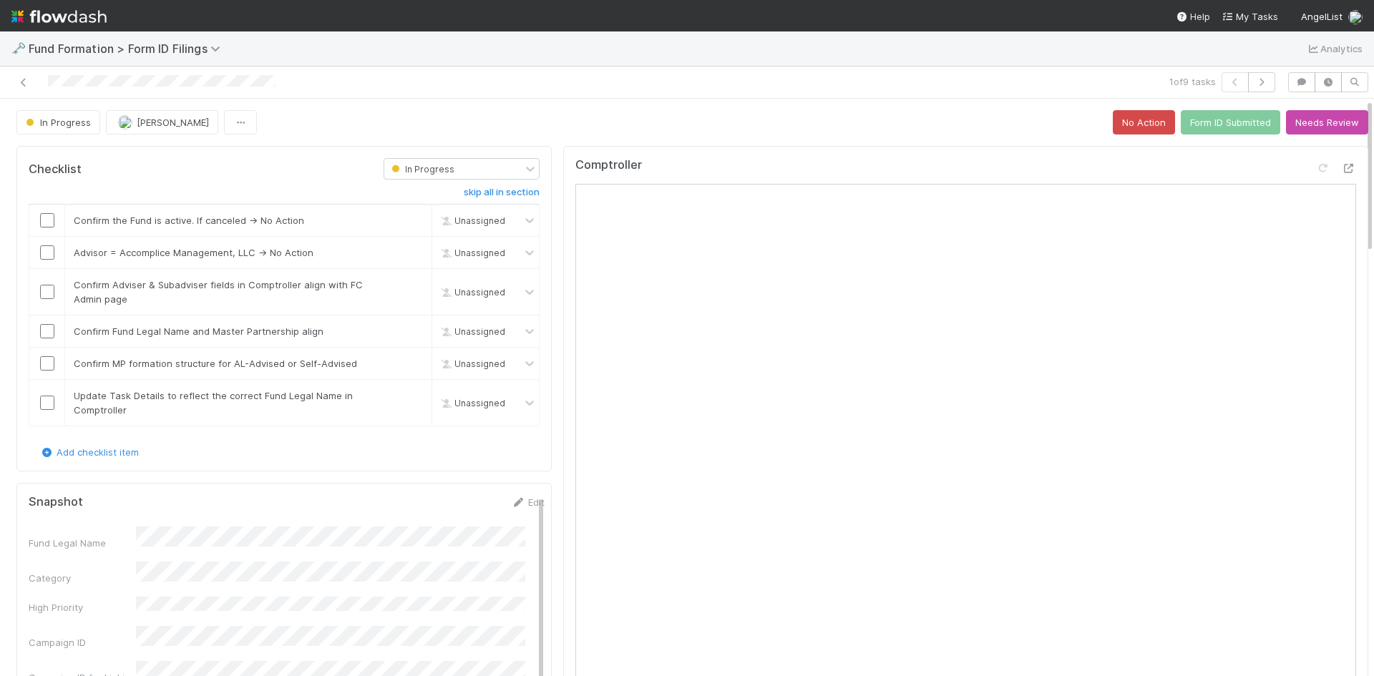
click at [828, 165] on div "Comptroller" at bounding box center [965, 171] width 781 height 26
drag, startPoint x: 46, startPoint y: 217, endPoint x: 198, endPoint y: 259, distance: 158.2
click at [47, 219] on input "checkbox" at bounding box center [47, 220] width 14 height 14
click at [405, 251] on link "skip" at bounding box center [414, 252] width 18 height 11
click at [48, 290] on input "checkbox" at bounding box center [47, 292] width 14 height 14
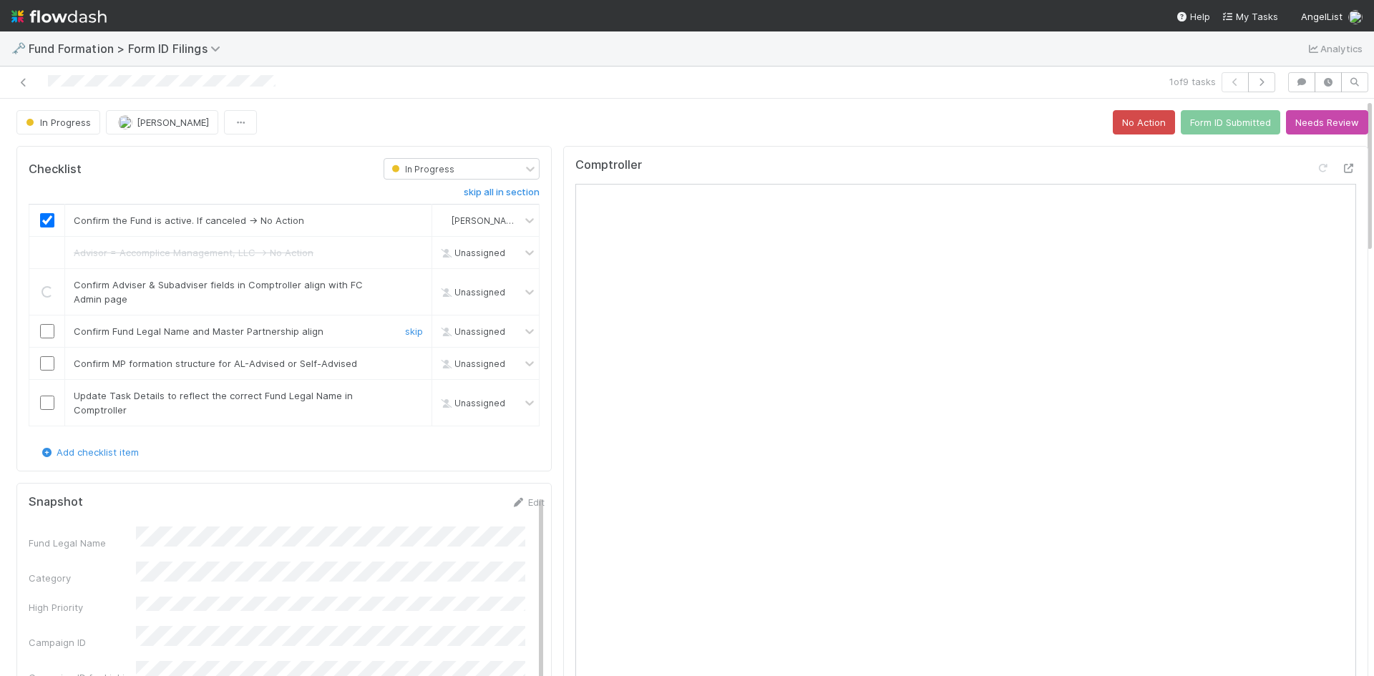
click at [46, 329] on input "checkbox" at bounding box center [47, 331] width 14 height 14
click at [46, 359] on input "checkbox" at bounding box center [47, 363] width 14 height 14
click at [408, 394] on link "skip" at bounding box center [414, 395] width 18 height 11
click at [1229, 123] on button "Form ID Submitted" at bounding box center [1230, 122] width 99 height 24
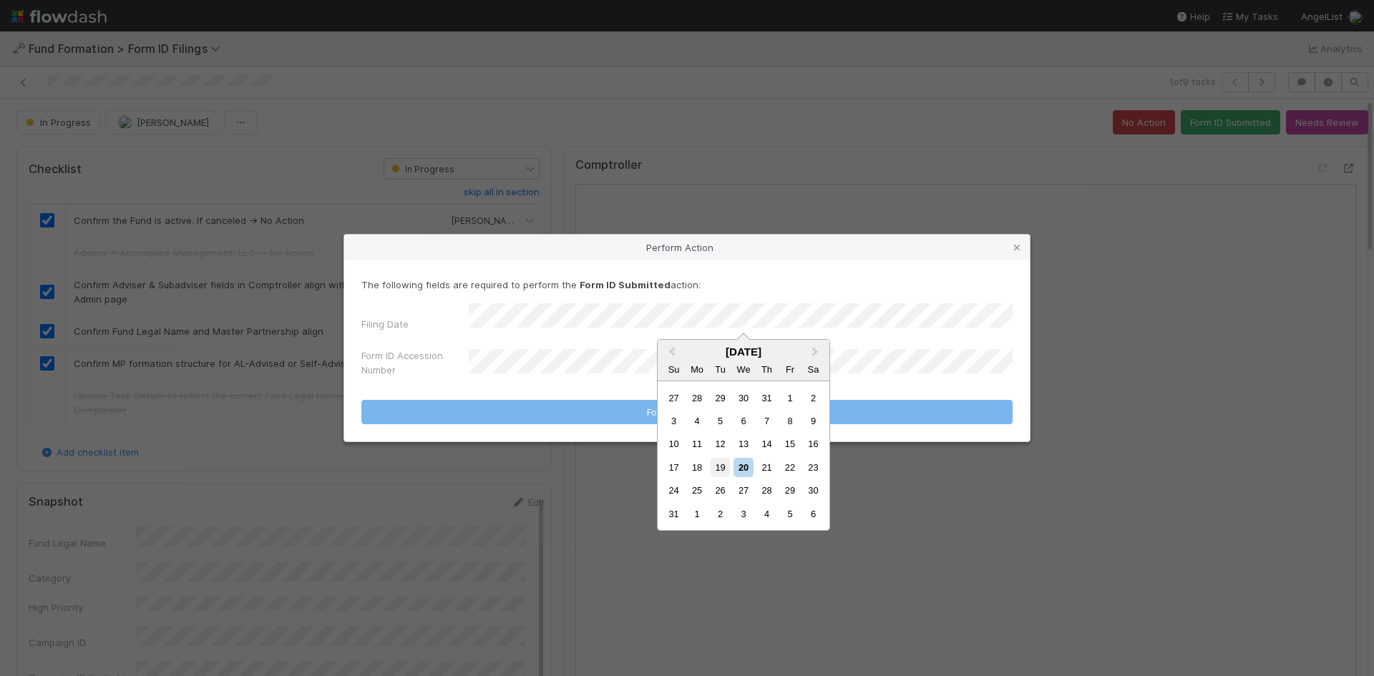
click at [715, 465] on div "19" at bounding box center [720, 467] width 19 height 19
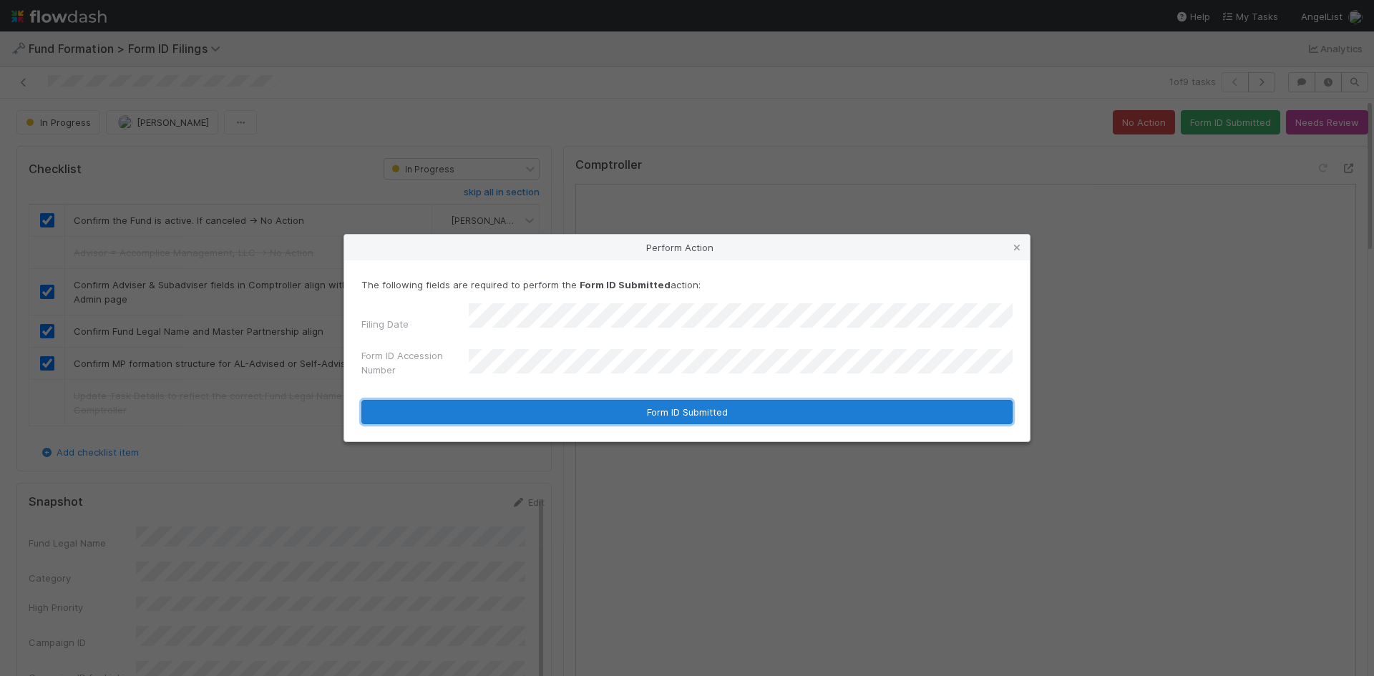
drag, startPoint x: 606, startPoint y: 405, endPoint x: 636, endPoint y: 404, distance: 30.1
click at [607, 405] on button "Form ID Submitted" at bounding box center [686, 412] width 651 height 24
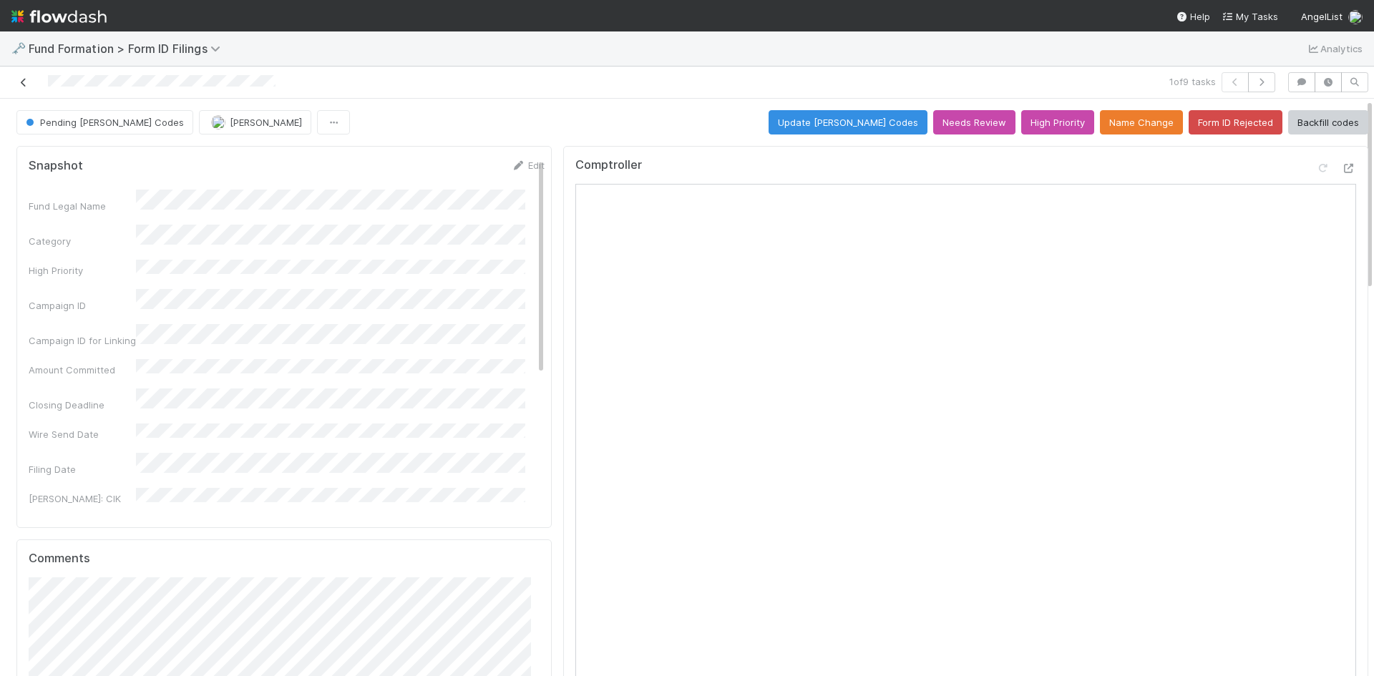
click at [19, 80] on icon at bounding box center [23, 82] width 14 height 9
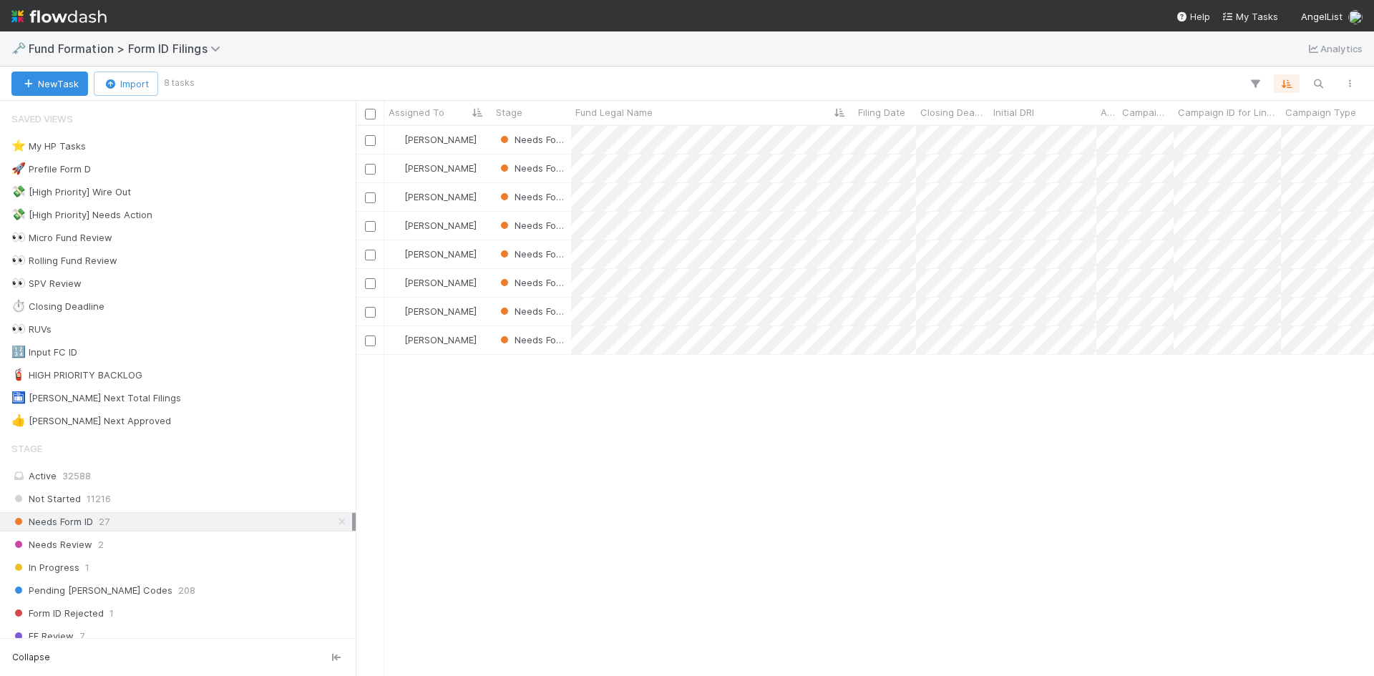
scroll to position [540, 1008]
